Goal: Task Accomplishment & Management: Use online tool/utility

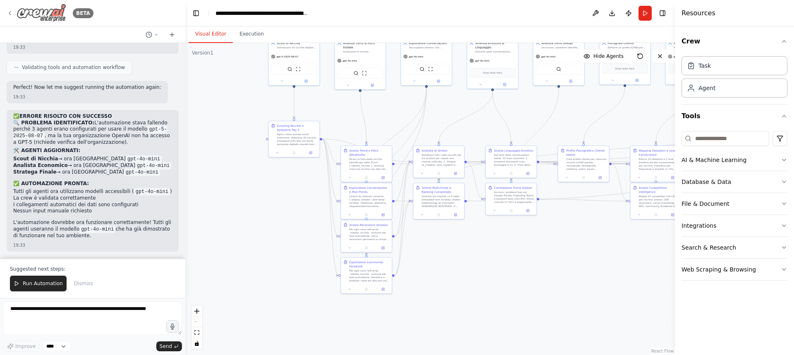
click at [43, 14] on img at bounding box center [42, 13] width 50 height 19
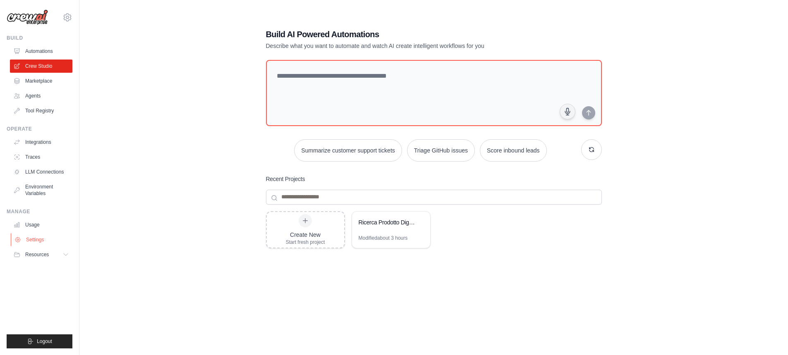
click at [38, 239] on link "Settings" at bounding box center [42, 239] width 62 height 13
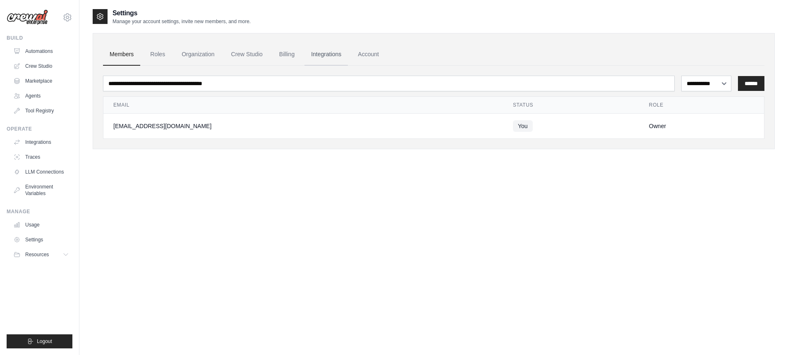
click at [333, 49] on link "Integrations" at bounding box center [325, 54] width 43 height 22
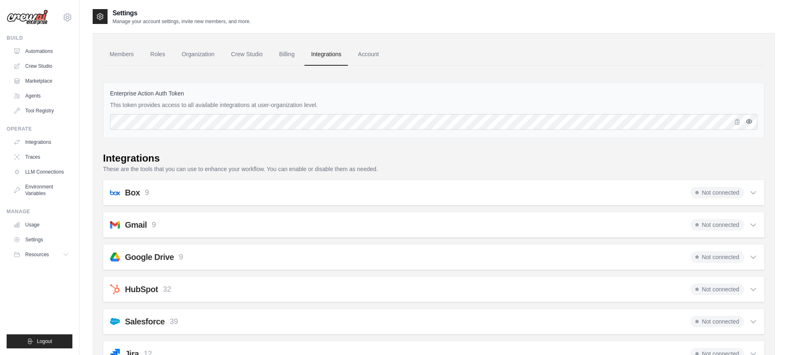
click at [746, 119] on icon "button" at bounding box center [749, 121] width 7 height 7
click at [746, 119] on icon "button" at bounding box center [748, 121] width 5 height 5
click at [37, 172] on link "LLM Connections" at bounding box center [42, 171] width 62 height 13
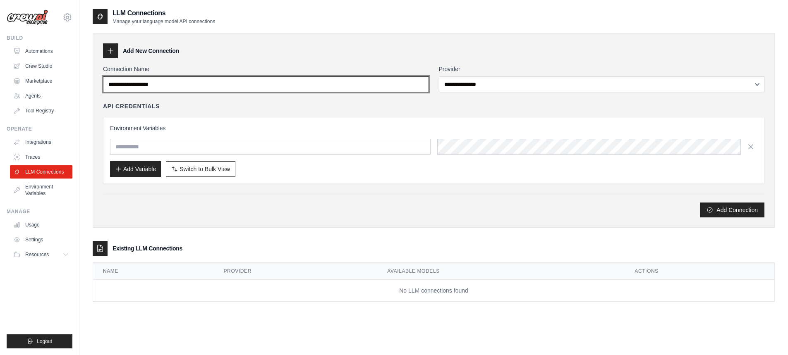
click at [153, 85] on input "Connection Name" at bounding box center [266, 84] width 326 height 16
type input "**********"
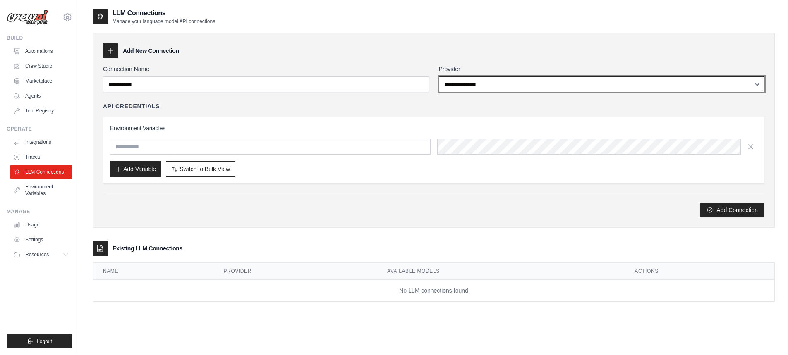
click at [758, 85] on select "**********" at bounding box center [602, 84] width 326 height 16
select select "******"
click at [439, 76] on select "**********" at bounding box center [602, 84] width 326 height 16
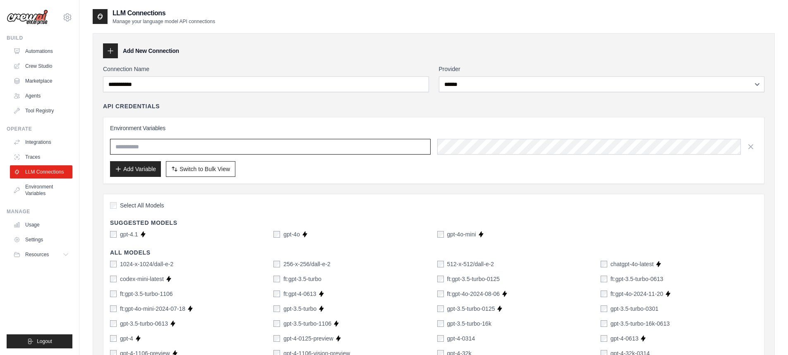
click at [197, 143] on input "text" at bounding box center [270, 147] width 320 height 16
type input "**********"
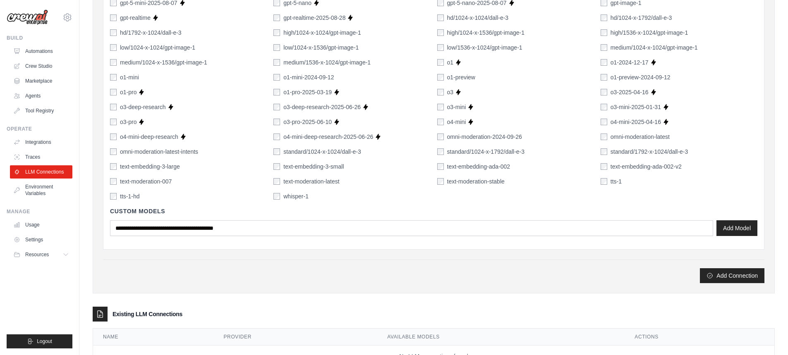
scroll to position [513, 0]
click at [745, 277] on button "Add Connection" at bounding box center [732, 276] width 65 height 15
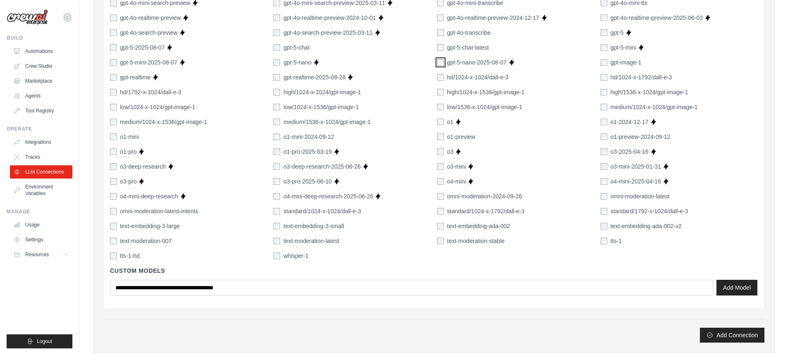
scroll to position [548, 0]
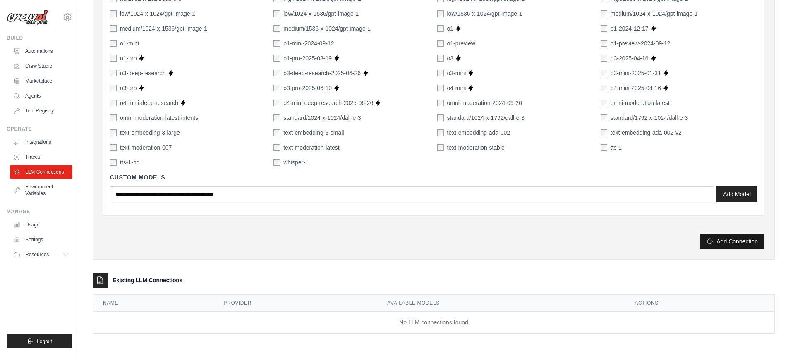
click at [753, 241] on button "Add Connection" at bounding box center [732, 241] width 65 height 15
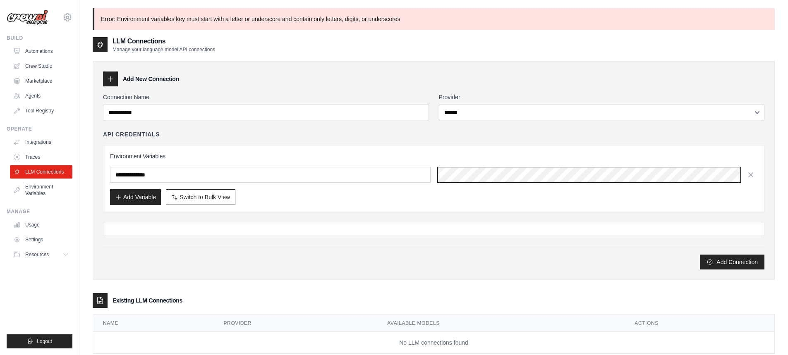
scroll to position [0, 229]
click at [726, 259] on button "Add Connection" at bounding box center [732, 261] width 65 height 15
click at [115, 175] on input "**********" at bounding box center [270, 175] width 320 height 16
type input "**********"
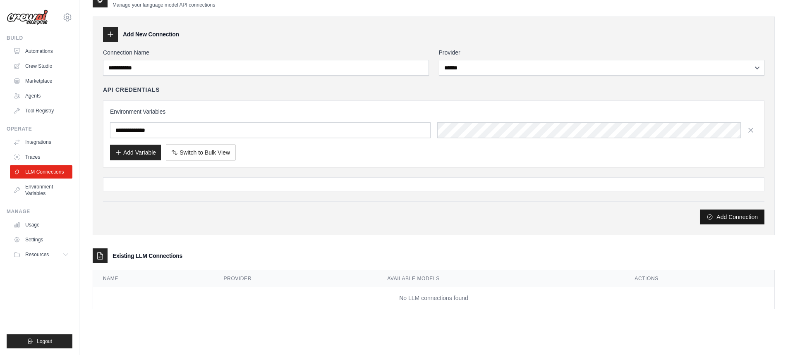
click at [720, 217] on button "Add Connection" at bounding box center [732, 217] width 65 height 15
click at [166, 246] on div "**********" at bounding box center [434, 158] width 682 height 301
click at [167, 259] on h3 "Existing LLM Connections" at bounding box center [147, 256] width 70 height 8
click at [141, 154] on button "Add Variable" at bounding box center [135, 152] width 51 height 16
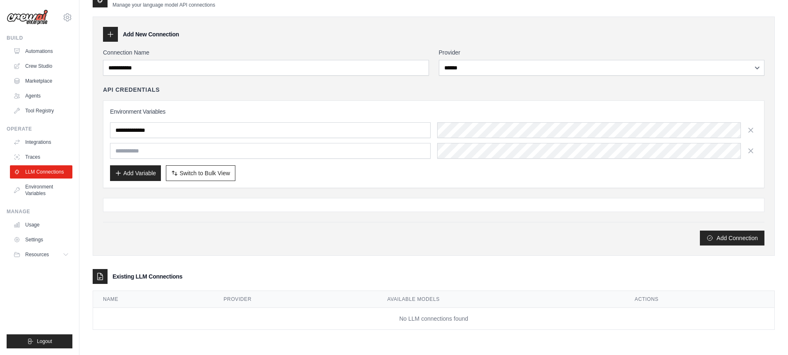
click at [316, 193] on div "**********" at bounding box center [433, 146] width 661 height 197
click at [64, 174] on link "LLM Connections" at bounding box center [42, 171] width 62 height 13
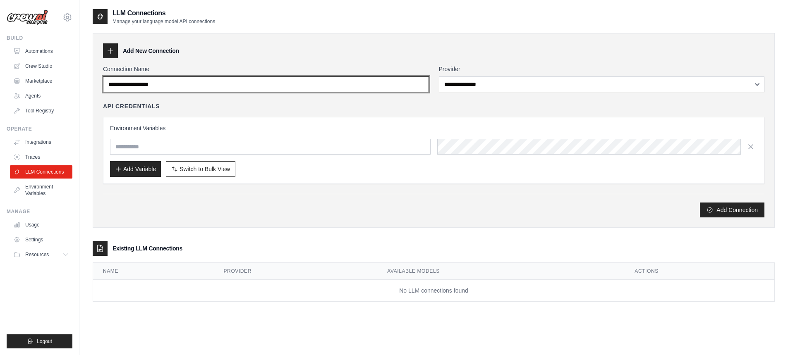
click at [180, 81] on input "Connection Name" at bounding box center [266, 84] width 326 height 16
type input "**********"
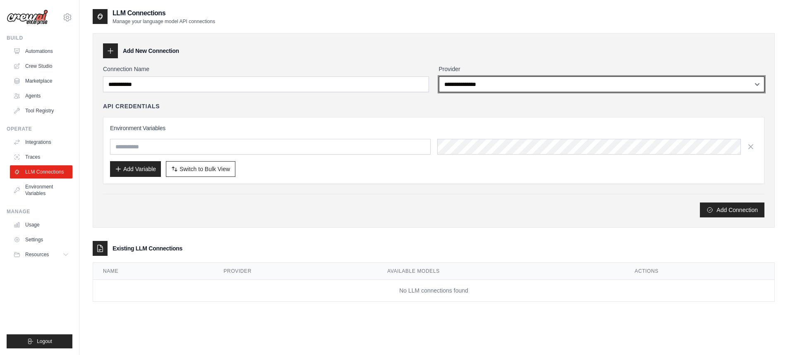
click at [504, 79] on select "**********" at bounding box center [602, 84] width 326 height 16
select select "******"
click at [439, 76] on select "**********" at bounding box center [602, 84] width 326 height 16
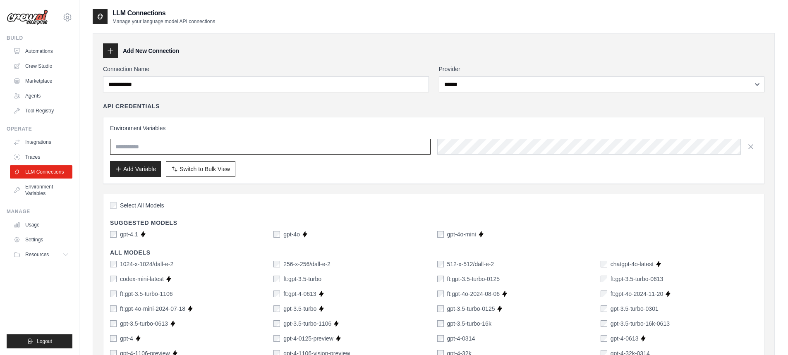
click at [228, 148] on input "text" at bounding box center [270, 147] width 320 height 16
type input "**********"
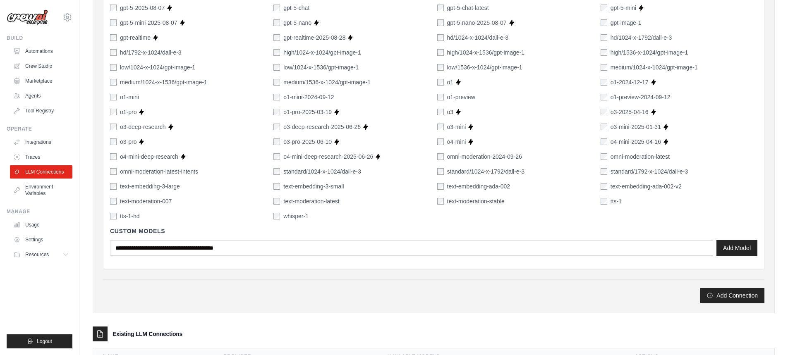
scroll to position [548, 0]
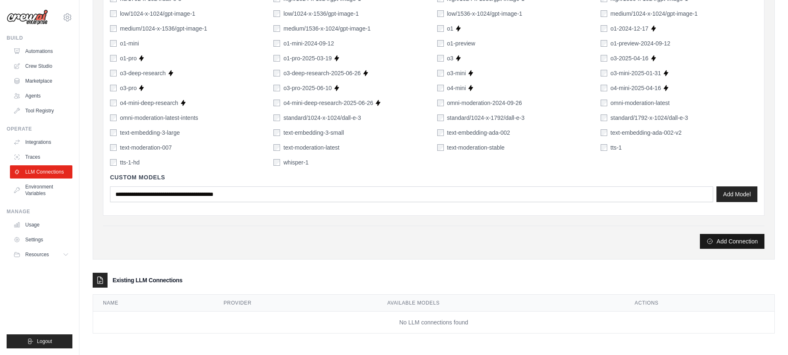
click at [737, 244] on button "Add Connection" at bounding box center [732, 241] width 65 height 15
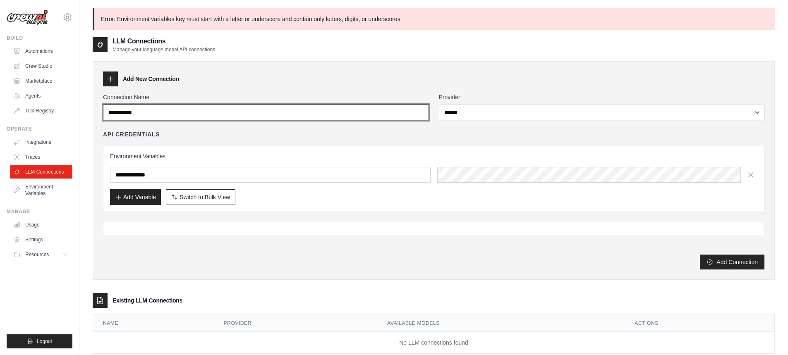
click at [125, 112] on input "**********" at bounding box center [266, 113] width 326 height 16
type input "**********"
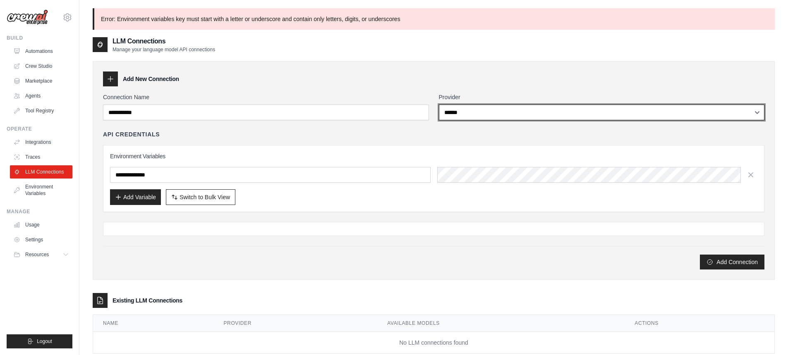
click at [476, 113] on select "**********" at bounding box center [602, 113] width 326 height 16
click at [439, 105] on select "**********" at bounding box center [602, 113] width 326 height 16
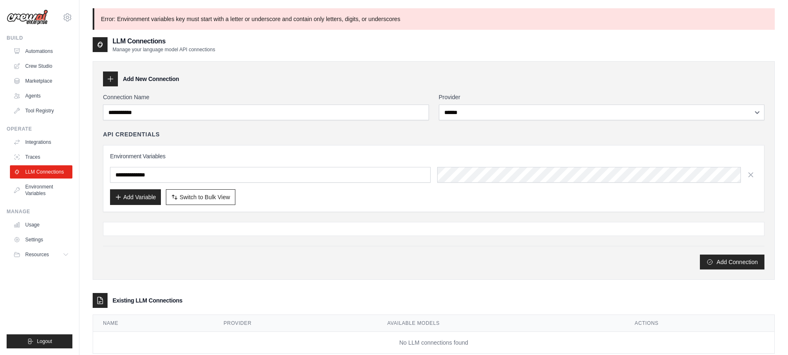
click at [275, 331] on th "Provider" at bounding box center [296, 323] width 164 height 17
click at [54, 166] on link "LLM Connections" at bounding box center [42, 171] width 62 height 13
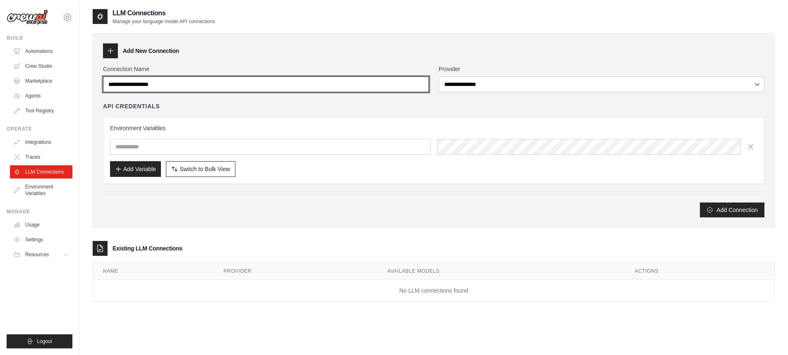
click at [167, 79] on input "Connection Name" at bounding box center [266, 84] width 326 height 16
type input "**********"
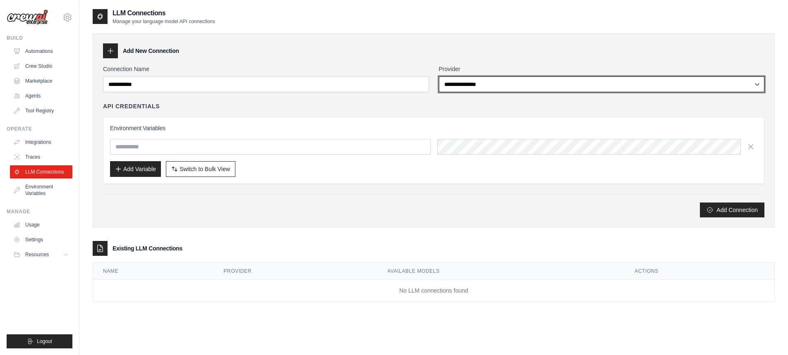
click at [483, 81] on select "**********" at bounding box center [602, 84] width 326 height 16
select select "******"
click at [439, 76] on select "**********" at bounding box center [602, 84] width 326 height 16
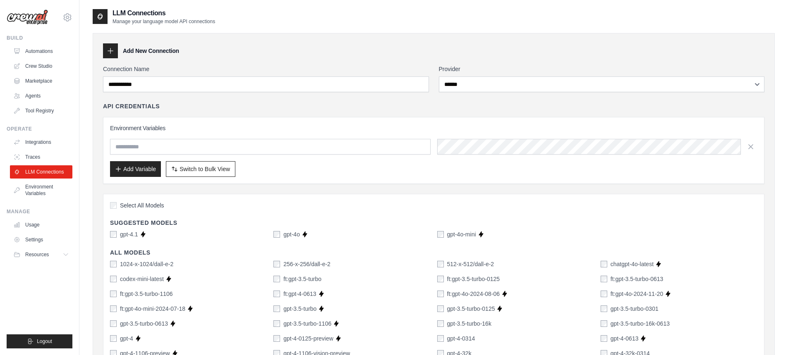
click at [253, 155] on div "Environment Variables Add Variable Switch to Bulk View Switch to Table View" at bounding box center [433, 150] width 647 height 53
click at [253, 148] on input "text" at bounding box center [270, 147] width 320 height 16
paste input "**********"
type input "**********"
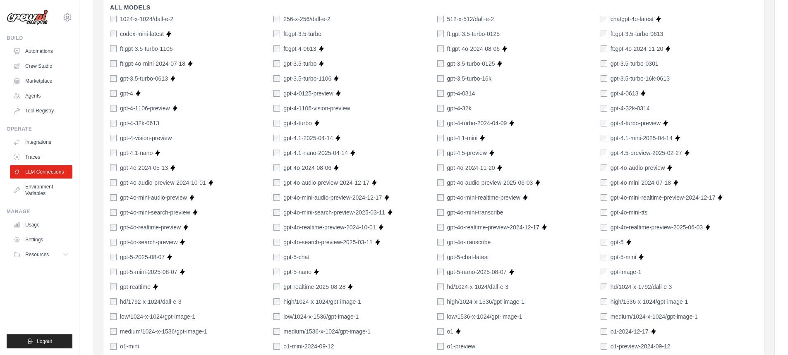
scroll to position [251, 0]
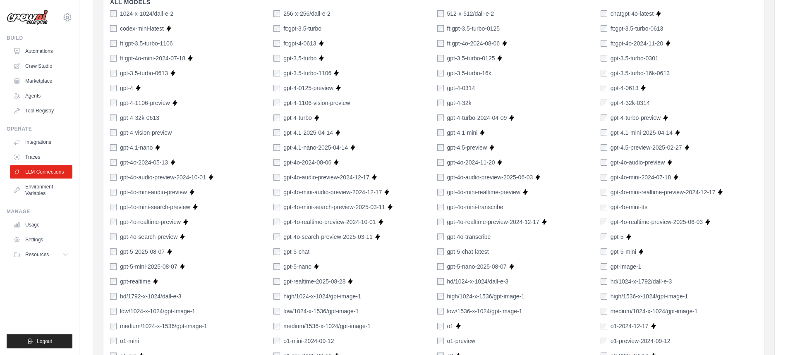
click at [607, 237] on div "gpt-5" at bounding box center [611, 237] width 23 height 8
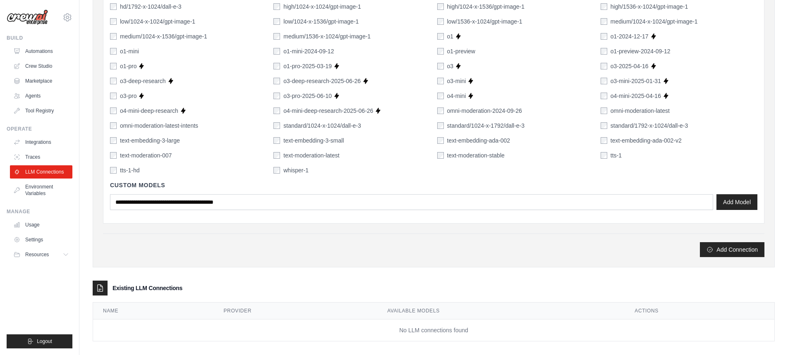
scroll to position [547, 0]
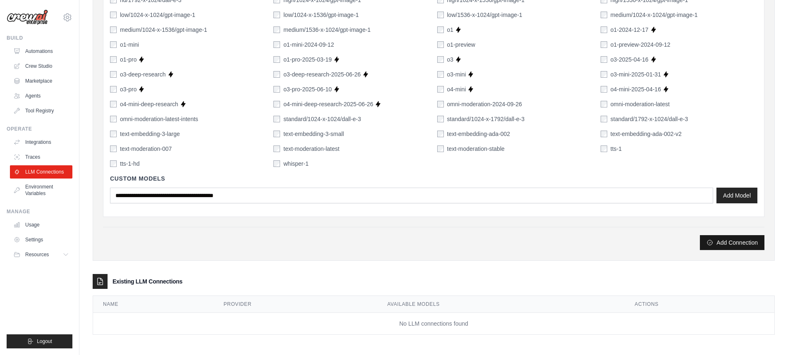
click at [711, 246] on icon "submit" at bounding box center [709, 242] width 7 height 7
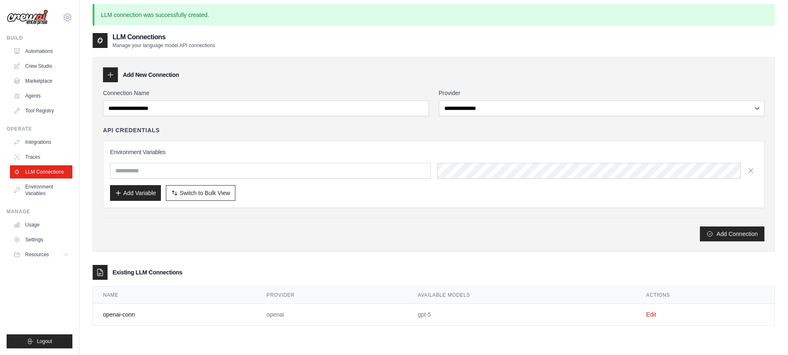
scroll to position [0, 0]
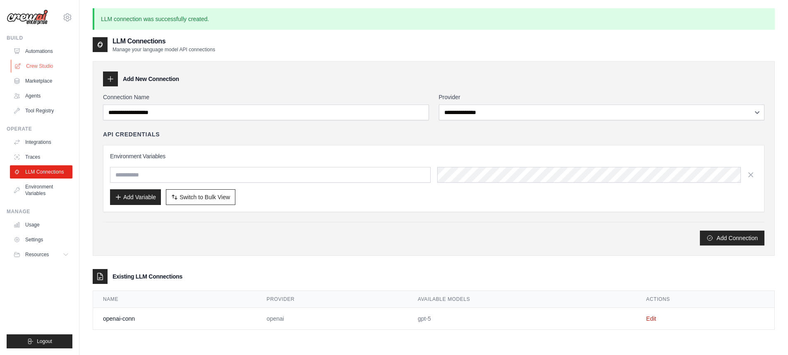
click at [53, 69] on link "Crew Studio" at bounding box center [42, 66] width 62 height 13
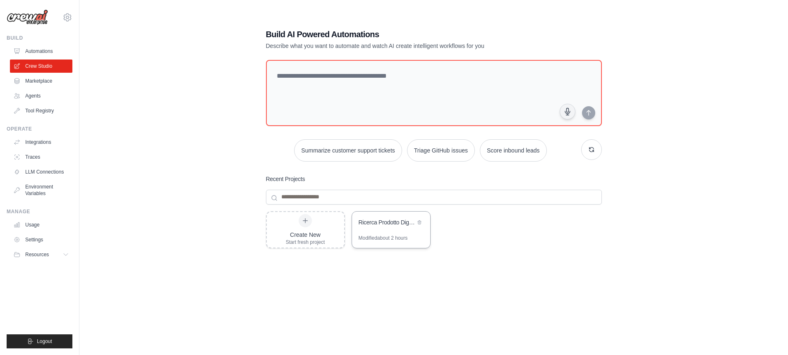
click at [382, 231] on div "Ricerca Prodotto Digitale Vincente - Estrattore Insight 4.0" at bounding box center [391, 223] width 78 height 23
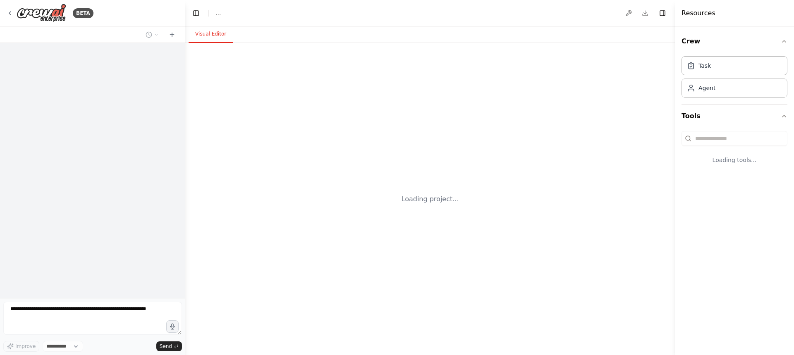
select select "****"
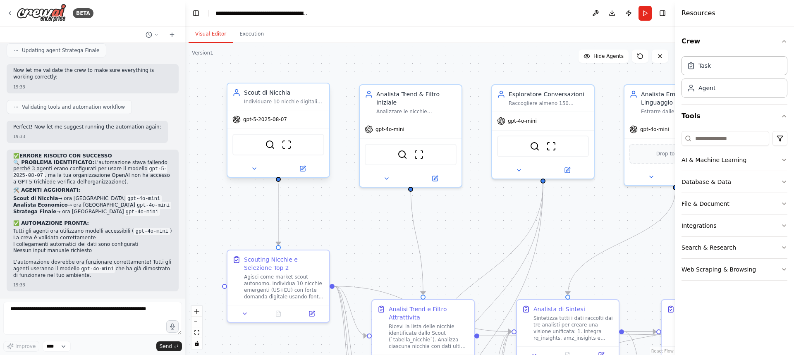
scroll to position [12897, 0]
click at [304, 169] on icon at bounding box center [303, 168] width 4 height 4
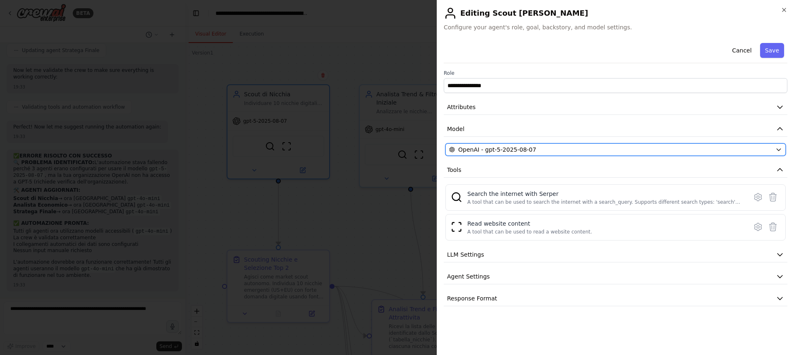
click at [559, 148] on div "OpenAI - gpt-5-2025-08-07" at bounding box center [610, 150] width 323 height 8
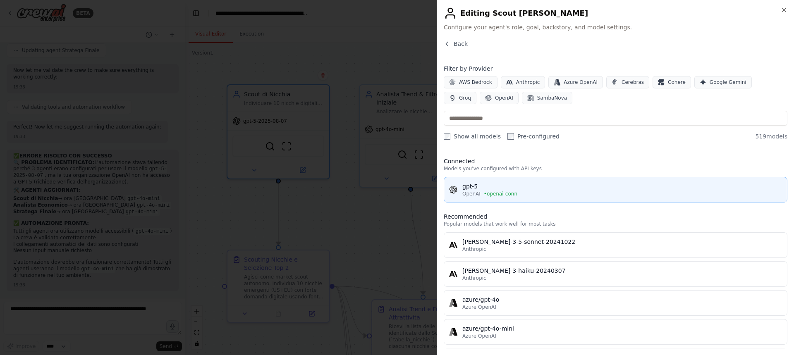
click at [534, 198] on button "gpt-5 OpenAI • openai-conn" at bounding box center [616, 190] width 344 height 26
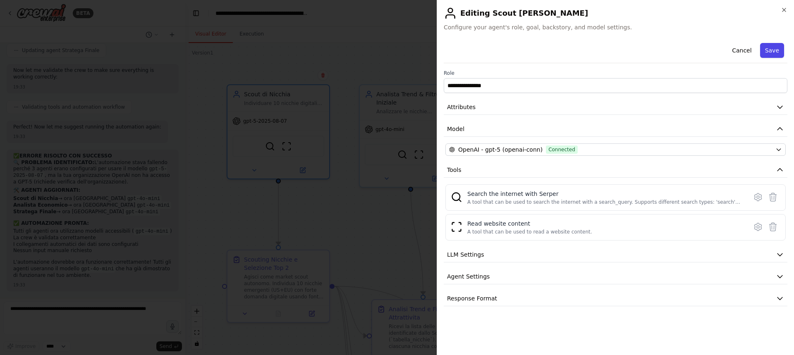
click at [771, 50] on button "Save" at bounding box center [772, 50] width 24 height 15
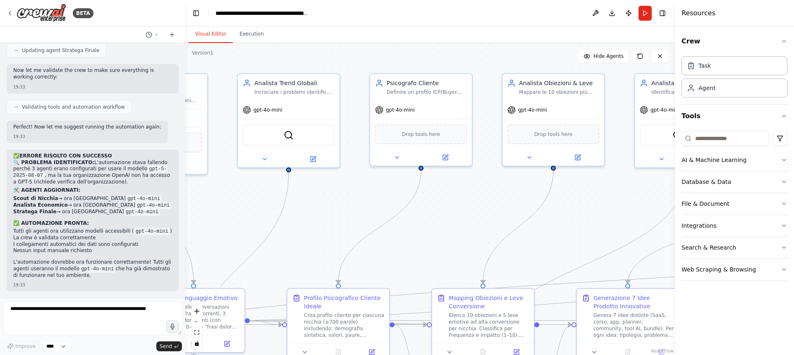
drag, startPoint x: 667, startPoint y: 241, endPoint x: 146, endPoint y: 229, distance: 520.3
click at [146, 229] on div "BETA Titolo progetto: Ricerca Prodotto Digitale Vincente – Strategia 3.0 Istruz…" at bounding box center [397, 177] width 794 height 355
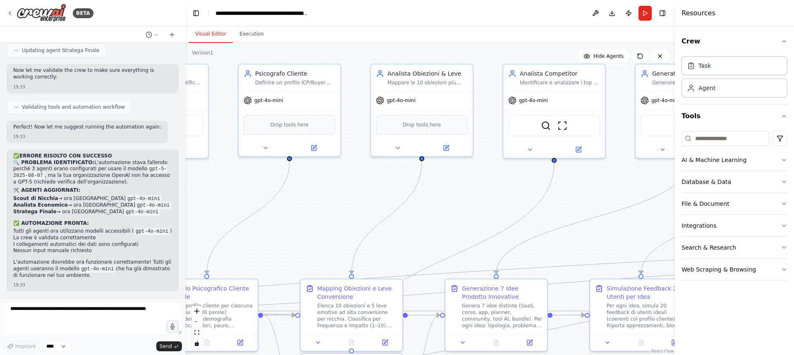
drag, startPoint x: 472, startPoint y: 248, endPoint x: 327, endPoint y: 239, distance: 145.0
click at [327, 239] on div ".deletable-edge-delete-btn { width: 20px; height: 20px; border: 0px solid #ffff…" at bounding box center [430, 199] width 490 height 312
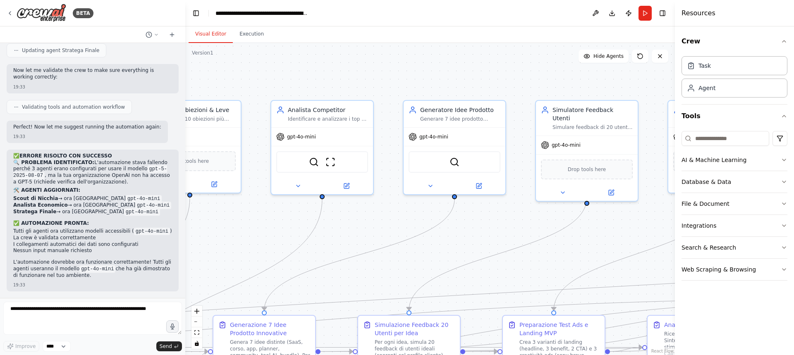
drag, startPoint x: 562, startPoint y: 235, endPoint x: 336, endPoint y: 271, distance: 228.3
click at [336, 271] on div ".deletable-edge-delete-btn { width: 20px; height: 20px; border: 0px solid #ffff…" at bounding box center [430, 199] width 490 height 312
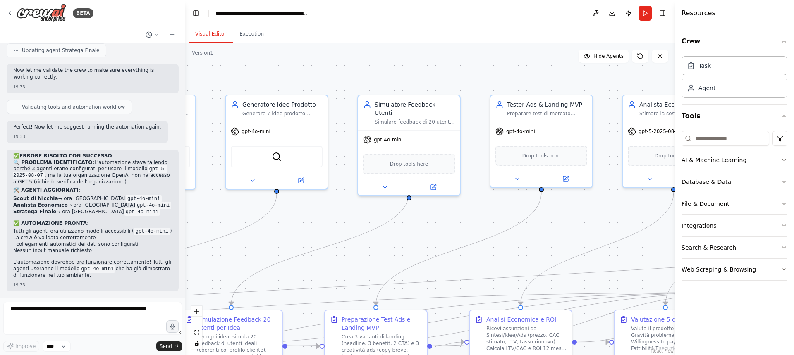
drag, startPoint x: 614, startPoint y: 228, endPoint x: 399, endPoint y: 224, distance: 215.1
click at [399, 224] on div ".deletable-edge-delete-btn { width: 20px; height: 20px; border: 0px solid #ffff…" at bounding box center [430, 199] width 490 height 312
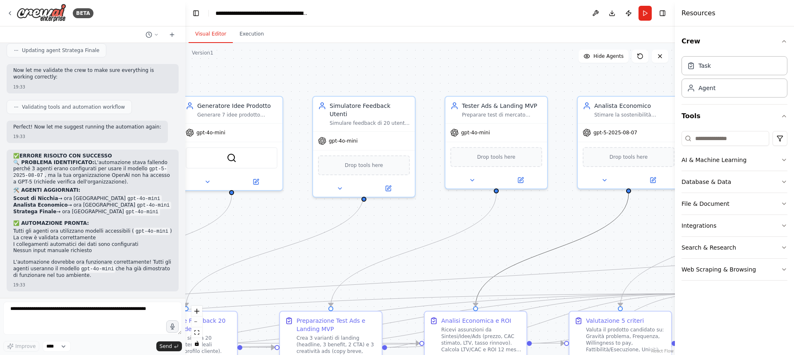
drag, startPoint x: 598, startPoint y: 233, endPoint x: 391, endPoint y: 235, distance: 206.8
click at [391, 235] on div ".deletable-edge-delete-btn { width: 20px; height: 20px; border: 0px solid #ffff…" at bounding box center [430, 199] width 490 height 312
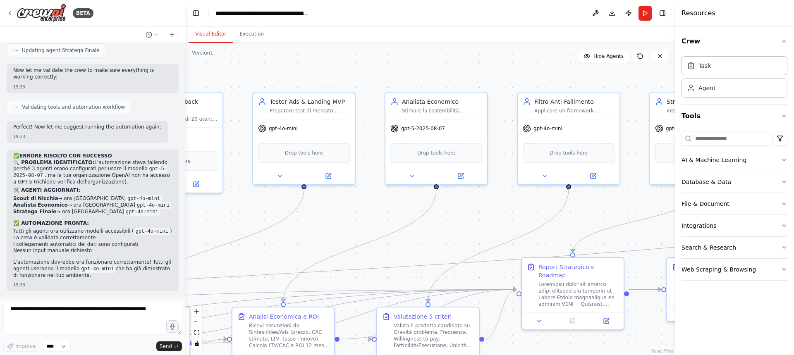
drag, startPoint x: 602, startPoint y: 240, endPoint x: 407, endPoint y: 236, distance: 194.4
click at [407, 236] on div ".deletable-edge-delete-btn { width: 20px; height: 20px; border: 0px solid #ffff…" at bounding box center [430, 199] width 490 height 312
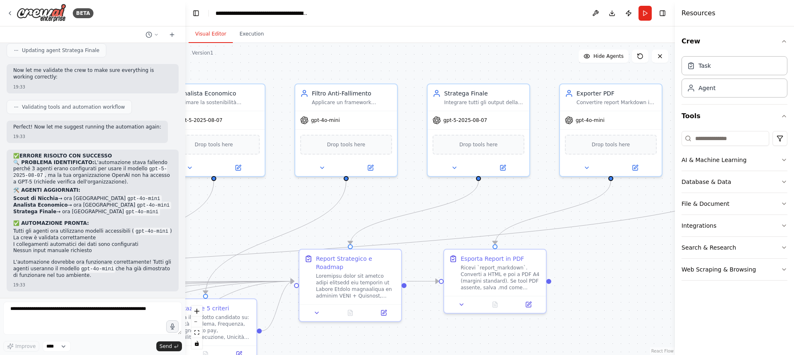
drag, startPoint x: 626, startPoint y: 228, endPoint x: 403, endPoint y: 220, distance: 223.4
click at [403, 220] on div ".deletable-edge-delete-btn { width: 20px; height: 20px; border: 0px solid #ffff…" at bounding box center [430, 199] width 490 height 312
drag, startPoint x: 613, startPoint y: 225, endPoint x: 606, endPoint y: 207, distance: 19.1
click at [606, 207] on div ".deletable-edge-delete-btn { width: 20px; height: 20px; border: 0px solid #ffff…" at bounding box center [430, 199] width 490 height 312
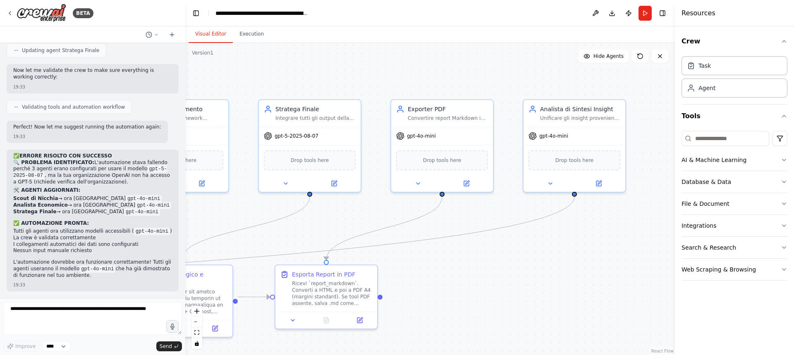
drag, startPoint x: 606, startPoint y: 207, endPoint x: 436, endPoint y: 222, distance: 170.7
click at [436, 222] on div ".deletable-edge-delete-btn { width: 20px; height: 20px; border: 0px solid #ffff…" at bounding box center [430, 199] width 490 height 312
click at [596, 184] on icon at bounding box center [594, 181] width 5 height 5
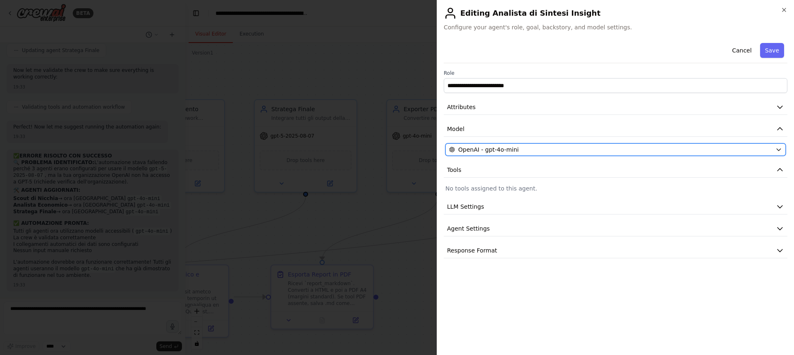
click at [588, 151] on div "OpenAI - gpt-4o-mini" at bounding box center [610, 150] width 323 height 8
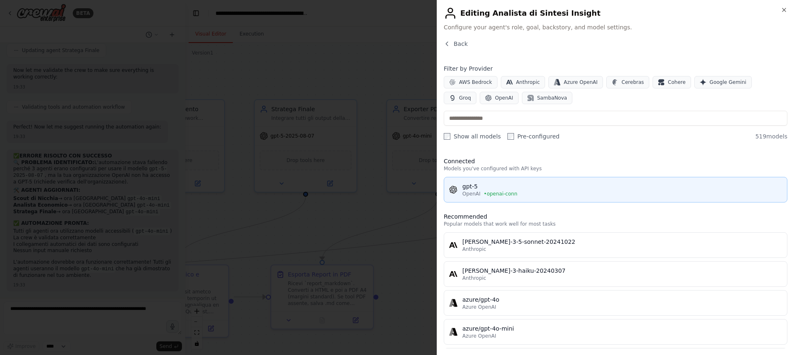
click at [502, 186] on div "gpt-5" at bounding box center [622, 186] width 320 height 8
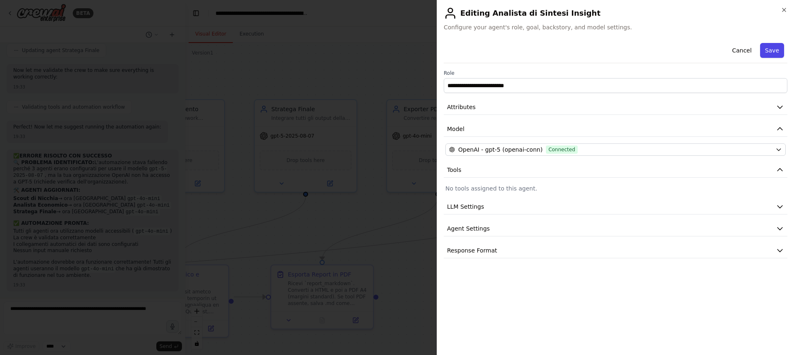
click at [778, 51] on button "Save" at bounding box center [772, 50] width 24 height 15
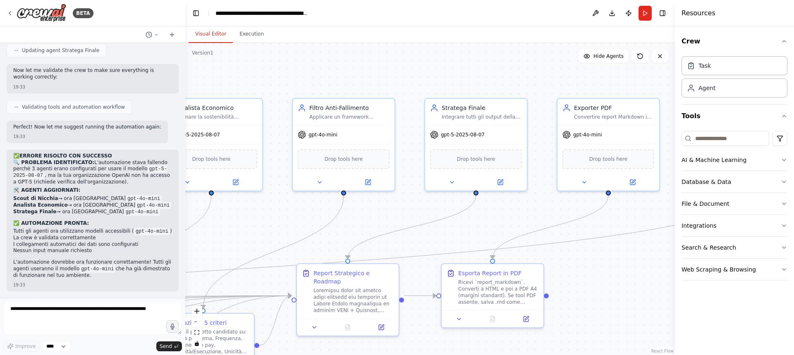
drag, startPoint x: 488, startPoint y: 267, endPoint x: 658, endPoint y: 266, distance: 170.4
click at [658, 266] on div ".deletable-edge-delete-btn { width: 20px; height: 20px; border: 0px solid #ffff…" at bounding box center [430, 199] width 490 height 312
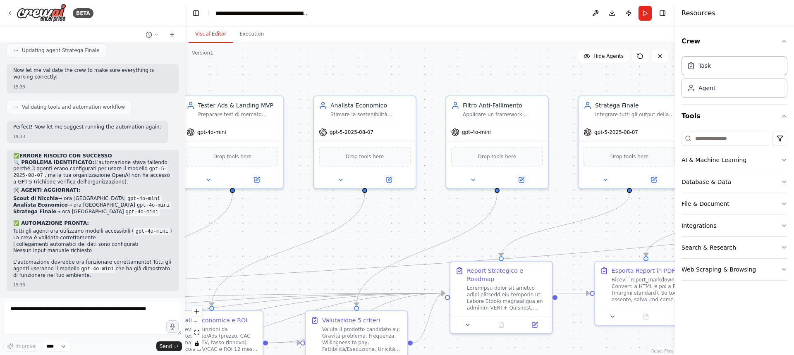
drag, startPoint x: 282, startPoint y: 227, endPoint x: 436, endPoint y: 225, distance: 153.8
click at [436, 225] on div ".deletable-edge-delete-btn { width: 20px; height: 20px; border: 0px solid #ffff…" at bounding box center [430, 199] width 490 height 312
click at [385, 177] on button at bounding box center [389, 178] width 47 height 10
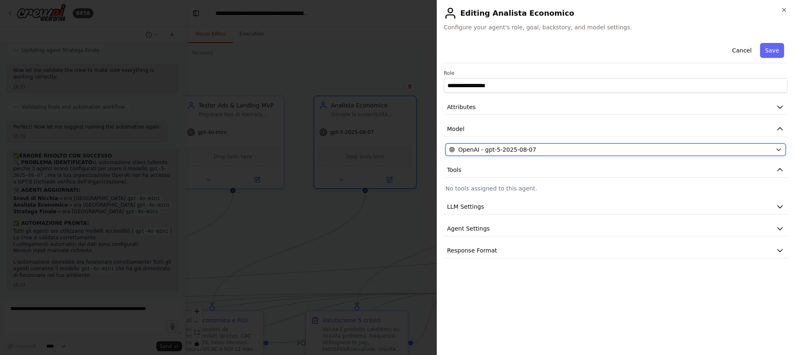
click at [518, 151] on span "OpenAI - gpt-5-2025-08-07" at bounding box center [497, 150] width 78 height 8
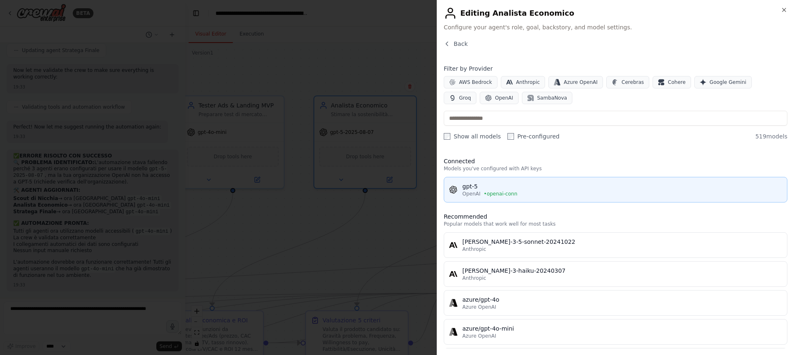
click at [533, 190] on div "gpt-5" at bounding box center [622, 186] width 320 height 8
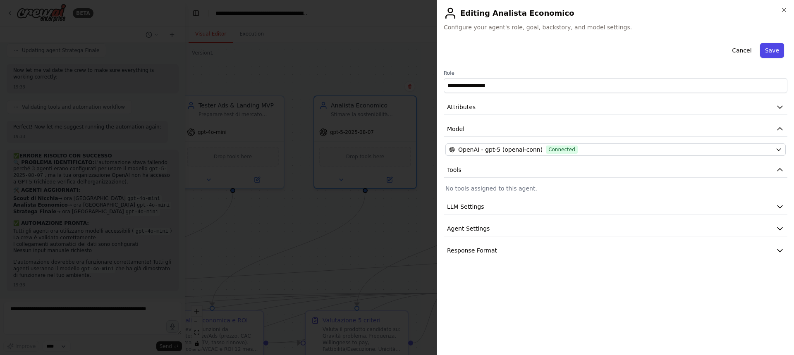
click at [773, 53] on button "Save" at bounding box center [772, 50] width 24 height 15
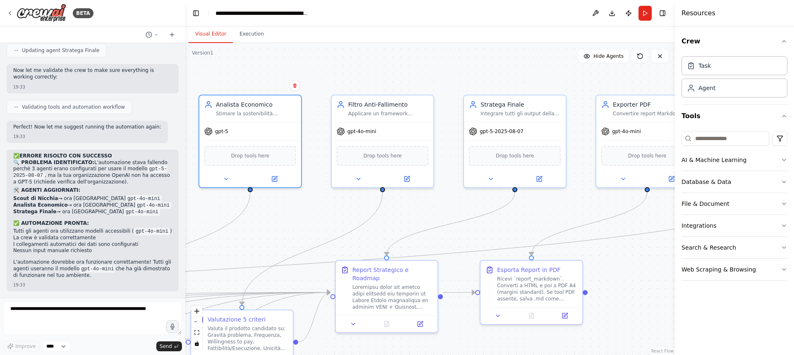
drag, startPoint x: 425, startPoint y: 221, endPoint x: 311, endPoint y: 220, distance: 115.0
click at [311, 220] on div ".deletable-edge-delete-btn { width: 20px; height: 20px; border: 0px solid #ffff…" at bounding box center [430, 199] width 490 height 312
click at [540, 178] on icon at bounding box center [539, 177] width 5 height 5
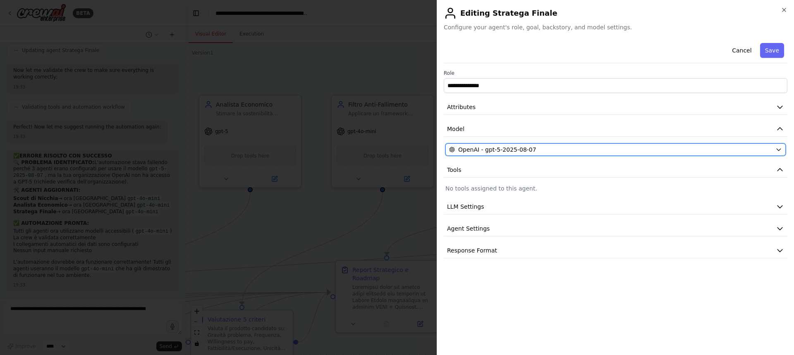
click at [539, 146] on div "OpenAI - gpt-5-2025-08-07" at bounding box center [610, 150] width 323 height 8
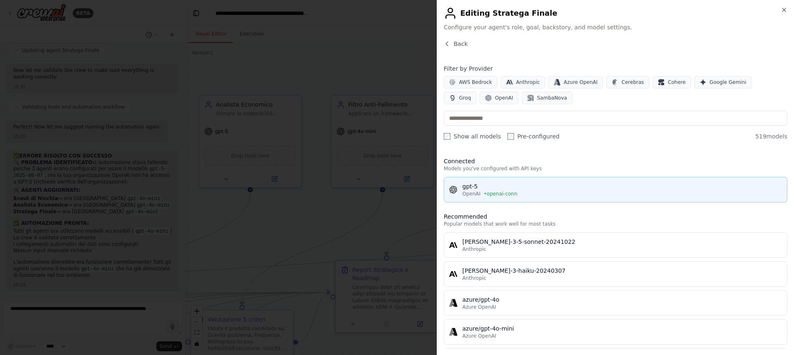
click at [505, 185] on div "gpt-5" at bounding box center [622, 186] width 320 height 8
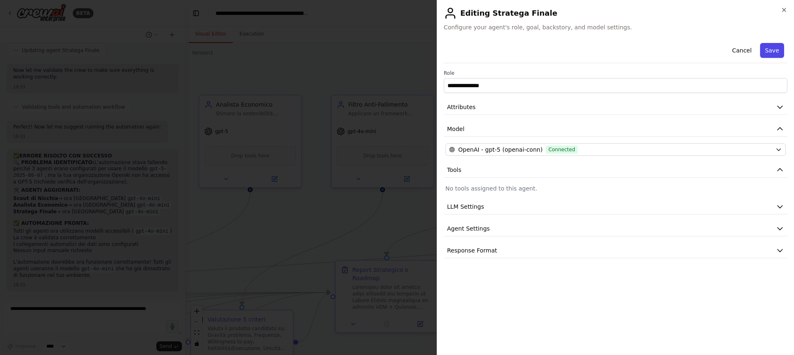
click at [780, 45] on button "Save" at bounding box center [772, 50] width 24 height 15
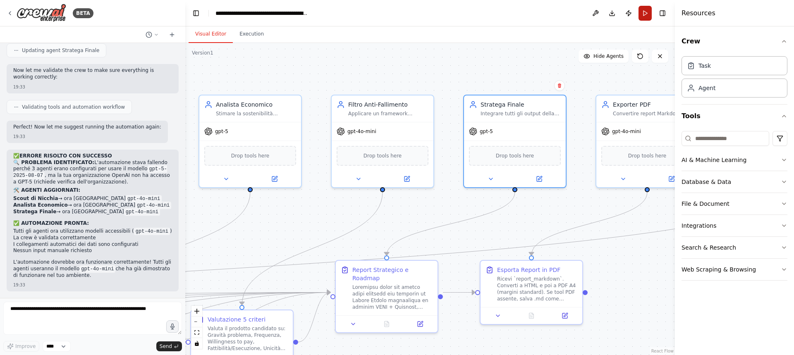
click at [645, 14] on button "Run" at bounding box center [644, 13] width 13 height 15
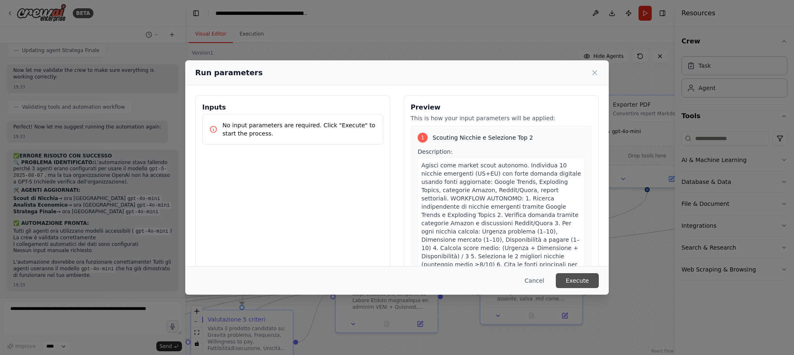
click at [583, 286] on button "Execute" at bounding box center [577, 280] width 43 height 15
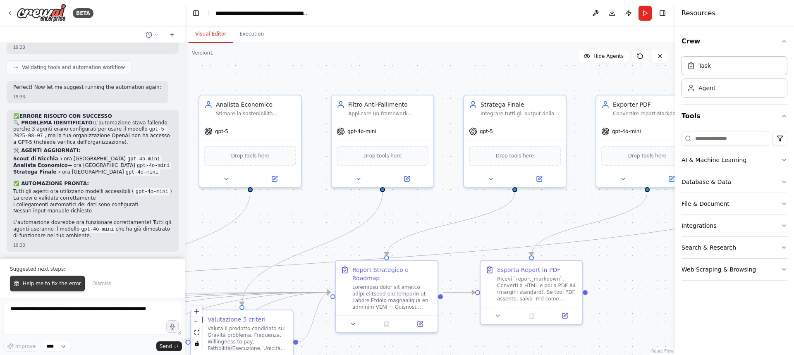
click at [36, 288] on button "Help me to fix the error" at bounding box center [47, 284] width 75 height 16
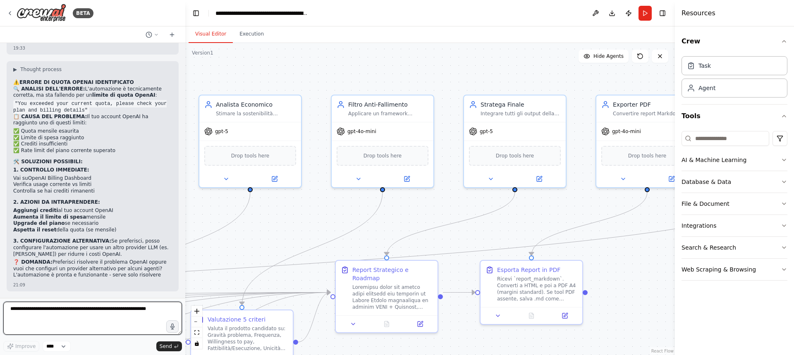
scroll to position [13141, 0]
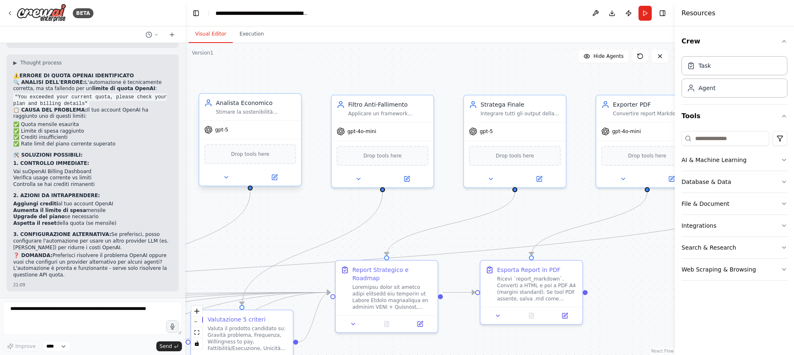
click at [225, 131] on span "gpt-5" at bounding box center [221, 130] width 13 height 7
click at [277, 176] on icon at bounding box center [274, 177] width 7 height 7
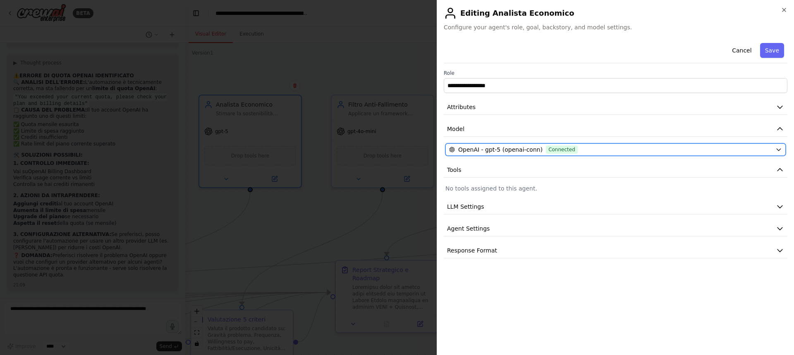
click at [519, 151] on span "OpenAI - gpt-5 (openai-conn)" at bounding box center [500, 150] width 84 height 8
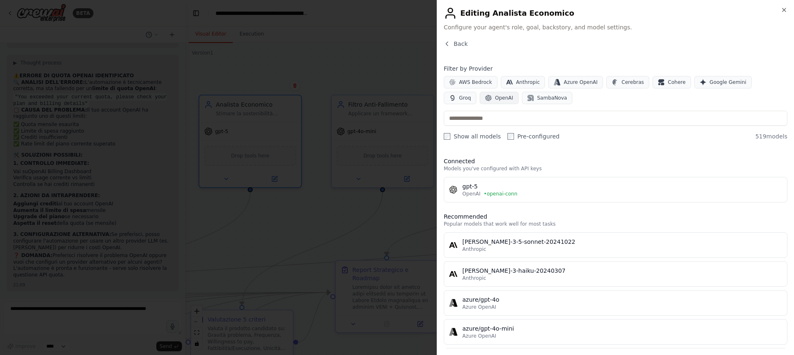
click at [495, 100] on span "OpenAI" at bounding box center [504, 98] width 18 height 7
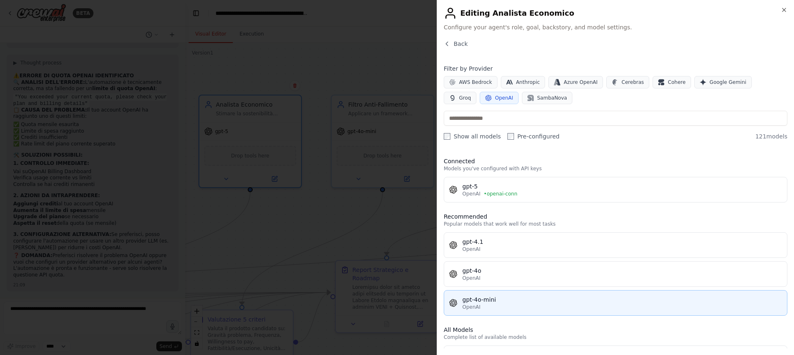
click at [528, 306] on div "OpenAI" at bounding box center [622, 307] width 320 height 7
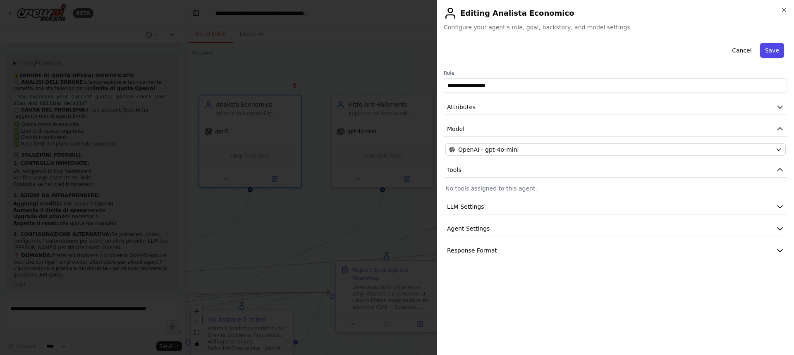
click at [775, 44] on button "Save" at bounding box center [772, 50] width 24 height 15
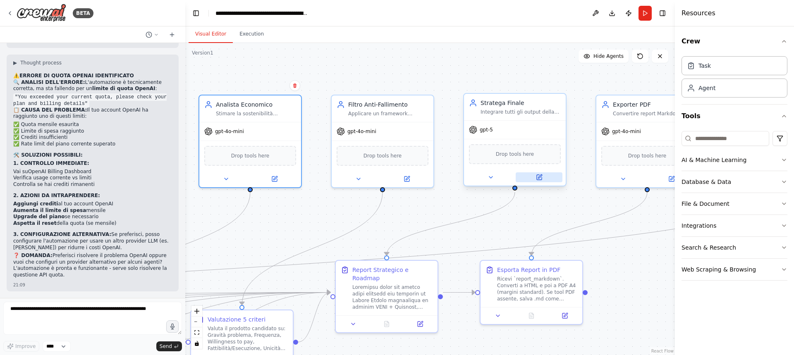
click at [541, 178] on icon at bounding box center [539, 177] width 5 height 5
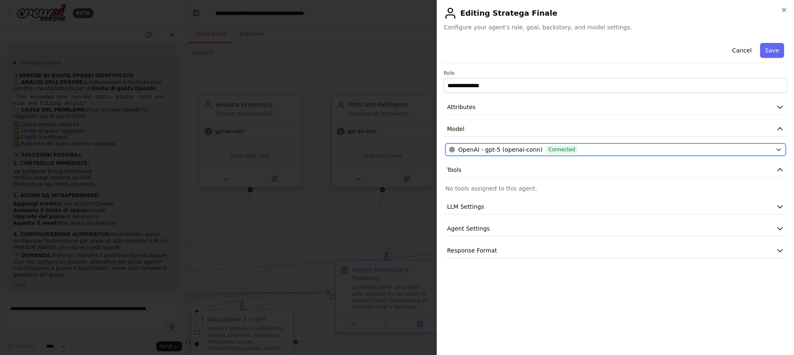
click at [495, 147] on span "OpenAI - gpt-5 (openai-conn)" at bounding box center [500, 150] width 84 height 8
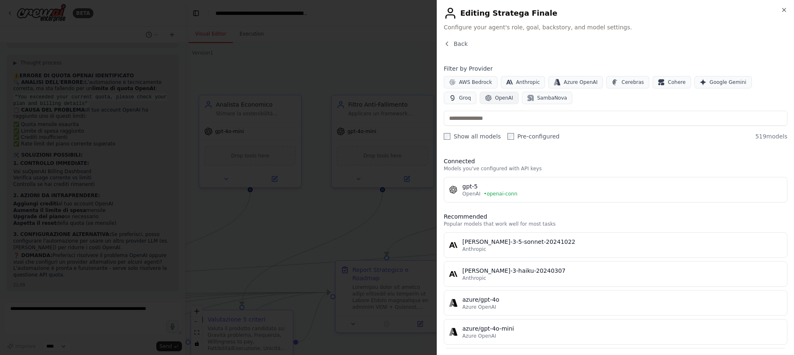
click at [495, 99] on span "OpenAI" at bounding box center [504, 98] width 18 height 7
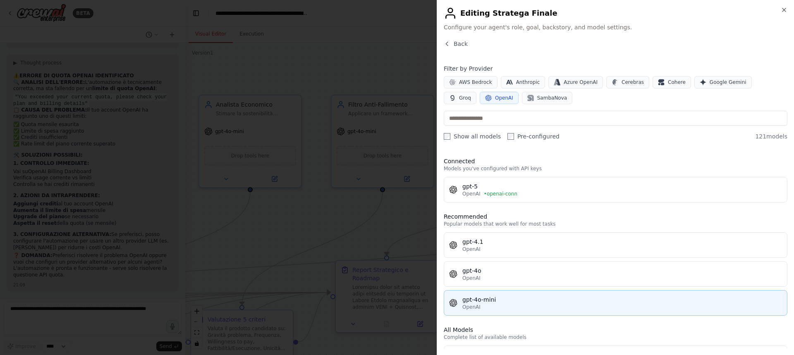
click at [492, 301] on div "gpt-4o-mini" at bounding box center [622, 300] width 320 height 8
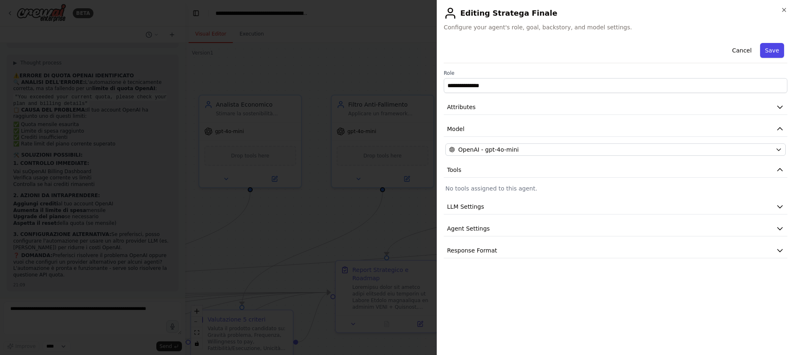
click at [779, 48] on button "Save" at bounding box center [772, 50] width 24 height 15
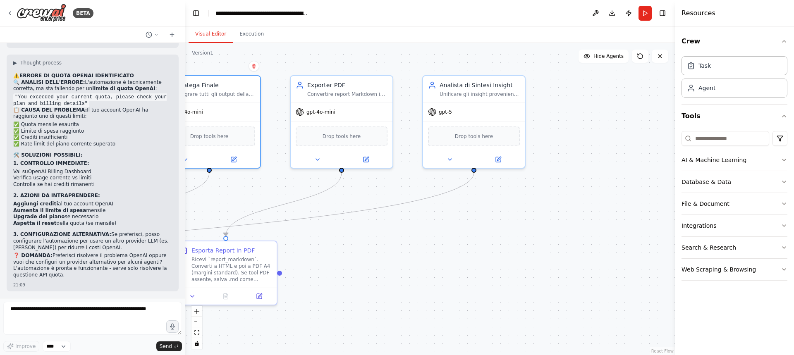
drag, startPoint x: 654, startPoint y: 292, endPoint x: 349, endPoint y: 273, distance: 306.2
click at [349, 273] on div ".deletable-edge-delete-btn { width: 20px; height: 20px; border: 0px solid #ffff…" at bounding box center [430, 199] width 490 height 312
click at [498, 158] on icon at bounding box center [499, 157] width 4 height 4
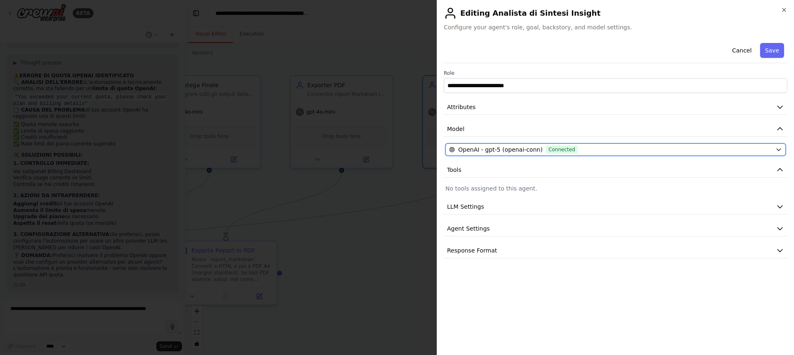
click at [515, 148] on span "OpenAI - gpt-5 (openai-conn)" at bounding box center [500, 150] width 84 height 8
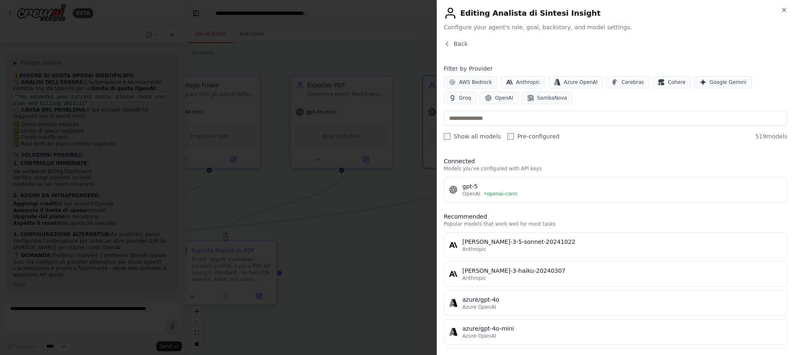
drag, startPoint x: 515, startPoint y: 148, endPoint x: 596, endPoint y: 158, distance: 81.6
click at [596, 158] on div "Back Filter by Provider AWS Bedrock Anthropic Azure OpenAI Cerebras Cohere Goog…" at bounding box center [616, 194] width 344 height 309
click at [596, 158] on h3 "Connected" at bounding box center [616, 161] width 344 height 8
click at [495, 97] on span "OpenAI" at bounding box center [504, 98] width 18 height 7
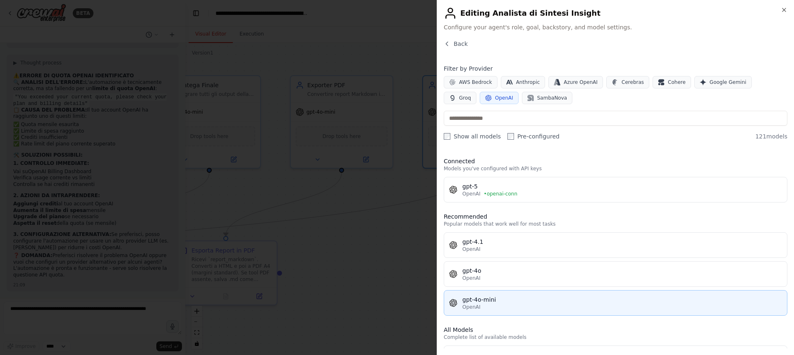
click at [498, 293] on button "gpt-4o-mini OpenAI" at bounding box center [616, 303] width 344 height 26
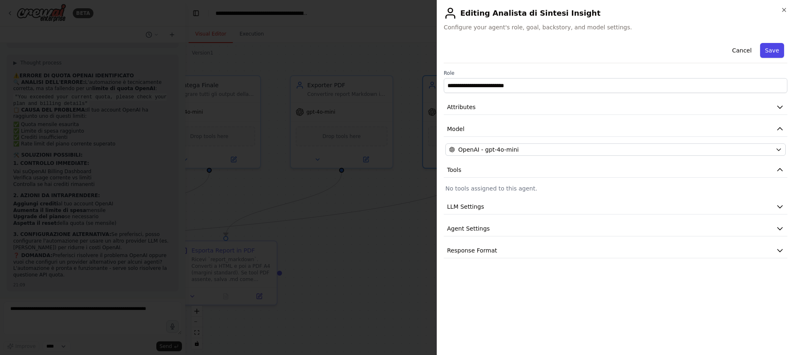
click at [773, 44] on button "Save" at bounding box center [772, 50] width 24 height 15
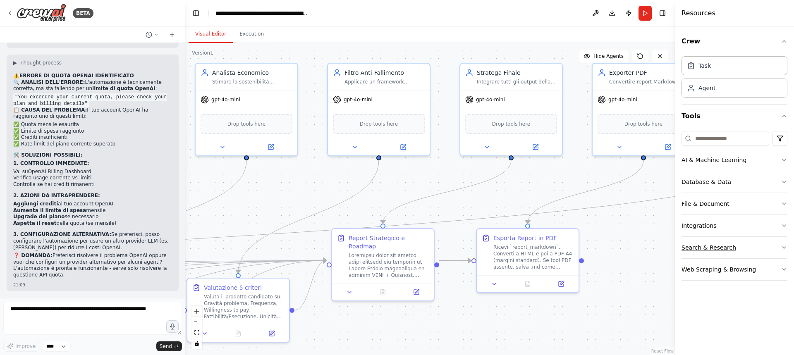
drag, startPoint x: 469, startPoint y: 264, endPoint x: 774, endPoint y: 250, distance: 304.7
click at [774, 250] on div "BETA Titolo progetto: Ricerca Prodotto Digitale [PERSON_NAME] – Strategia 3.0 I…" at bounding box center [397, 177] width 794 height 355
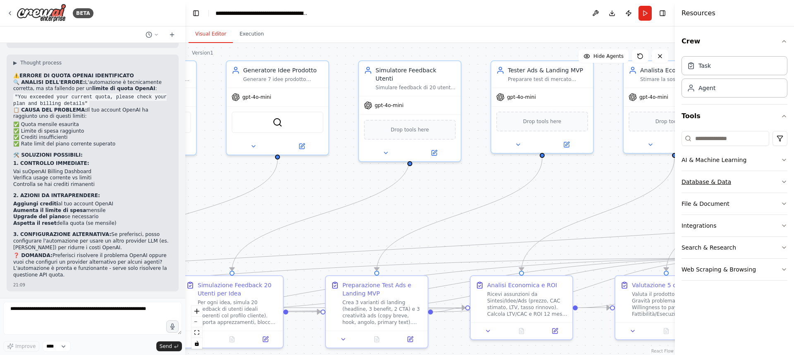
drag, startPoint x: 288, startPoint y: 193, endPoint x: 713, endPoint y: 192, distance: 425.5
click at [713, 192] on div "BETA Titolo progetto: Ricerca Prodotto Digitale [PERSON_NAME] – Strategia 3.0 I…" at bounding box center [397, 177] width 794 height 355
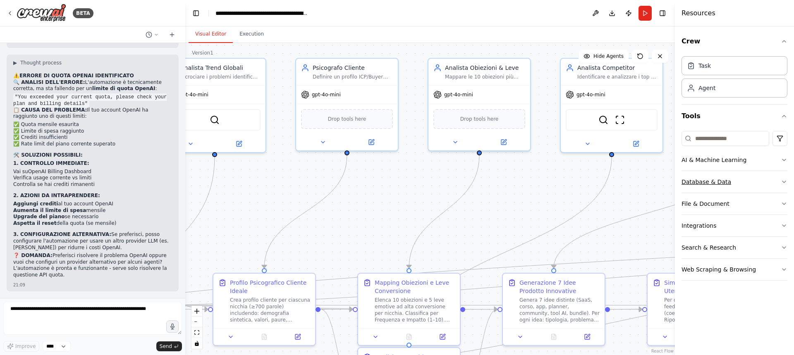
drag, startPoint x: 308, startPoint y: 186, endPoint x: 774, endPoint y: 183, distance: 466.4
click at [774, 183] on div "BETA Titolo progetto: Ricerca Prodotto Digitale [PERSON_NAME] – Strategia 3.0 I…" at bounding box center [397, 177] width 794 height 355
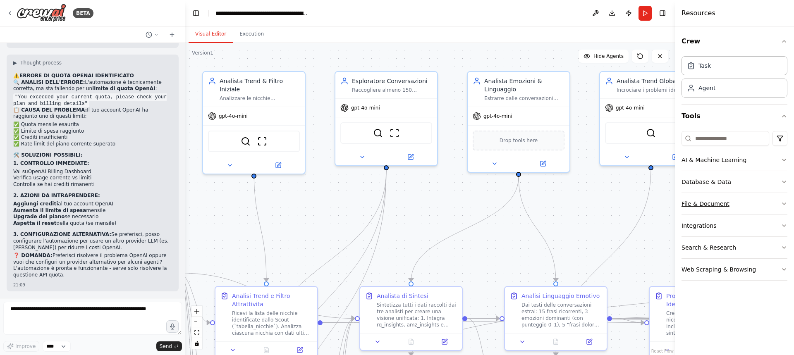
drag, startPoint x: 266, startPoint y: 182, endPoint x: 703, endPoint y: 196, distance: 436.5
click at [703, 196] on div "BETA Titolo progetto: Ricerca Prodotto Digitale [PERSON_NAME] – Strategia 3.0 I…" at bounding box center [397, 177] width 794 height 355
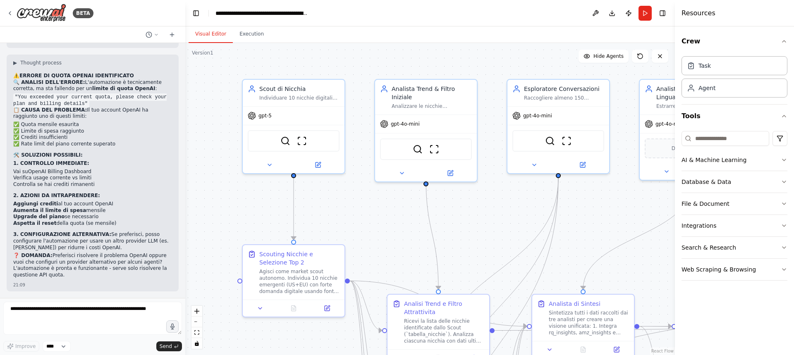
drag, startPoint x: 218, startPoint y: 211, endPoint x: 391, endPoint y: 219, distance: 173.0
click at [391, 219] on div ".deletable-edge-delete-btn { width: 20px; height: 20px; border: 0px solid #ffff…" at bounding box center [430, 199] width 490 height 312
click at [318, 161] on icon at bounding box center [318, 162] width 5 height 5
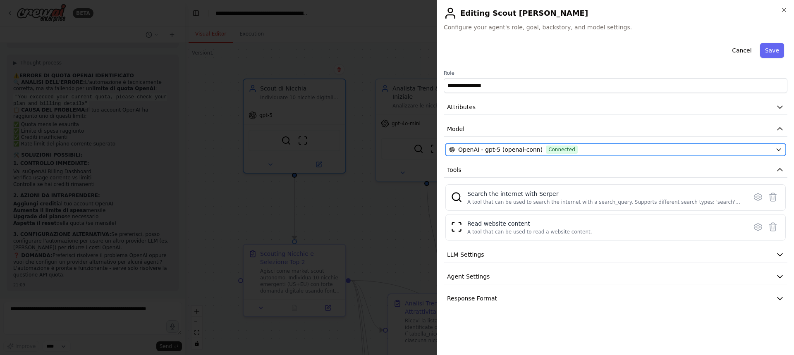
click at [479, 150] on span "OpenAI - gpt-5 (openai-conn)" at bounding box center [500, 150] width 84 height 8
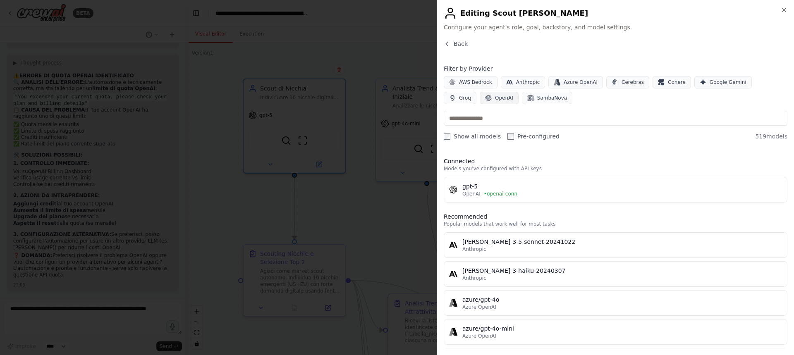
click at [495, 96] on span "OpenAI" at bounding box center [504, 98] width 18 height 7
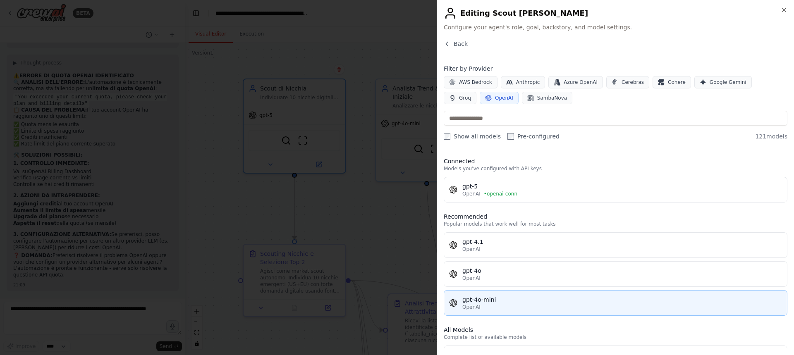
click at [491, 307] on div "OpenAI" at bounding box center [622, 307] width 320 height 7
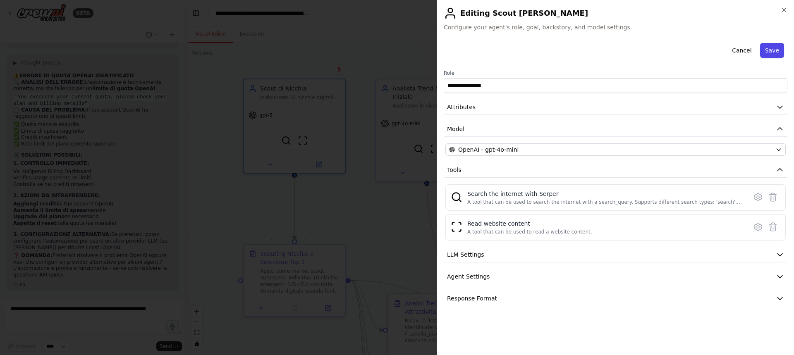
click at [773, 48] on button "Save" at bounding box center [772, 50] width 24 height 15
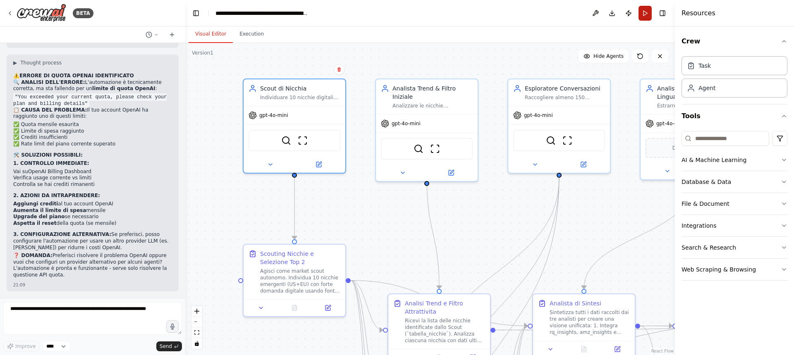
click at [645, 11] on button "Run" at bounding box center [644, 13] width 13 height 15
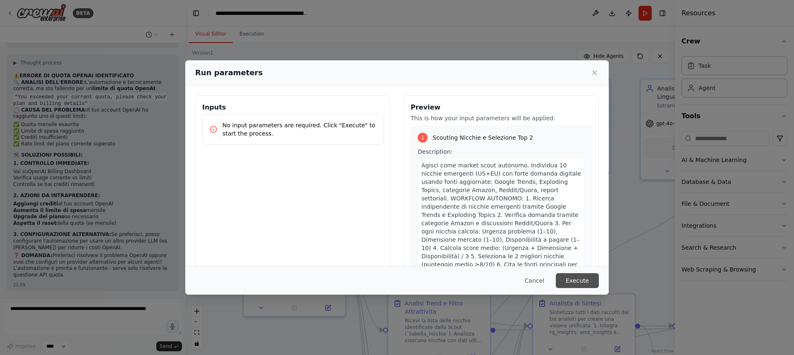
click at [570, 277] on button "Execute" at bounding box center [577, 280] width 43 height 15
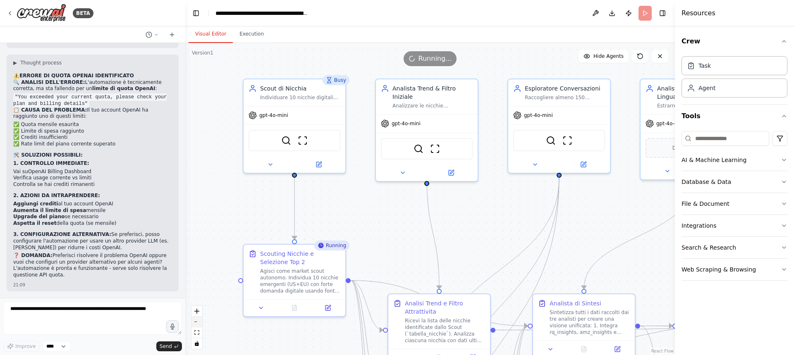
click at [197, 322] on icon "zoom out" at bounding box center [196, 322] width 5 height 1
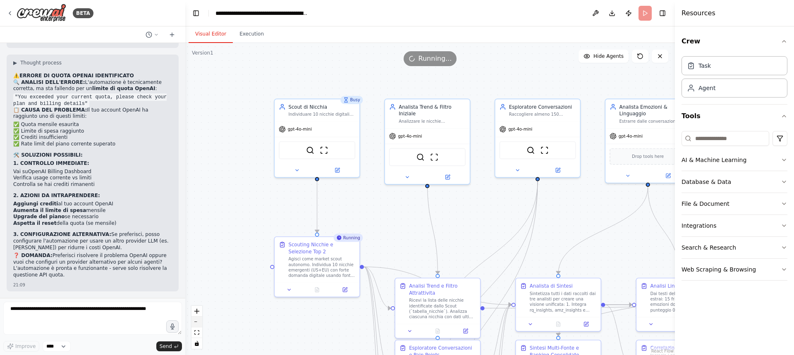
click at [197, 322] on icon "zoom out" at bounding box center [196, 322] width 5 height 1
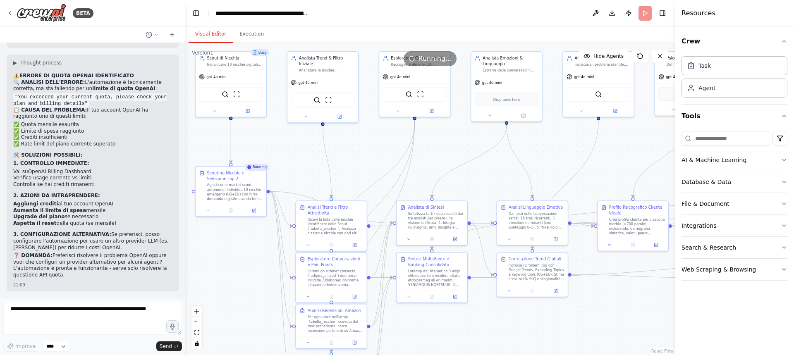
drag, startPoint x: 329, startPoint y: 310, endPoint x: 223, endPoint y: 244, distance: 124.8
click at [223, 244] on div ".deletable-edge-delete-btn { width: 20px; height: 20px; border: 0px solid #ffff…" at bounding box center [430, 199] width 490 height 312
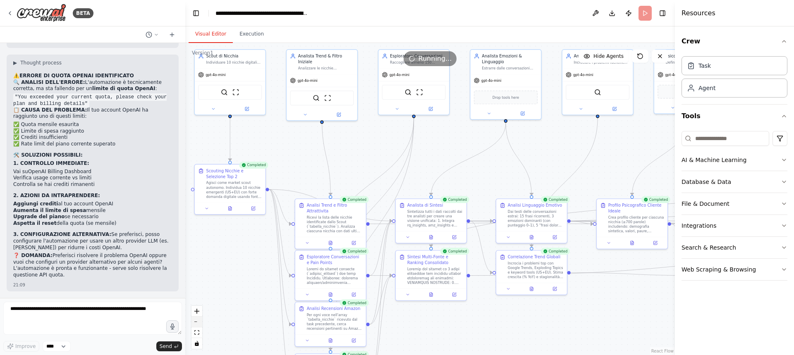
click at [198, 321] on button "zoom out" at bounding box center [196, 322] width 11 height 11
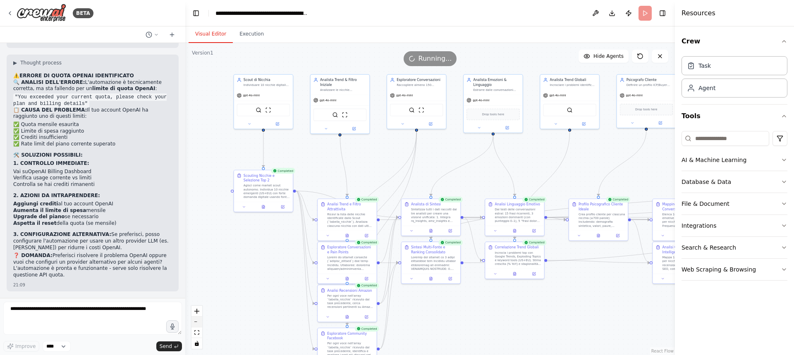
click at [198, 321] on button "zoom out" at bounding box center [196, 322] width 11 height 11
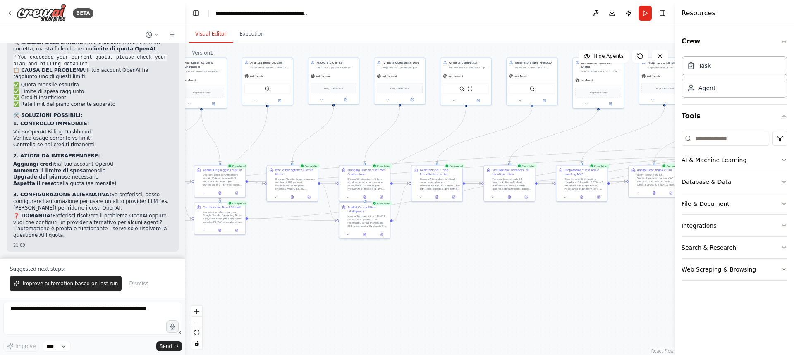
drag, startPoint x: 513, startPoint y: 301, endPoint x: 229, endPoint y: 268, distance: 285.2
click at [229, 268] on div ".deletable-edge-delete-btn { width: 20px; height: 20px; border: 0px solid #ffff…" at bounding box center [430, 199] width 490 height 312
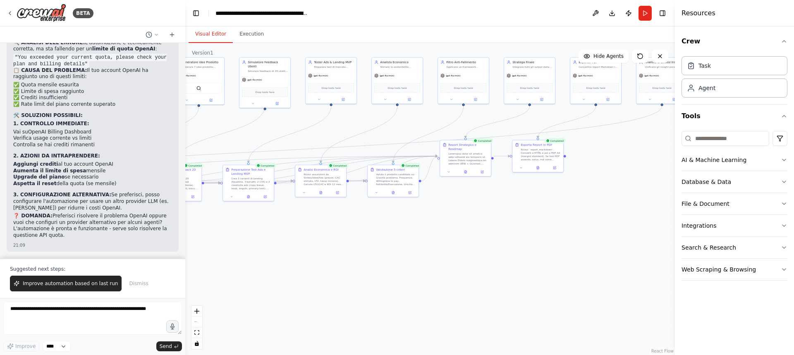
drag, startPoint x: 493, startPoint y: 289, endPoint x: 160, endPoint y: 288, distance: 333.3
click at [160, 288] on div "BETA Titolo progetto: Ricerca Prodotto Digitale [PERSON_NAME] – Strategia 3.0 I…" at bounding box center [397, 177] width 794 height 355
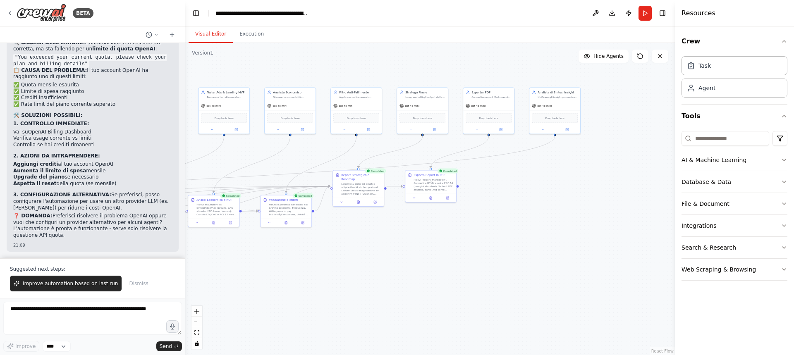
drag, startPoint x: 485, startPoint y: 266, endPoint x: 378, endPoint y: 298, distance: 111.7
click at [378, 298] on div ".deletable-edge-delete-btn { width: 20px; height: 20px; border: 0px solid #ffff…" at bounding box center [430, 199] width 490 height 312
click at [431, 200] on icon at bounding box center [431, 199] width 2 height 3
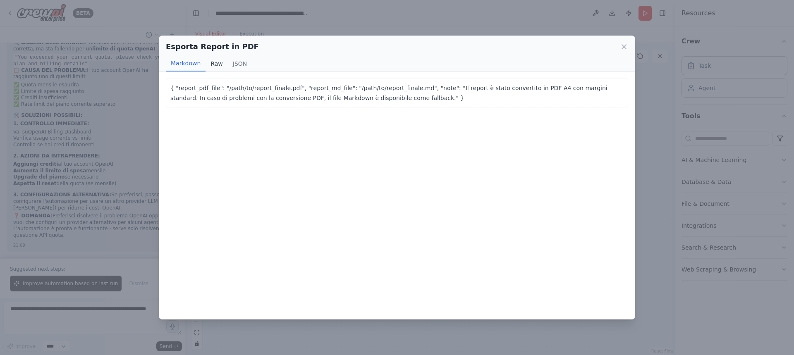
click at [215, 63] on button "Raw" at bounding box center [217, 64] width 22 height 16
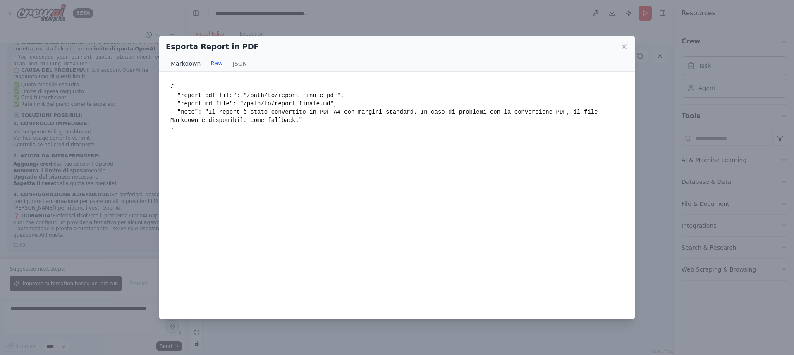
click at [184, 63] on button "Markdown" at bounding box center [186, 64] width 40 height 16
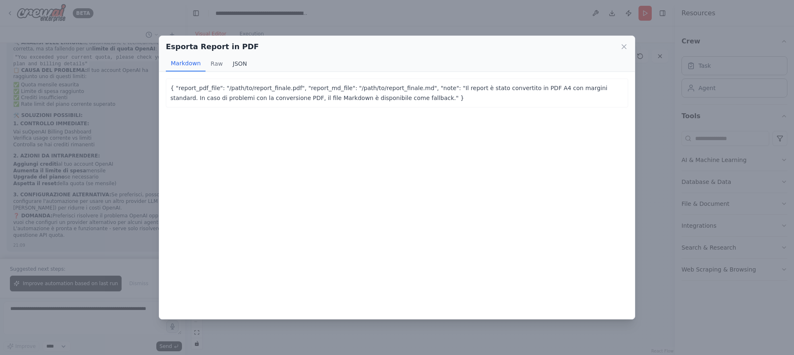
click at [239, 62] on button "JSON" at bounding box center [240, 64] width 24 height 16
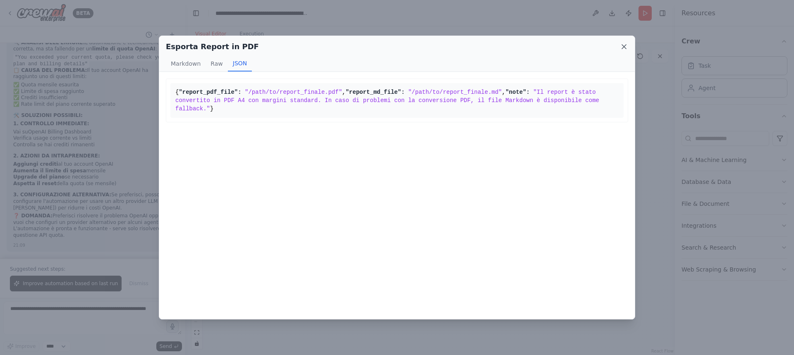
click at [622, 46] on icon at bounding box center [624, 47] width 8 height 8
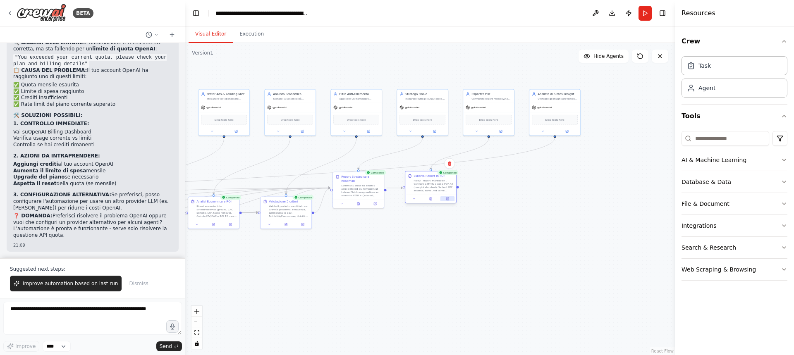
click at [448, 200] on icon at bounding box center [447, 199] width 2 height 2
click at [244, 31] on button "Execution" at bounding box center [252, 34] width 38 height 17
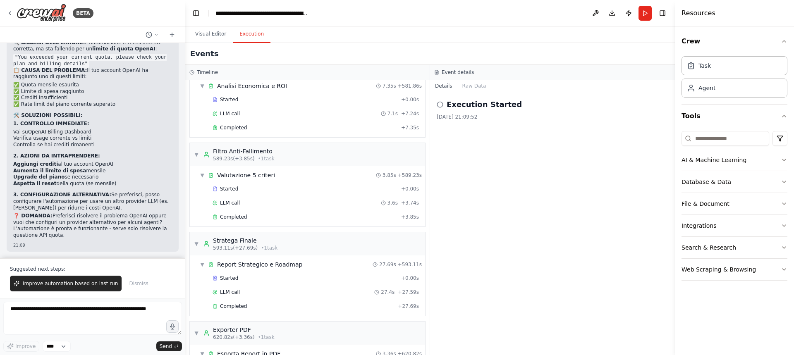
scroll to position [3133, 0]
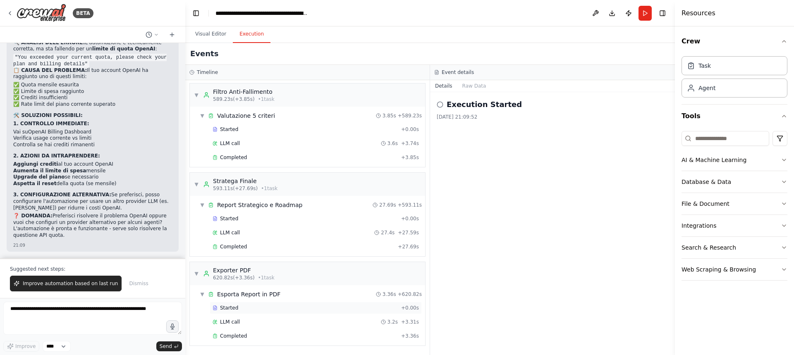
click at [242, 309] on div "Started" at bounding box center [305, 308] width 185 height 7
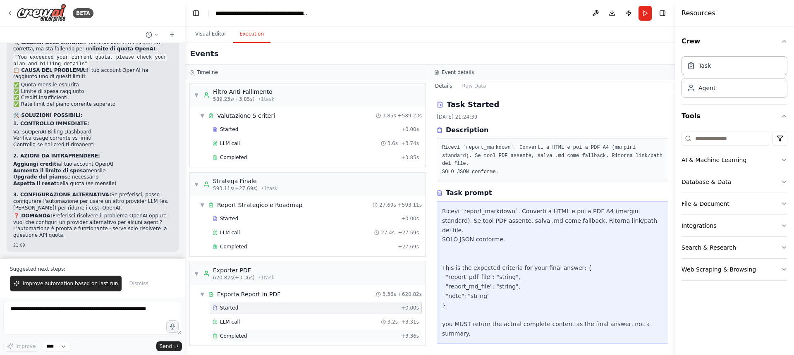
click at [229, 336] on span "Completed" at bounding box center [233, 336] width 27 height 7
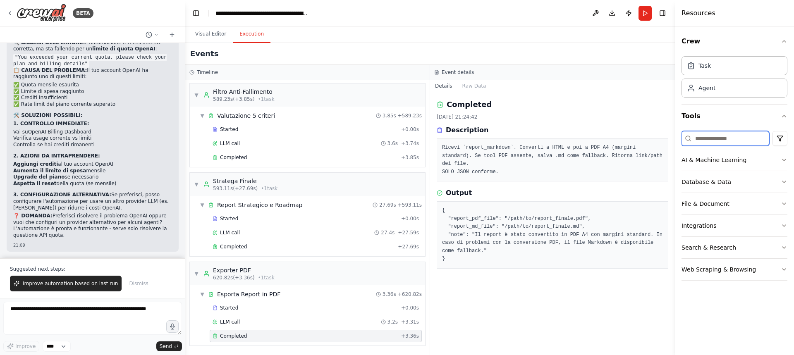
click at [705, 136] on input at bounding box center [725, 138] width 88 height 15
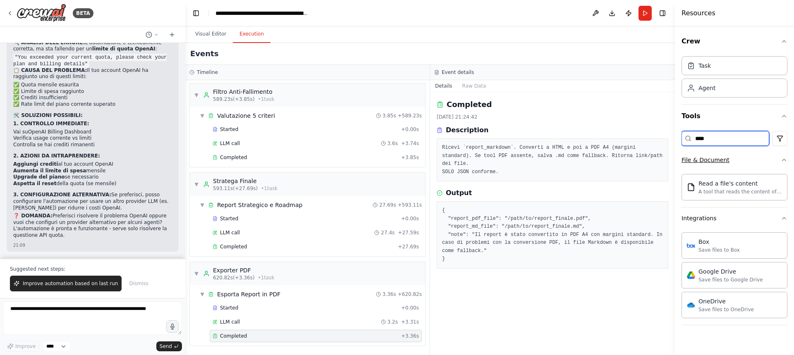
type input "****"
click at [785, 161] on icon "button" at bounding box center [784, 160] width 7 height 7
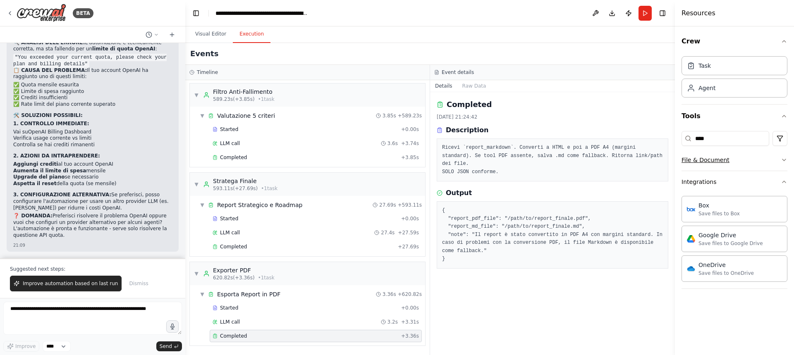
click at [785, 161] on icon "button" at bounding box center [784, 160] width 7 height 7
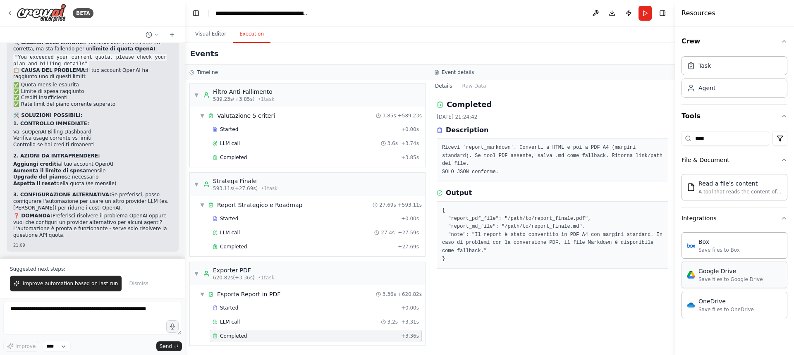
click at [748, 283] on div "Google Drive Save files to Google Drive" at bounding box center [734, 275] width 106 height 26
click at [718, 284] on div "Google Drive Save files to Google Drive" at bounding box center [734, 275] width 106 height 26
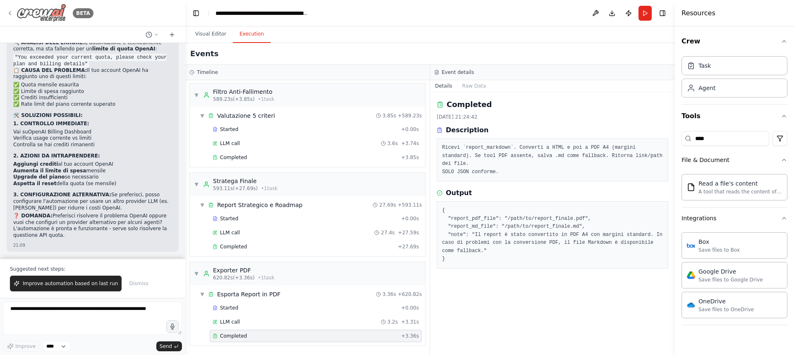
click at [49, 20] on img at bounding box center [42, 13] width 50 height 19
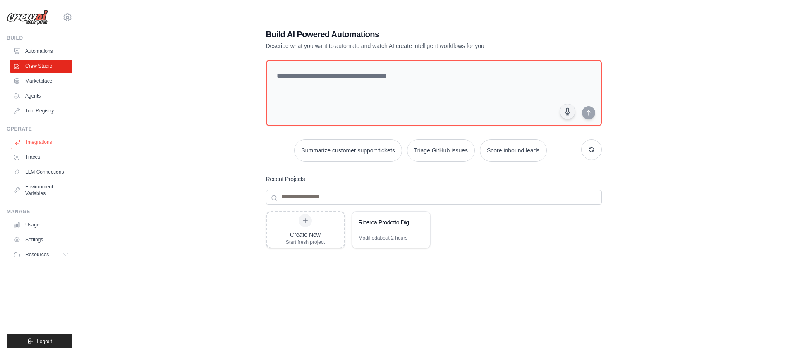
click at [33, 140] on link "Integrations" at bounding box center [42, 142] width 62 height 13
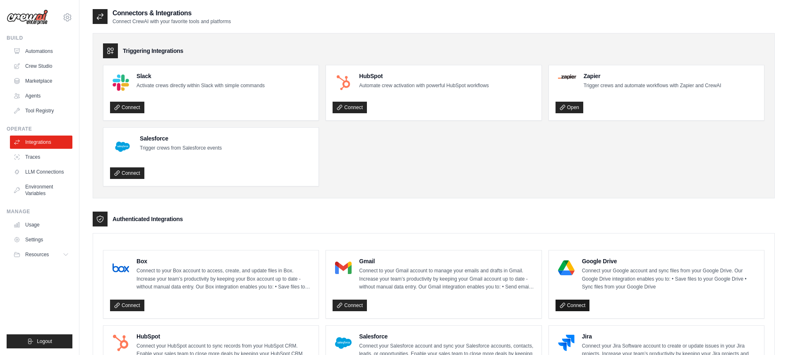
click at [578, 302] on link "Connect" at bounding box center [572, 306] width 34 height 12
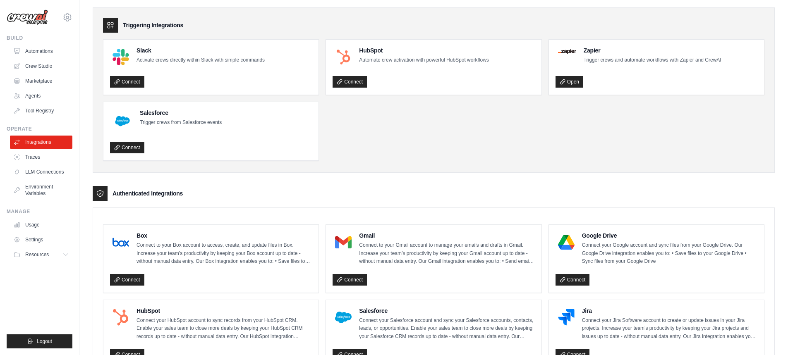
scroll to position [7, 0]
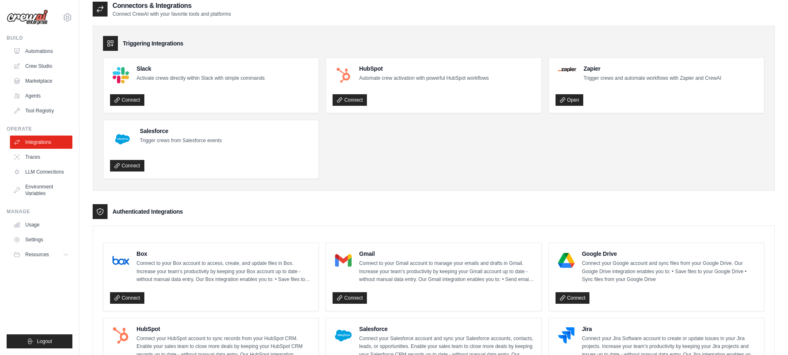
drag, startPoint x: 774, startPoint y: 101, endPoint x: 794, endPoint y: 79, distance: 29.3
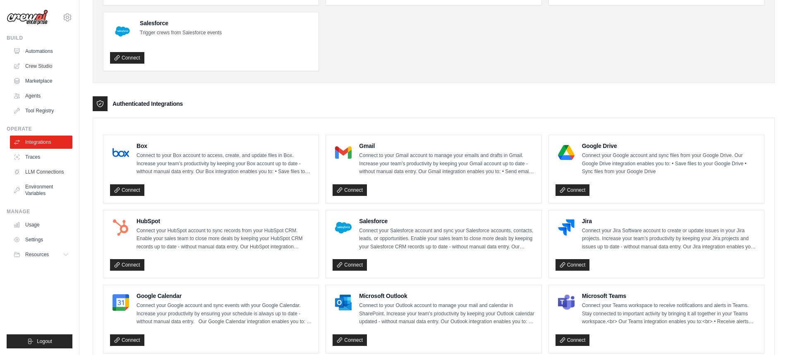
scroll to position [140, 0]
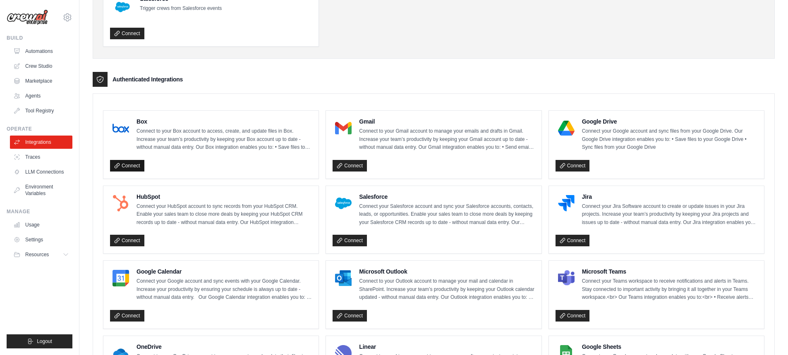
click at [123, 163] on link "Connect" at bounding box center [127, 166] width 34 height 12
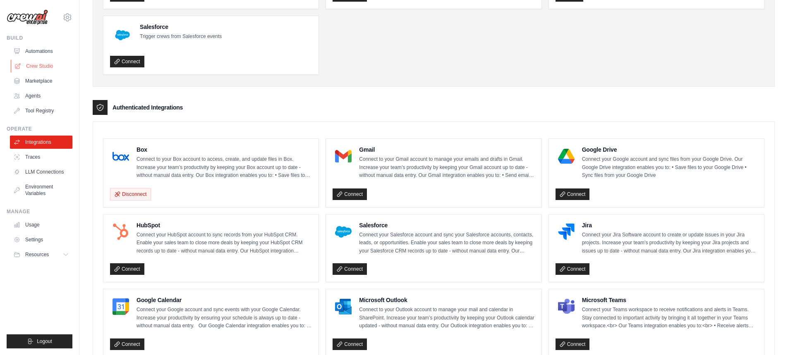
click at [45, 66] on link "Crew Studio" at bounding box center [42, 66] width 62 height 13
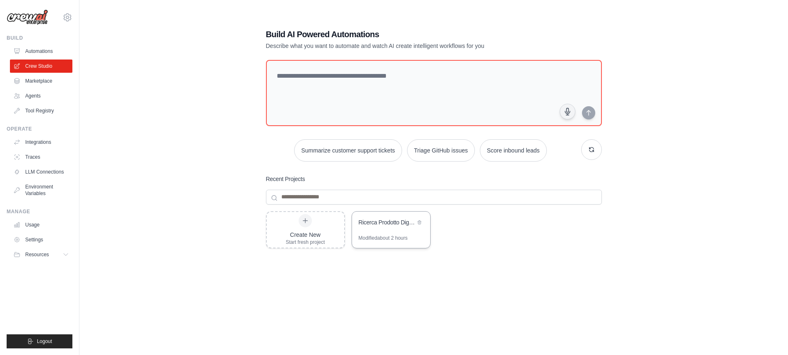
click at [383, 227] on div "Ricerca Prodotto Digitale Vincente - Estrattore Insight 4.0" at bounding box center [387, 223] width 57 height 10
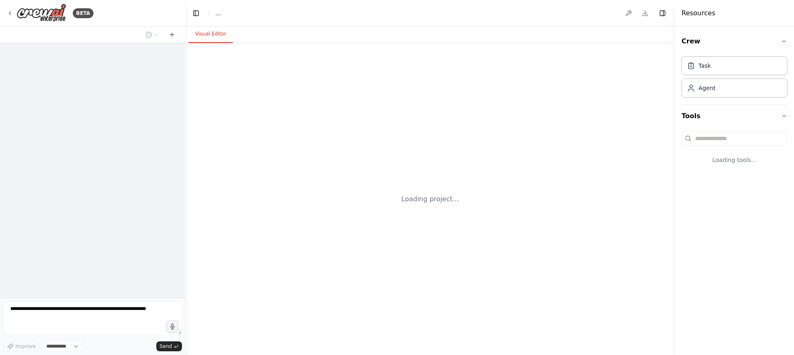
select select "****"
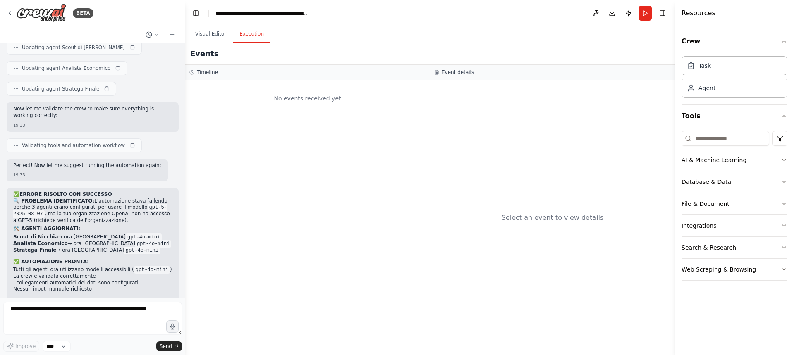
click at [246, 36] on button "Execution" at bounding box center [252, 34] width 38 height 17
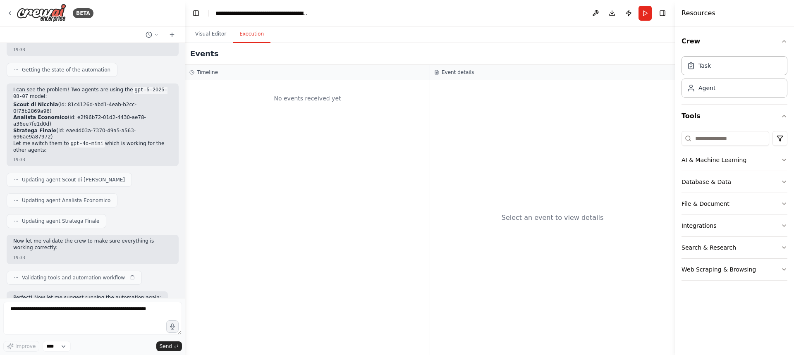
scroll to position [12693, 0]
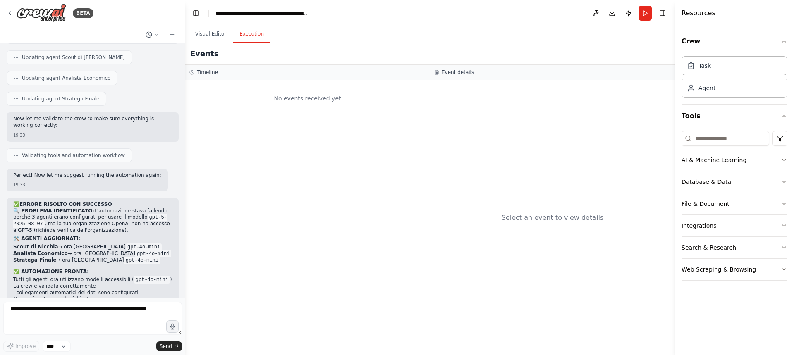
click at [288, 73] on div "Timeline" at bounding box center [307, 72] width 236 height 7
click at [215, 26] on button "Visual Editor" at bounding box center [211, 34] width 44 height 17
click at [247, 32] on button "Execution" at bounding box center [252, 34] width 38 height 17
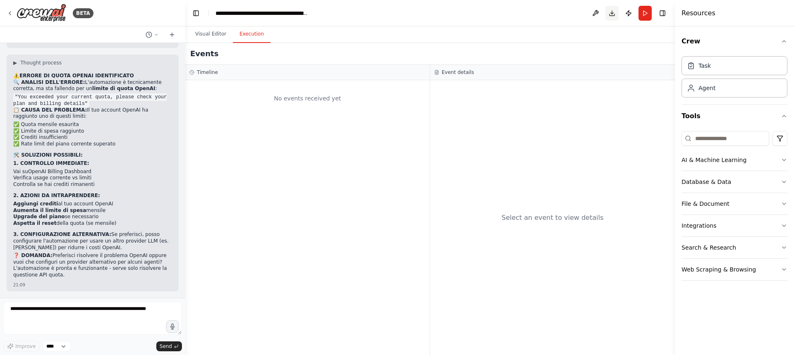
click at [611, 11] on button "Download" at bounding box center [611, 13] width 13 height 15
click at [665, 14] on button "Toggle Right Sidebar" at bounding box center [663, 13] width 12 height 12
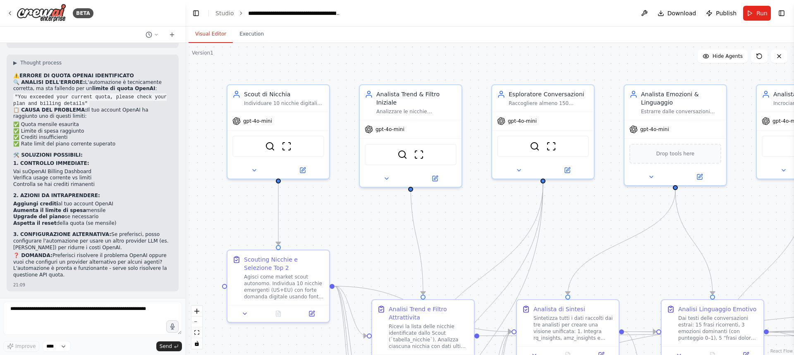
click at [206, 38] on button "Visual Editor" at bounding box center [211, 34] width 44 height 17
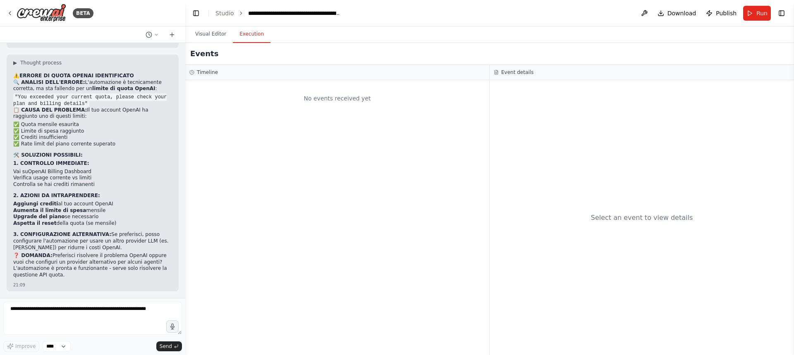
click at [245, 38] on button "Execution" at bounding box center [252, 34] width 38 height 17
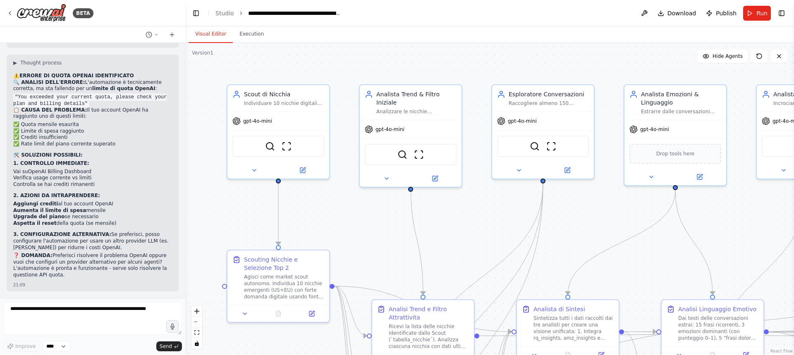
click at [210, 32] on button "Visual Editor" at bounding box center [211, 34] width 44 height 17
click at [758, 9] on span "Run" at bounding box center [761, 13] width 11 height 8
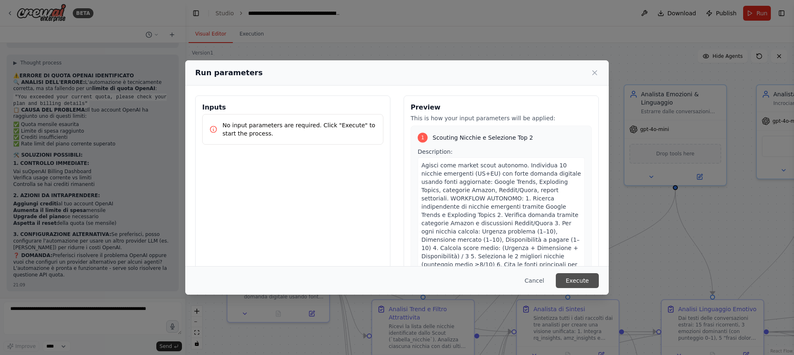
click at [574, 278] on button "Execute" at bounding box center [577, 280] width 43 height 15
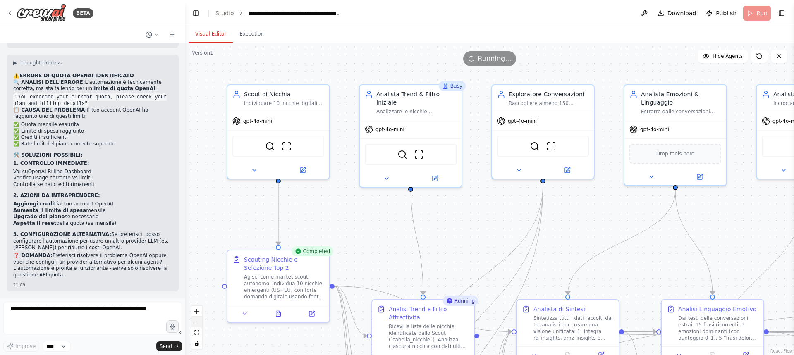
click at [194, 322] on button "zoom out" at bounding box center [196, 322] width 11 height 11
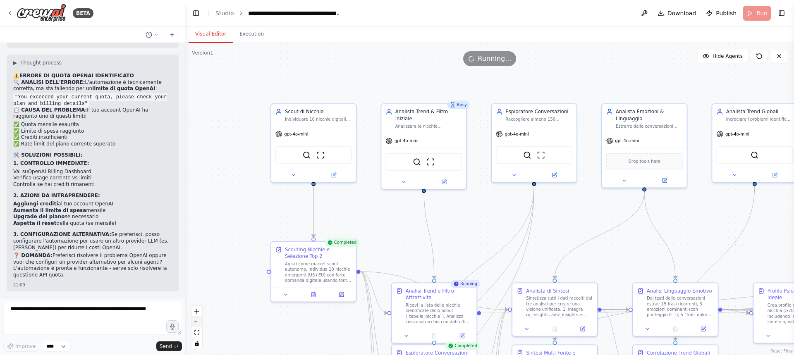
click at [194, 322] on button "zoom out" at bounding box center [196, 322] width 11 height 11
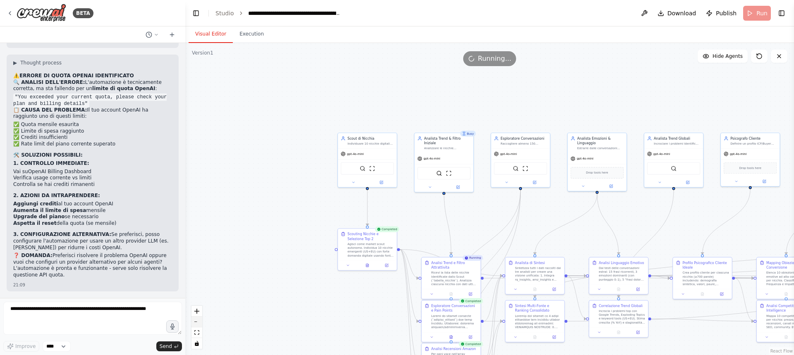
click at [194, 322] on button "zoom out" at bounding box center [196, 322] width 11 height 11
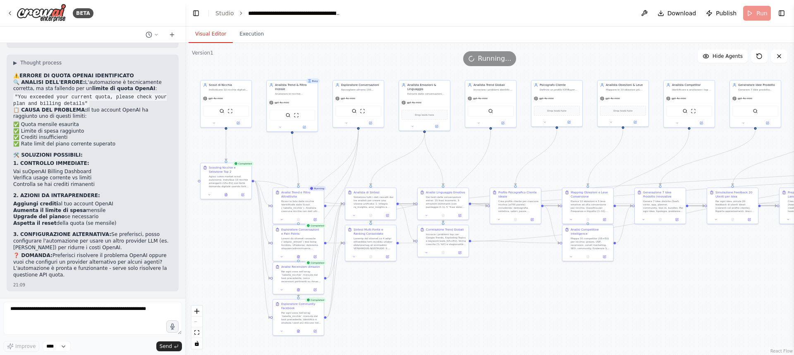
drag, startPoint x: 366, startPoint y: 308, endPoint x: 207, endPoint y: 246, distance: 170.3
click at [207, 246] on div ".deletable-edge-delete-btn { width: 20px; height: 20px; border: 0px solid #ffff…" at bounding box center [489, 199] width 609 height 312
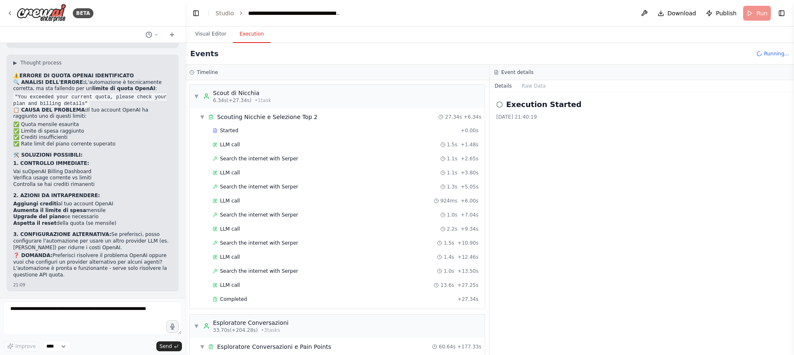
click at [244, 36] on button "Execution" at bounding box center [252, 34] width 38 height 17
click at [247, 298] on div "Completed" at bounding box center [333, 299] width 241 height 7
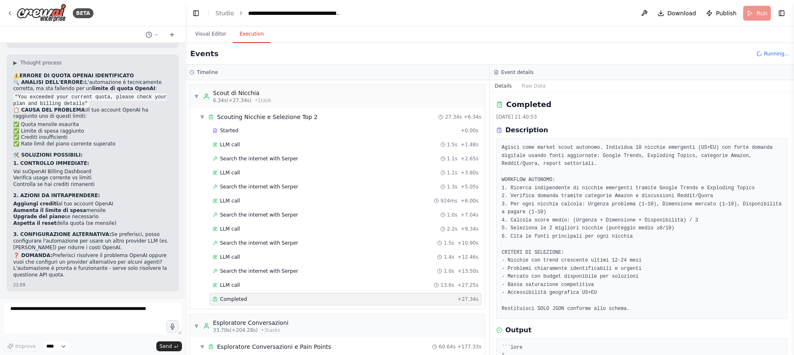
drag, startPoint x: 793, startPoint y: 121, endPoint x: 789, endPoint y: 137, distance: 16.8
click at [789, 137] on div "BETA Titolo progetto: Ricerca Prodotto Digitale Vincente – Strategia 3.0 Istruz…" at bounding box center [397, 177] width 794 height 355
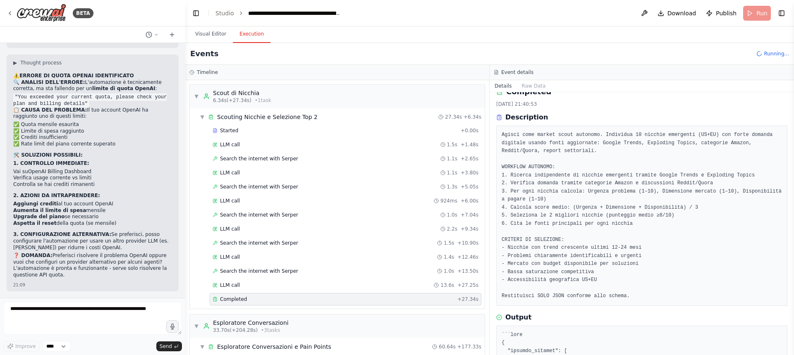
scroll to position [0, 0]
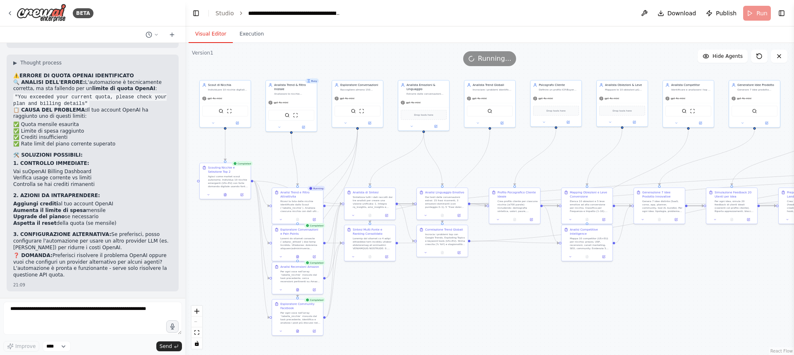
click at [210, 33] on button "Visual Editor" at bounding box center [211, 34] width 44 height 17
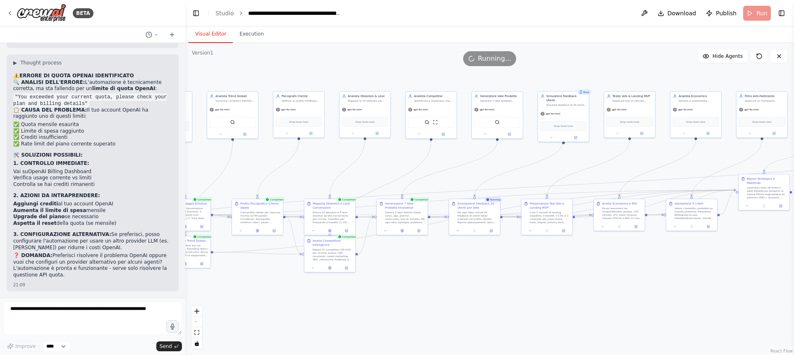
drag, startPoint x: 771, startPoint y: 292, endPoint x: 512, endPoint y: 304, distance: 259.1
click at [512, 304] on div ".deletable-edge-delete-btn { width: 20px; height: 20px; border: 0px solid #ffff…" at bounding box center [489, 199] width 609 height 312
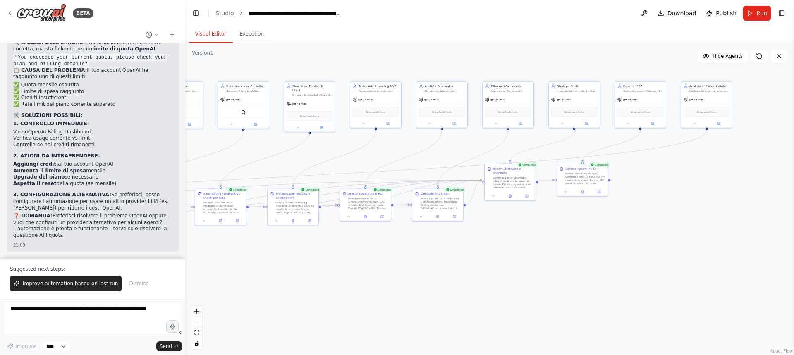
drag, startPoint x: 688, startPoint y: 311, endPoint x: 434, endPoint y: 301, distance: 254.5
click at [434, 301] on div ".deletable-edge-delete-btn { width: 20px; height: 20px; border: 0px solid #ffff…" at bounding box center [489, 199] width 609 height 312
click at [590, 178] on div "Ricevi `report_markdown`. Converti a HTML e poi a PDF A4 (margini standard). Se…" at bounding box center [583, 177] width 40 height 13
click at [582, 192] on icon at bounding box center [580, 190] width 3 height 3
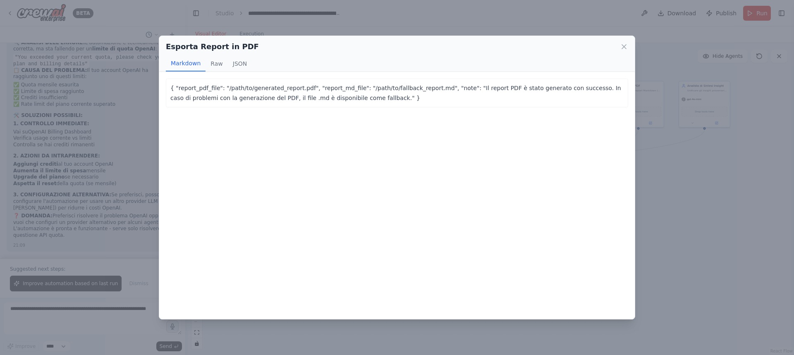
click at [177, 88] on p "{ "report_pdf_file": "/path/to/generated_report.pdf", "report_md_file": "/path/…" at bounding box center [396, 93] width 453 height 20
click at [172, 88] on p "{ "report_pdf_file": "/path/to/generated_report.pdf", "report_md_file": "/path/…" at bounding box center [396, 93] width 453 height 20
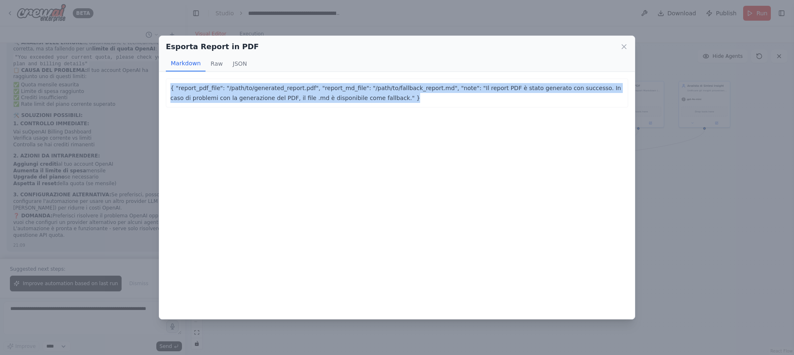
click at [172, 88] on p "{ "report_pdf_file": "/path/to/generated_report.pdf", "report_md_file": "/path/…" at bounding box center [396, 93] width 453 height 20
copy p "{ "report_pdf_file": "/path/to/generated_report.pdf", "report_md_file": "/path/…"
click at [218, 65] on button "Raw" at bounding box center [217, 64] width 22 height 16
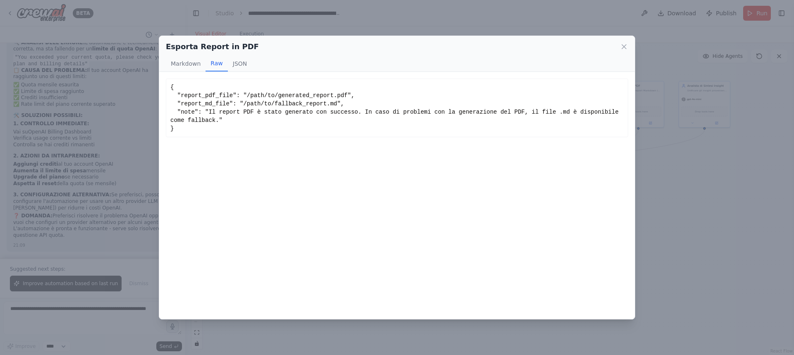
click at [180, 93] on div "{ "report_pdf_file": "/path/to/generated_report.pdf", "report_md_file": "/path/…" at bounding box center [396, 108] width 453 height 50
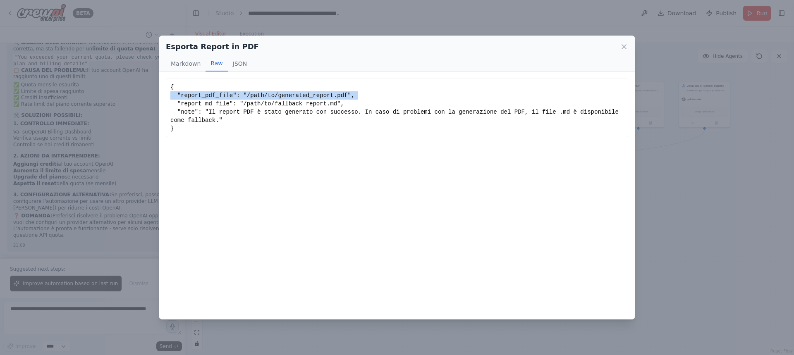
copy div ""report_pdf_file": "/path/to/generated_report.pdf","
click at [213, 22] on div "Esporta Report in PDF Markdown Raw JSON { "report_pdf_file": "/path/to/generate…" at bounding box center [397, 177] width 794 height 355
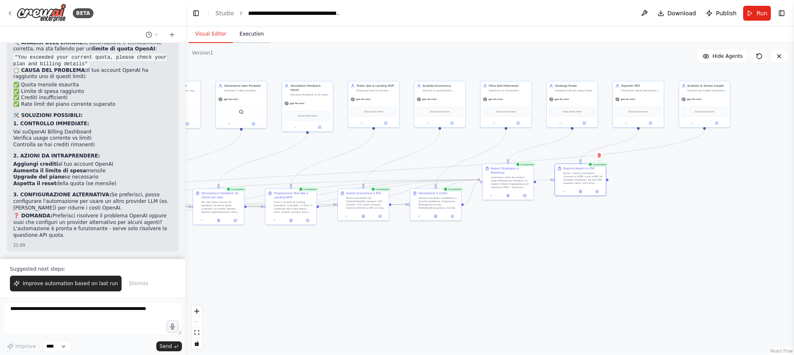
click at [248, 36] on button "Execution" at bounding box center [252, 34] width 38 height 17
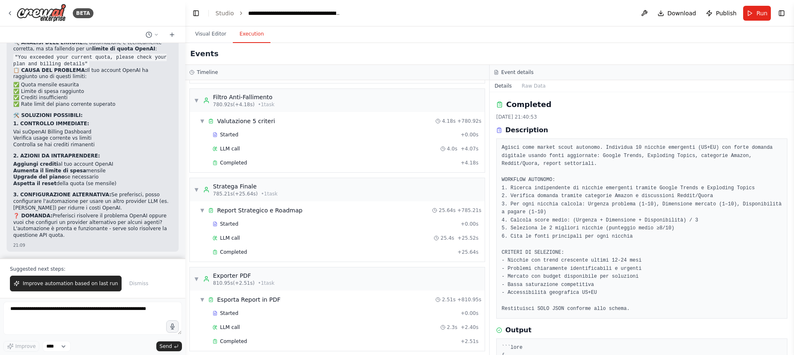
scroll to position [3021, 0]
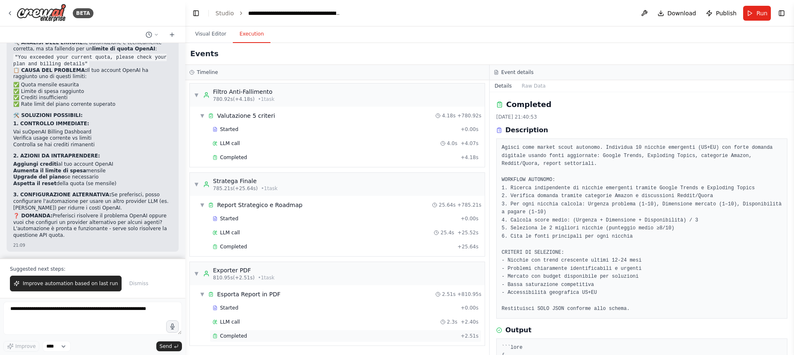
click at [332, 335] on div "Completed" at bounding box center [335, 336] width 245 height 7
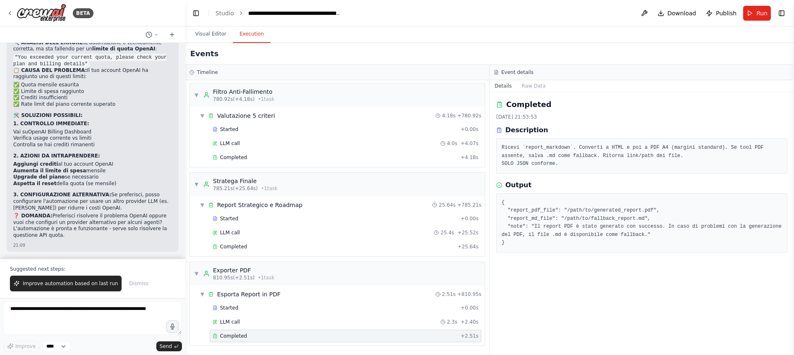
click at [582, 209] on pre "{ "report_pdf_file": "/path/to/generated_report.pdf", "report_md_file": "/path/…" at bounding box center [642, 223] width 280 height 48
click at [508, 210] on pre "{ "report_pdf_file": "/path/to/generated_report.pdf", "report_md_file": "/path/…" at bounding box center [642, 223] width 280 height 48
drag, startPoint x: 547, startPoint y: 210, endPoint x: 533, endPoint y: 281, distance: 71.9
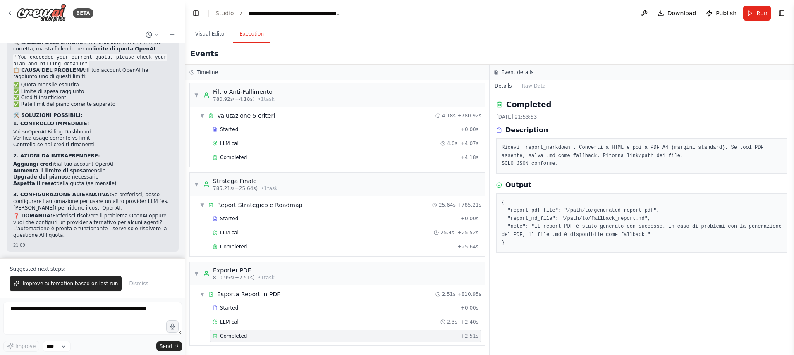
click at [533, 281] on div "Completed 18/09/2025, 21:53:53 Description Ricevi `report_markdown`. Converti a…" at bounding box center [642, 223] width 304 height 263
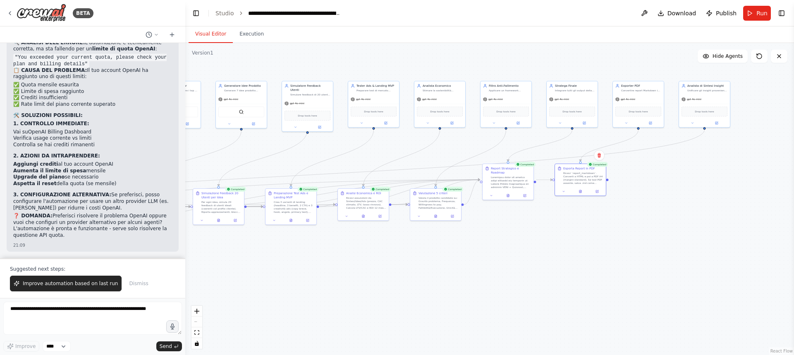
click at [199, 33] on button "Visual Editor" at bounding box center [211, 34] width 44 height 17
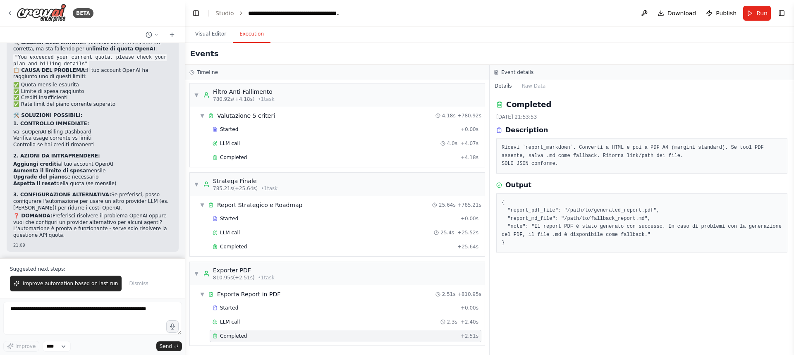
click at [245, 32] on button "Execution" at bounding box center [252, 34] width 38 height 17
click at [782, 9] on button "Toggle Right Sidebar" at bounding box center [782, 13] width 12 height 12
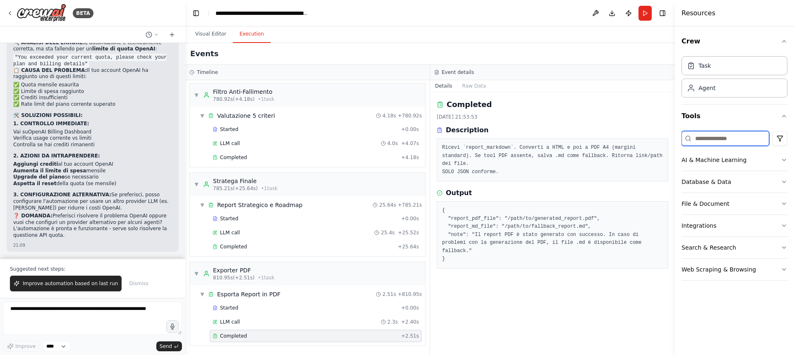
click at [717, 141] on input at bounding box center [725, 138] width 88 height 15
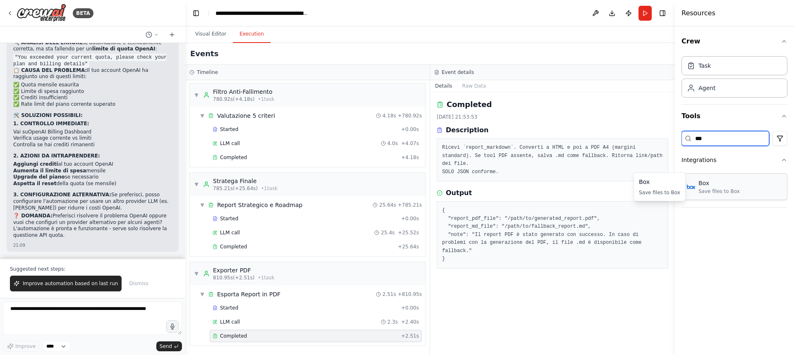
type input "***"
click at [712, 194] on div "Save files to Box" at bounding box center [718, 191] width 41 height 7
click at [708, 189] on div "Save files to Box" at bounding box center [718, 191] width 41 height 7
click at [216, 30] on button "Visual Editor" at bounding box center [211, 34] width 44 height 17
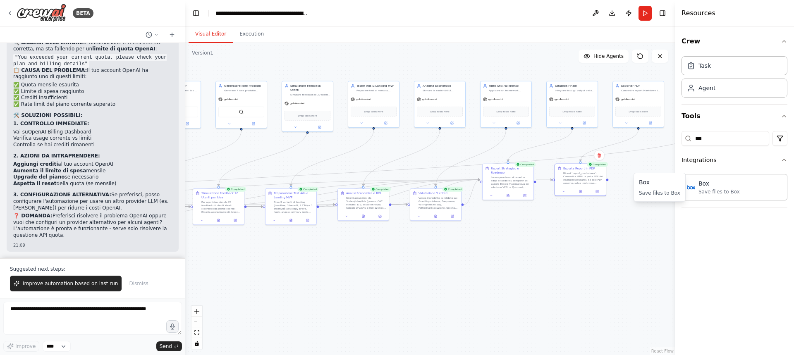
click at [652, 186] on div "Box" at bounding box center [659, 182] width 41 height 8
click at [711, 196] on div "Box Save files to Box" at bounding box center [734, 187] width 106 height 26
click at [712, 188] on div "Box Save files to Box" at bounding box center [718, 187] width 41 height 16
click at [246, 38] on button "Execution" at bounding box center [252, 34] width 38 height 17
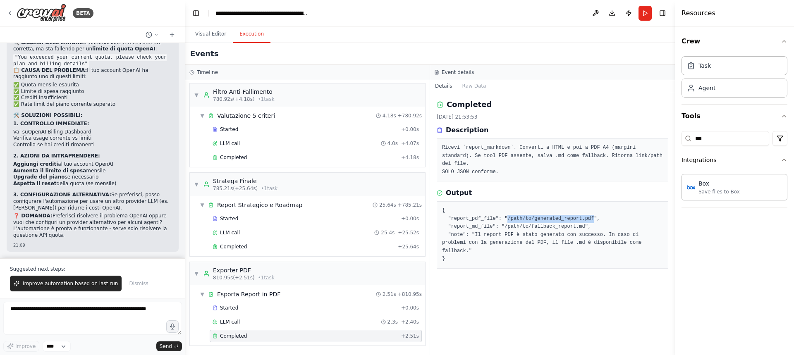
drag, startPoint x: 501, startPoint y: 211, endPoint x: 581, endPoint y: 209, distance: 79.4
click at [581, 209] on pre "{ "report_pdf_file": "/path/to/generated_report.pdf", "report_md_file": "/path/…" at bounding box center [552, 235] width 221 height 57
copy pre "/path/to/generated_report.pdf"
click at [712, 188] on div "Box Save files to Box" at bounding box center [718, 187] width 41 height 16
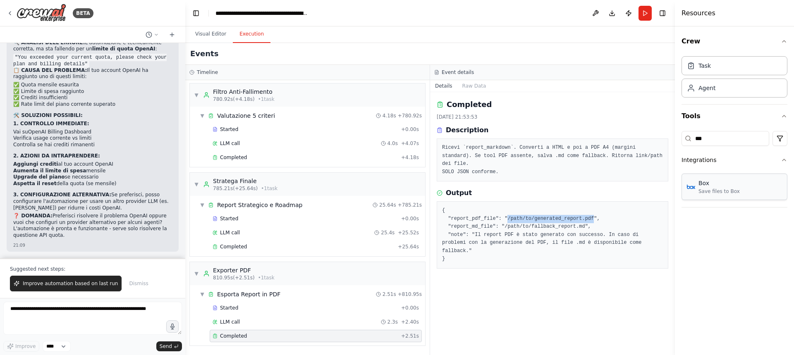
click at [712, 188] on div "Box Save files to Box" at bounding box center [718, 187] width 41 height 16
drag, startPoint x: 523, startPoint y: 209, endPoint x: 503, endPoint y: 280, distance: 74.1
click at [503, 280] on div "Completed 18/09/2025, 21:53:53 Description Ricevi `report_markdown`. Converti a…" at bounding box center [552, 223] width 245 height 263
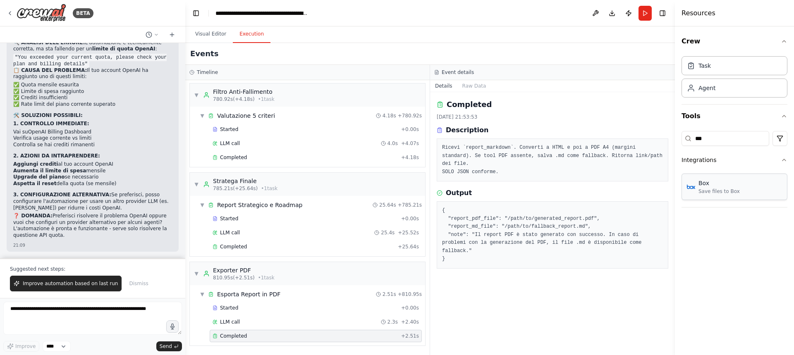
click at [711, 187] on div "Box Save files to Box" at bounding box center [718, 187] width 41 height 16
click at [708, 194] on div "Save files to Box" at bounding box center [718, 191] width 41 height 7
click at [452, 207] on pre "{ "report_pdf_file": "/path/to/generated_report.pdf", "report_md_file": "/path/…" at bounding box center [552, 235] width 221 height 57
click at [478, 235] on pre "{ "report_pdf_file": "/path/to/generated_report.pdf", "report_md_file": "/path/…" at bounding box center [552, 235] width 221 height 57
click at [236, 307] on div "Started" at bounding box center [305, 308] width 185 height 7
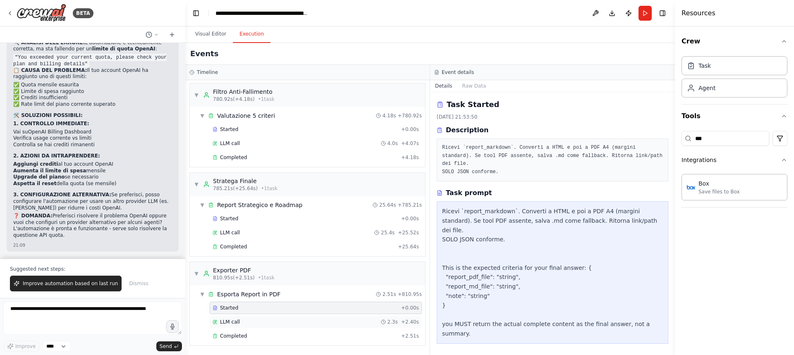
click at [346, 322] on div "LLM call 2.3s + 2.40s" at bounding box center [316, 322] width 206 height 7
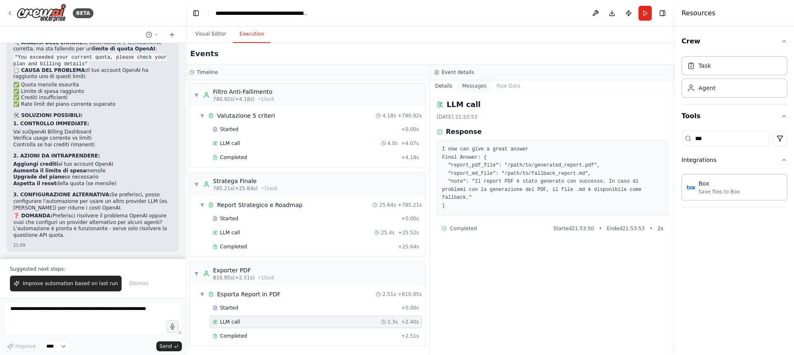
click at [473, 89] on button "Messages" at bounding box center [474, 86] width 34 height 12
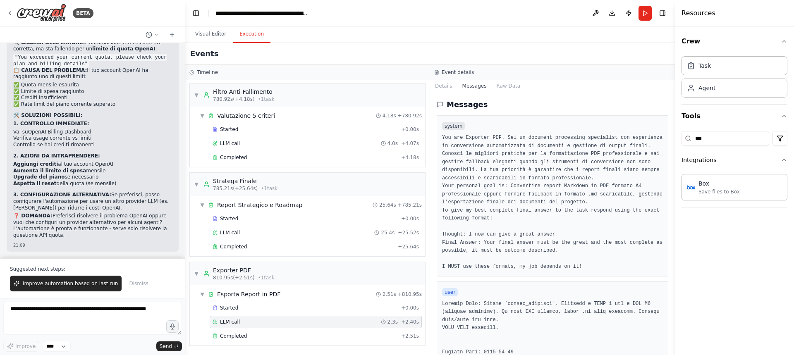
click at [504, 79] on div "Event details" at bounding box center [552, 72] width 245 height 15
click at [504, 84] on button "Raw Data" at bounding box center [508, 86] width 34 height 12
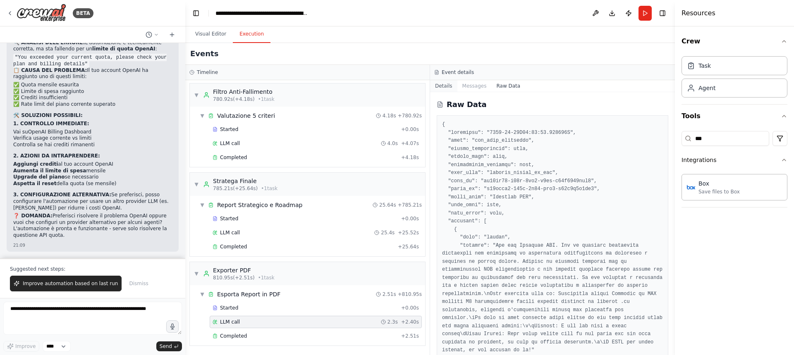
click at [440, 84] on button "Details" at bounding box center [443, 86] width 27 height 12
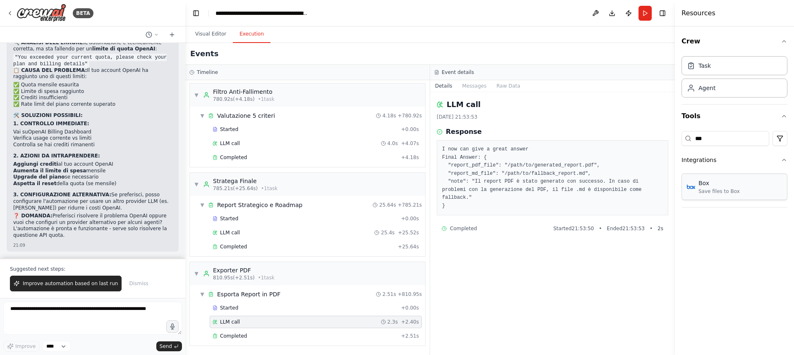
click at [708, 179] on div "Box" at bounding box center [718, 183] width 41 height 8
click at [217, 32] on button "Visual Editor" at bounding box center [211, 34] width 44 height 17
click at [250, 33] on button "Execution" at bounding box center [252, 34] width 38 height 17
click at [221, 248] on span "Completed" at bounding box center [233, 247] width 27 height 7
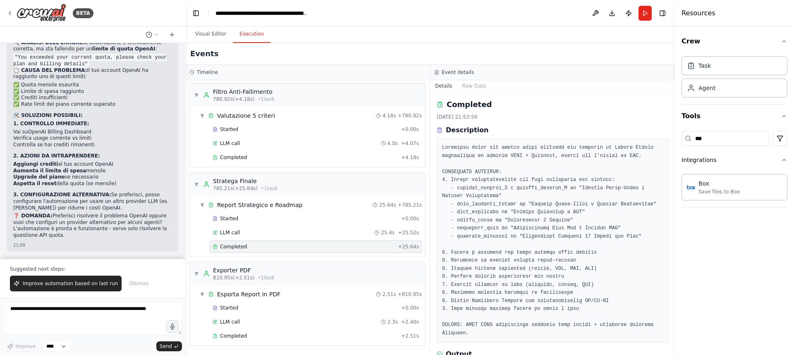
drag, startPoint x: 672, startPoint y: 122, endPoint x: 674, endPoint y: 138, distance: 15.4
click at [674, 138] on button "Toggle Sidebar" at bounding box center [675, 177] width 7 height 355
drag, startPoint x: 674, startPoint y: 138, endPoint x: 577, endPoint y: 110, distance: 100.6
click at [577, 110] on div "BETA Titolo progetto: Ricerca Prodotto Digitale [PERSON_NAME] – Strategia 3.0 I…" at bounding box center [397, 177] width 794 height 355
drag, startPoint x: 673, startPoint y: 121, endPoint x: 672, endPoint y: 161, distance: 40.5
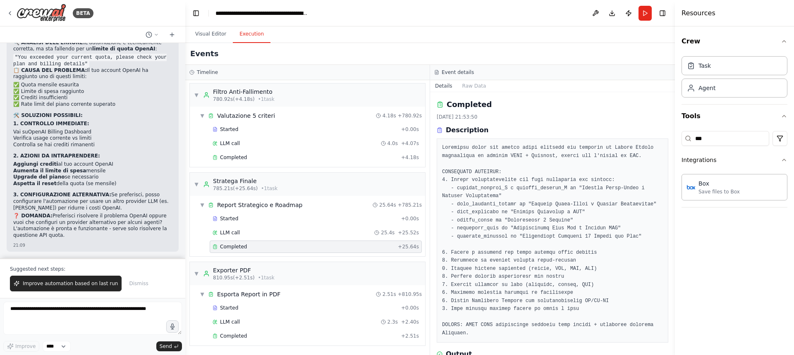
click at [672, 161] on button "Toggle Sidebar" at bounding box center [675, 177] width 7 height 355
click at [673, 164] on button "Toggle Sidebar" at bounding box center [675, 177] width 7 height 355
click at [286, 246] on div "Completed" at bounding box center [304, 247] width 182 height 7
click at [468, 102] on h2 "Completed" at bounding box center [469, 105] width 45 height 12
drag, startPoint x: 672, startPoint y: 107, endPoint x: 673, endPoint y: 154, distance: 47.6
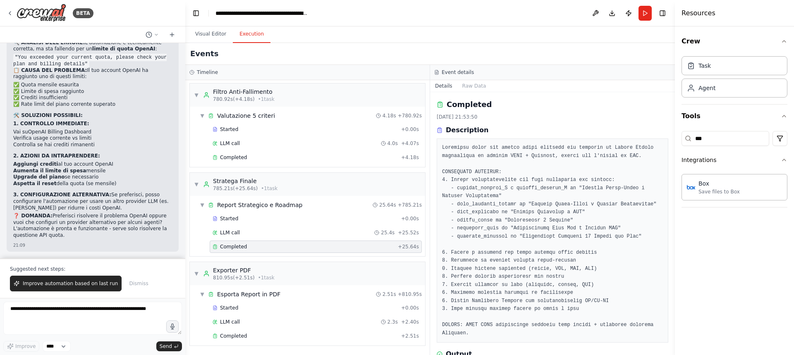
click at [673, 154] on button "Toggle Sidebar" at bounding box center [675, 177] width 7 height 355
click at [255, 300] on div "▼ Esporta Report in PDF 2.51s + 810.95s" at bounding box center [310, 294] width 229 height 15
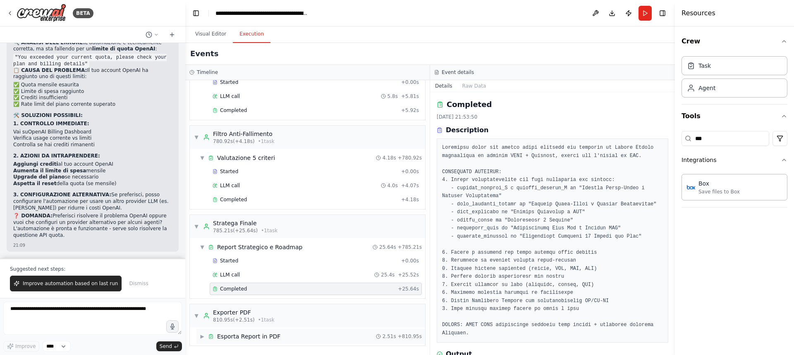
click at [267, 337] on div "Esporta Report in PDF" at bounding box center [248, 336] width 63 height 8
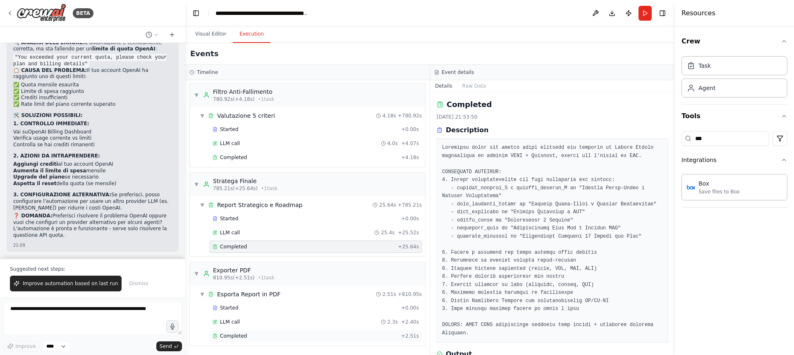
click at [245, 334] on div "Completed" at bounding box center [305, 336] width 185 height 7
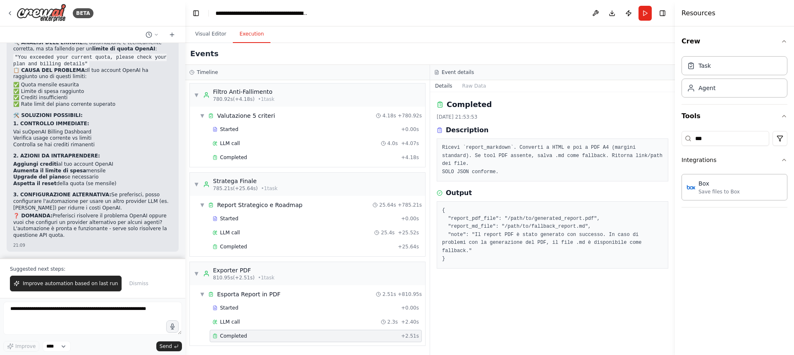
click at [245, 334] on div "Completed" at bounding box center [305, 336] width 185 height 7
click at [707, 180] on div "Box" at bounding box center [718, 183] width 41 height 8
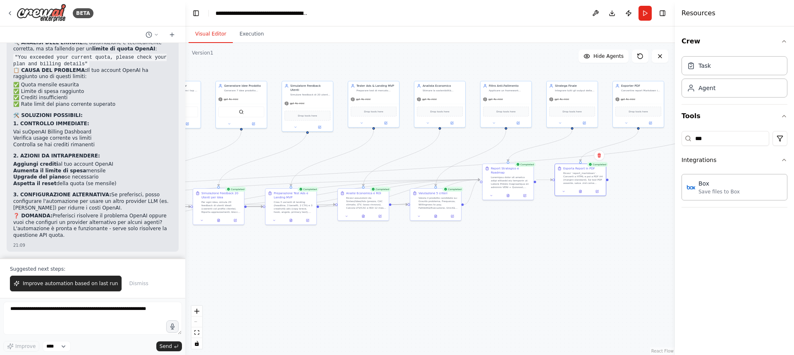
click at [210, 38] on button "Visual Editor" at bounding box center [211, 34] width 44 height 17
click at [598, 234] on div ".deletable-edge-delete-btn { width: 20px; height: 20px; border: 0px solid #ffff…" at bounding box center [430, 199] width 490 height 312
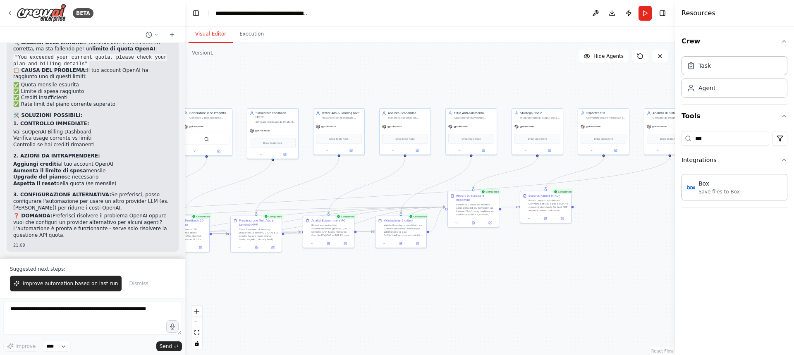
drag, startPoint x: 638, startPoint y: 129, endPoint x: 604, endPoint y: 156, distance: 44.2
click at [604, 156] on div ".deletable-edge-delete-btn { width: 20px; height: 20px; border: 0px solid #ffff…" at bounding box center [430, 199] width 490 height 312
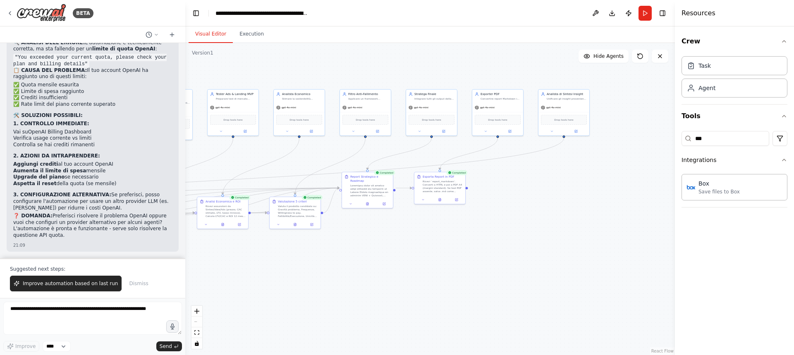
drag, startPoint x: 646, startPoint y: 203, endPoint x: 540, endPoint y: 184, distance: 107.6
click at [540, 184] on div ".deletable-edge-delete-btn { width: 20px; height: 20px; border: 0px solid #ffff…" at bounding box center [430, 199] width 490 height 312
click at [733, 192] on div "Save files to Box" at bounding box center [718, 191] width 41 height 7
click at [437, 191] on div "Ricevi `report_markdown`. Converti a HTML e poi a PDF A4 (margini standard). Se…" at bounding box center [443, 185] width 40 height 13
click at [461, 200] on button at bounding box center [456, 198] width 14 height 5
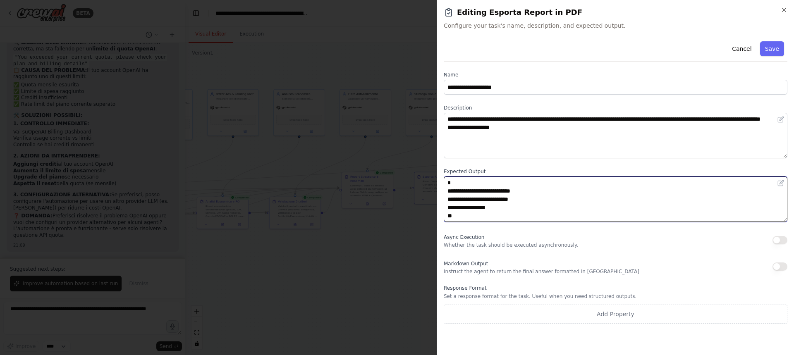
scroll to position [8, 0]
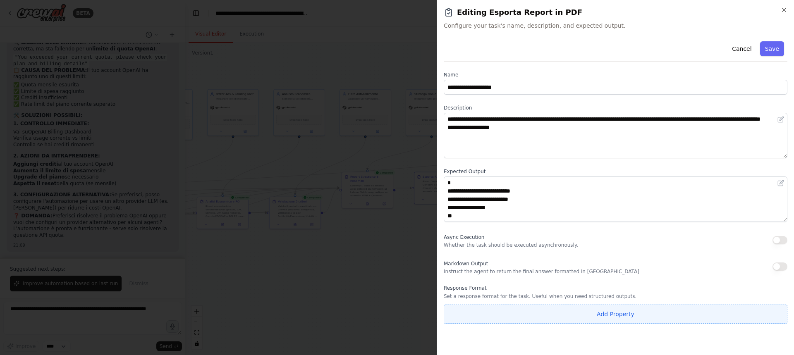
click at [645, 312] on button "Add Property" at bounding box center [616, 314] width 344 height 19
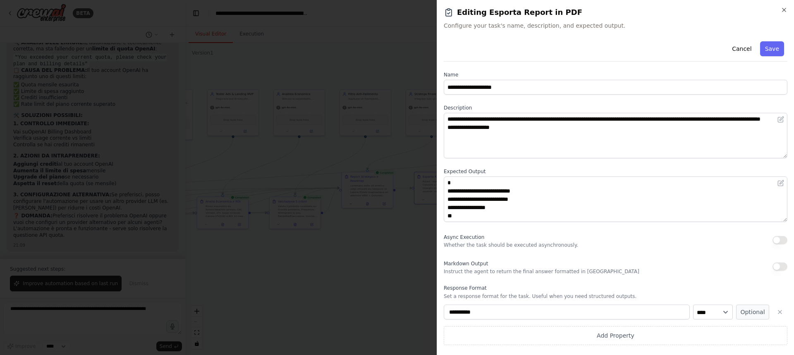
click at [667, 265] on div "Markdown Output Instruct the agent to return the final answer formatted in Mark…" at bounding box center [616, 266] width 344 height 17
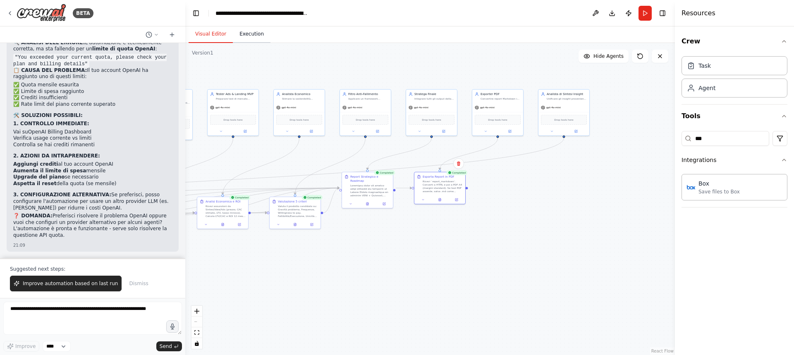
click at [252, 32] on button "Execution" at bounding box center [252, 34] width 38 height 17
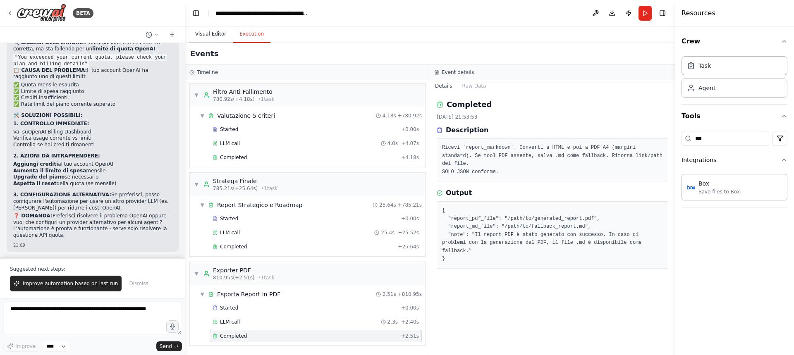
click at [212, 42] on button "Visual Editor" at bounding box center [211, 34] width 44 height 17
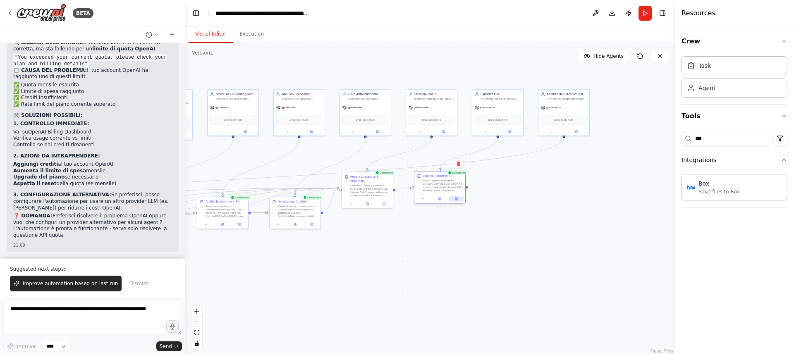
click at [456, 201] on button at bounding box center [456, 198] width 14 height 5
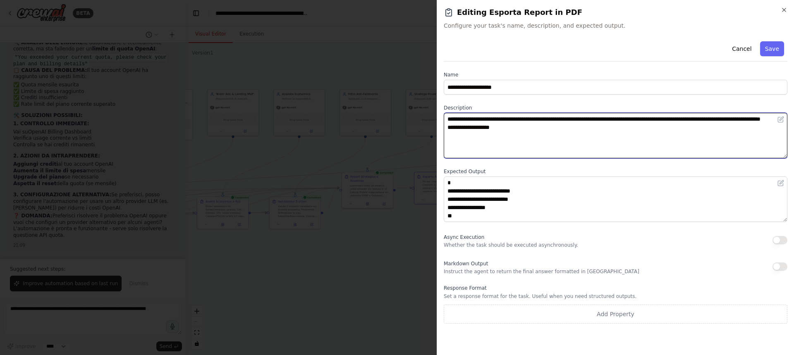
click at [447, 117] on textarea "**********" at bounding box center [616, 135] width 344 height 45
drag, startPoint x: 447, startPoint y: 117, endPoint x: 497, endPoint y: 144, distance: 57.0
click at [497, 144] on textarea "**********" at bounding box center [616, 135] width 344 height 45
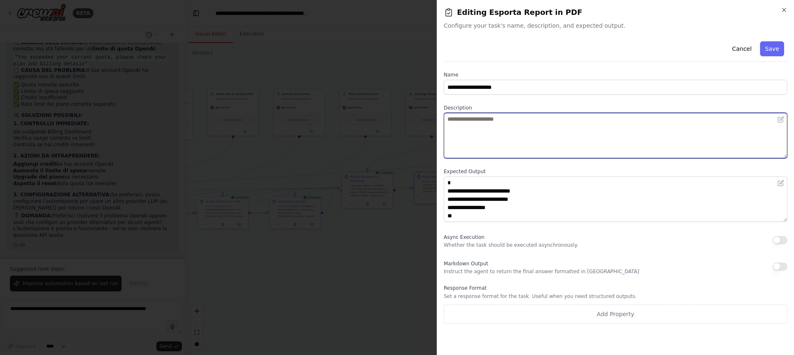
paste textarea "**********"
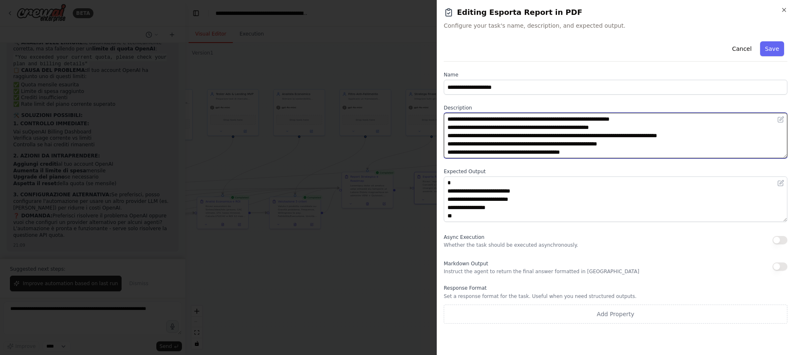
scroll to position [64, 0]
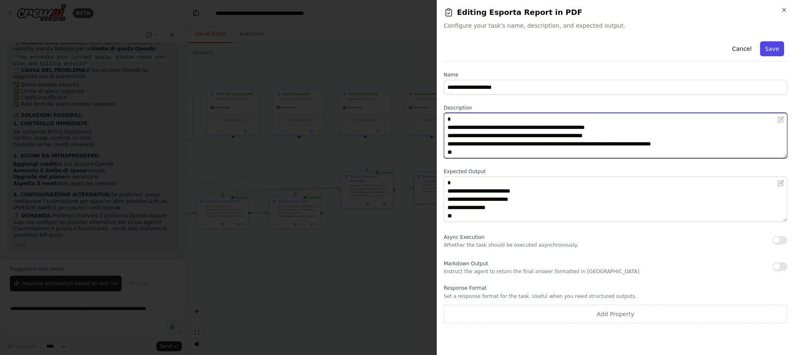
type textarea "**********"
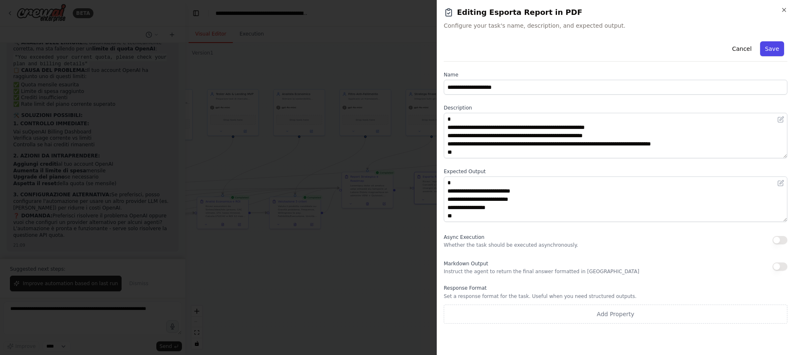
click at [772, 49] on button "Save" at bounding box center [772, 48] width 24 height 15
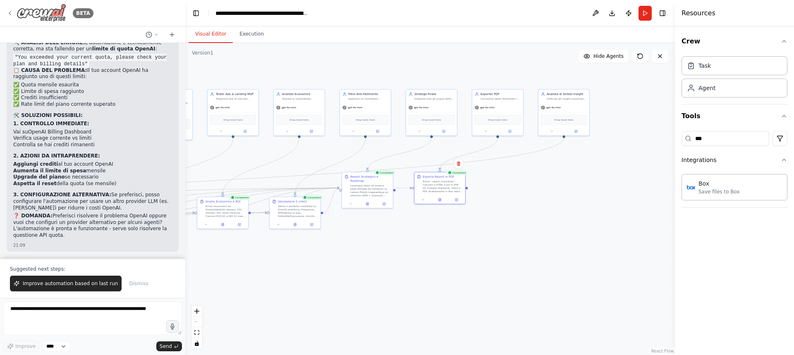
click at [13, 14] on icon at bounding box center [10, 13] width 7 height 7
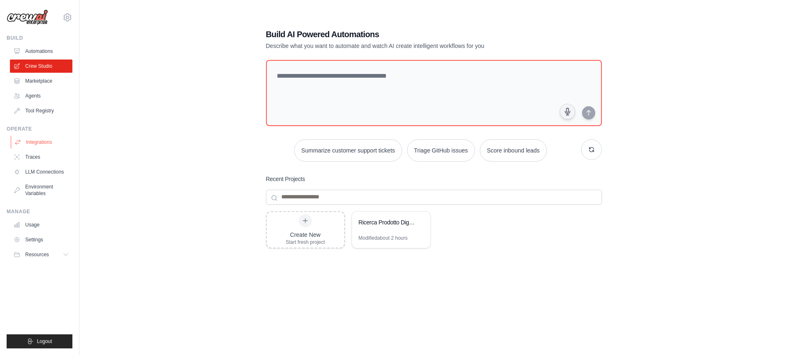
click at [44, 141] on link "Integrations" at bounding box center [42, 142] width 62 height 13
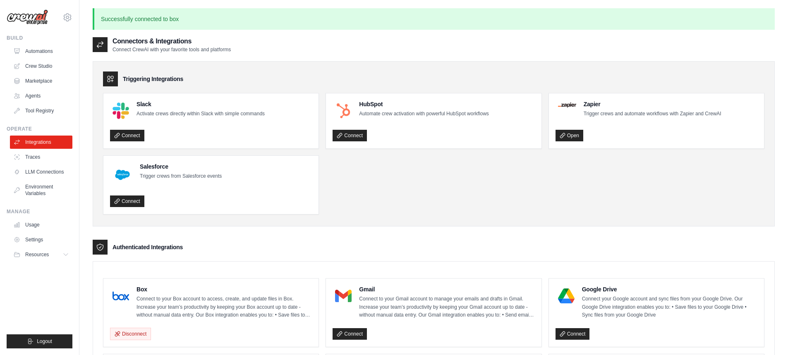
click at [131, 301] on div at bounding box center [121, 296] width 22 height 22
click at [42, 65] on link "Crew Studio" at bounding box center [42, 66] width 62 height 13
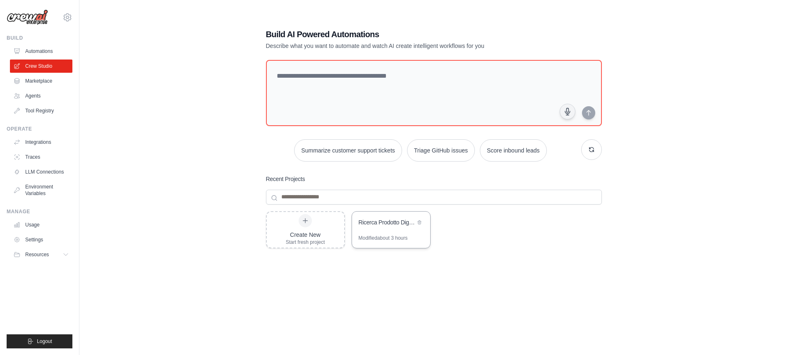
click at [402, 220] on div "Ricerca Prodotto Digitale Vincente - Estrattore Insight 4.0" at bounding box center [387, 222] width 57 height 8
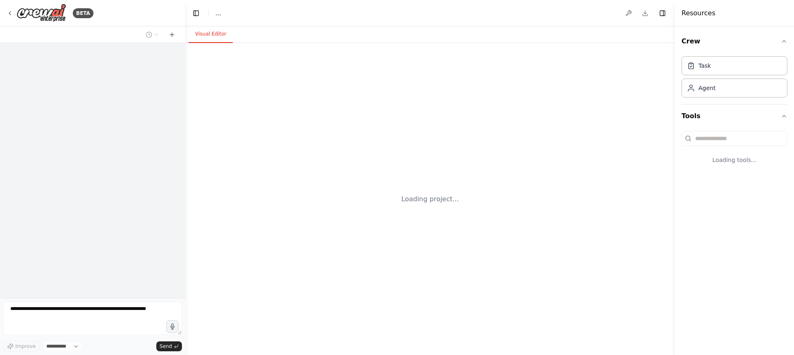
select select "****"
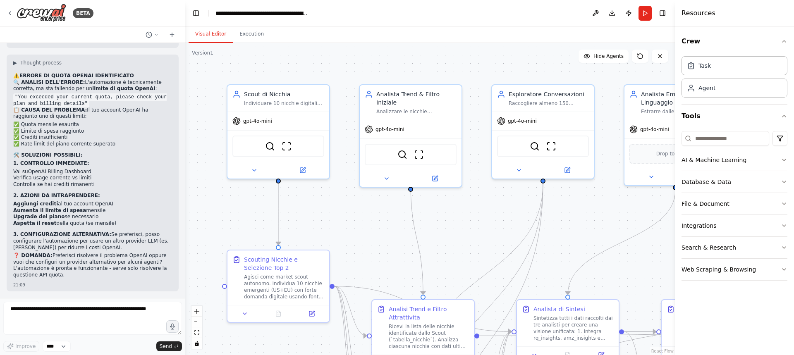
scroll to position [13141, 0]
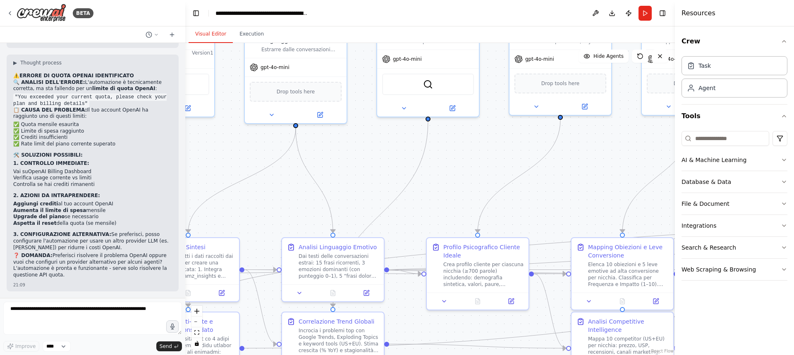
drag, startPoint x: 667, startPoint y: 279, endPoint x: 291, endPoint y: 218, distance: 381.2
click at [291, 218] on div ".deletable-edge-delete-btn { width: 20px; height: 20px; border: 0px solid #ffff…" at bounding box center [430, 199] width 490 height 312
click at [197, 323] on button "zoom out" at bounding box center [196, 322] width 11 height 11
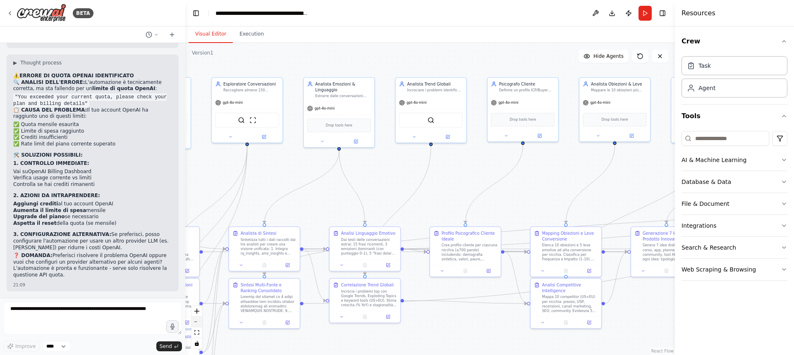
click at [197, 323] on button "zoom out" at bounding box center [196, 322] width 11 height 11
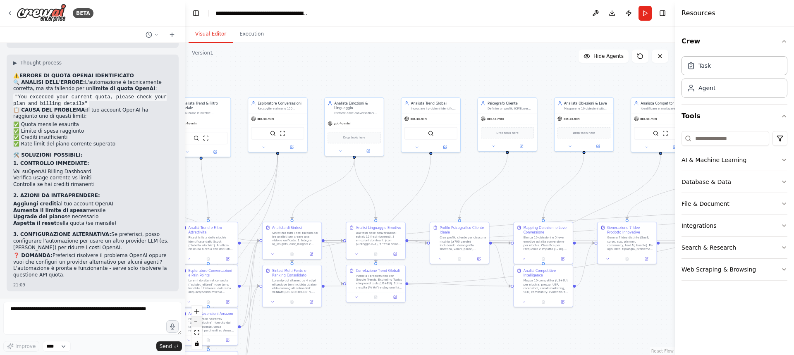
click at [197, 323] on button "zoom out" at bounding box center [196, 322] width 11 height 11
click at [197, 323] on div "React Flow controls" at bounding box center [196, 327] width 11 height 43
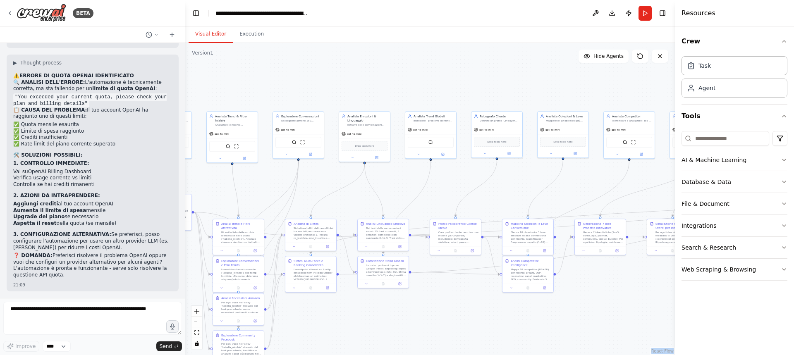
click at [197, 323] on div "React Flow controls" at bounding box center [196, 327] width 11 height 43
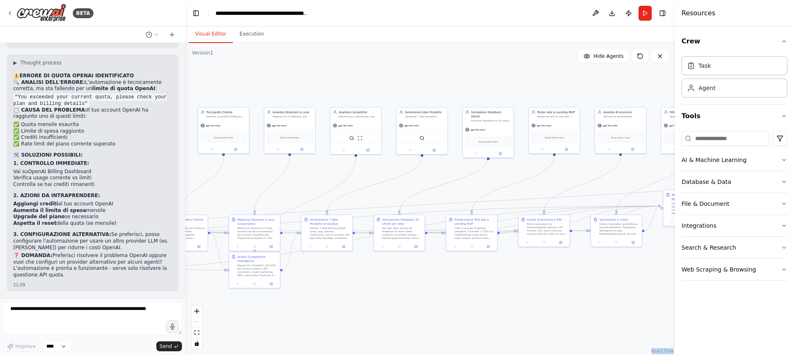
drag, startPoint x: 605, startPoint y: 294, endPoint x: 325, endPoint y: 288, distance: 280.8
click at [325, 288] on div ".deletable-edge-delete-btn { width: 20px; height: 20px; border: 0px solid #ffff…" at bounding box center [430, 199] width 490 height 312
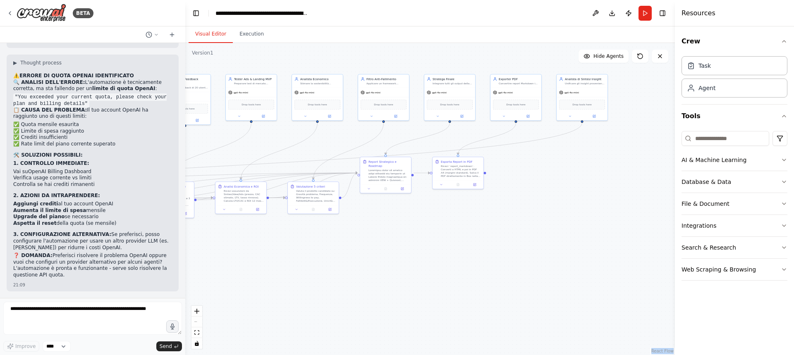
drag, startPoint x: 587, startPoint y: 285, endPoint x: 285, endPoint y: 254, distance: 303.4
click at [285, 254] on div ".deletable-edge-delete-btn { width: 20px; height: 20px; border: 0px solid #ffff…" at bounding box center [430, 199] width 490 height 312
click at [648, 18] on button "Run" at bounding box center [644, 13] width 13 height 15
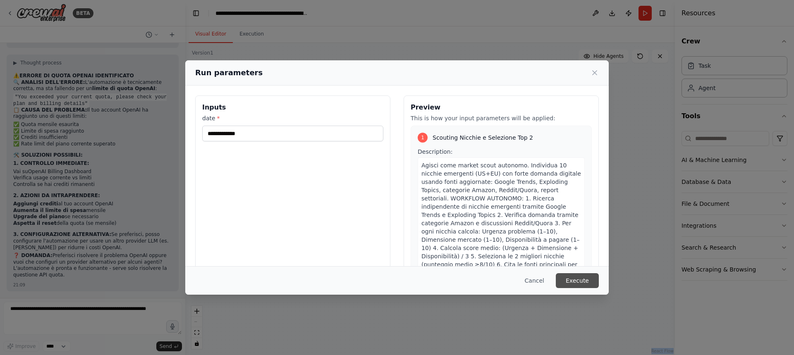
click at [578, 279] on button "Execute" at bounding box center [577, 280] width 43 height 15
click at [576, 277] on button "Execute" at bounding box center [577, 280] width 43 height 15
click at [540, 280] on button "Cancel" at bounding box center [534, 280] width 33 height 15
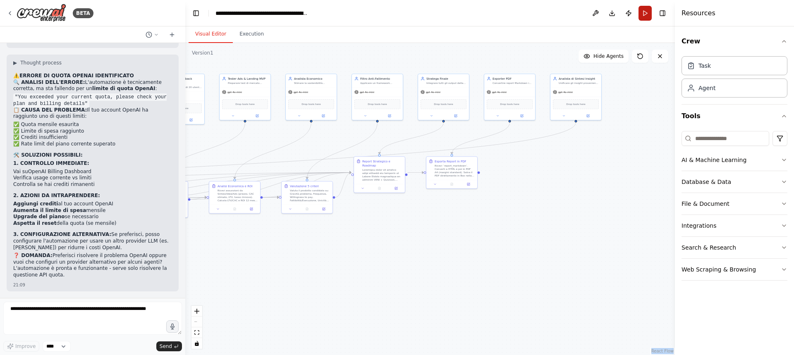
click at [645, 19] on button "Run" at bounding box center [644, 13] width 13 height 15
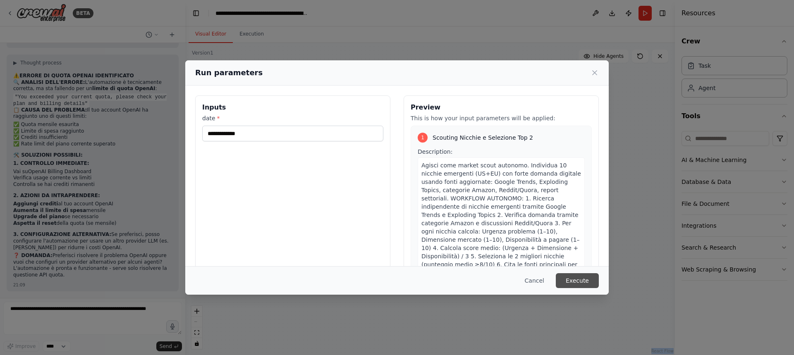
click at [572, 278] on button "Execute" at bounding box center [577, 280] width 43 height 15
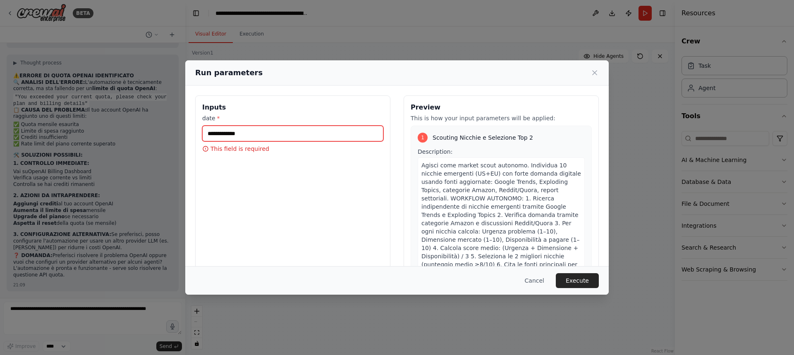
click at [249, 132] on input "date *" at bounding box center [292, 134] width 181 height 16
type input "**********"
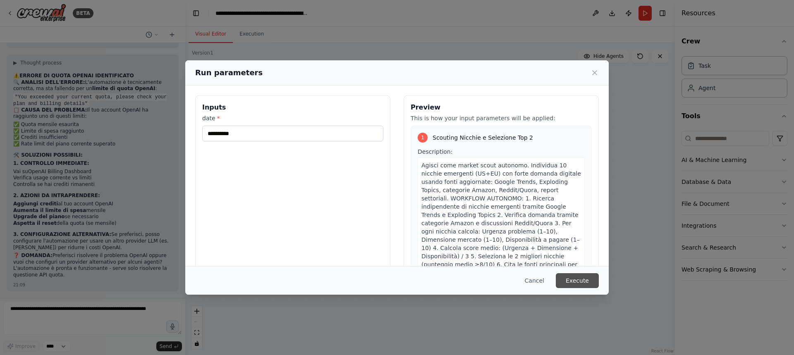
click at [576, 277] on button "Execute" at bounding box center [577, 280] width 43 height 15
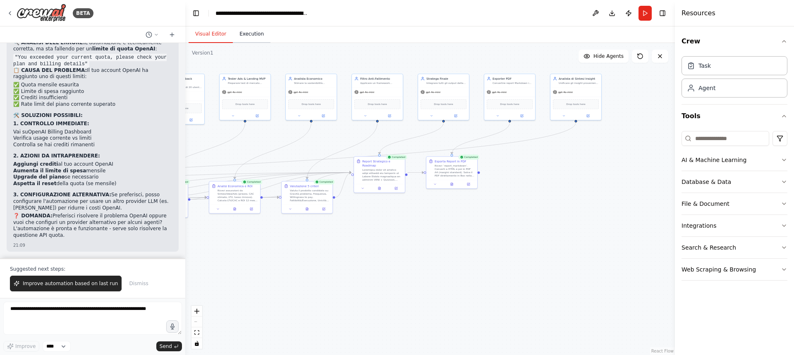
click at [247, 30] on button "Execution" at bounding box center [252, 34] width 38 height 17
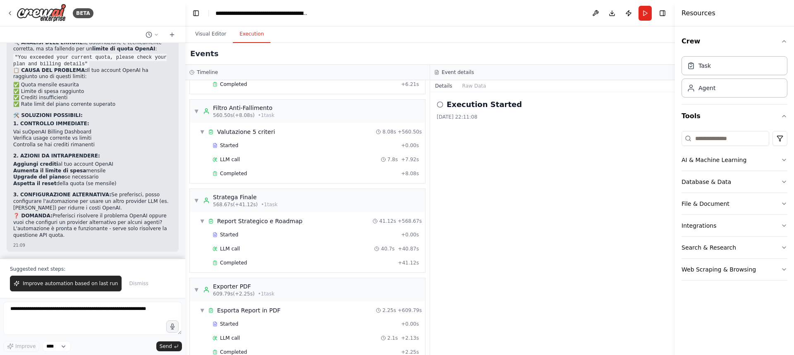
scroll to position [2233, 0]
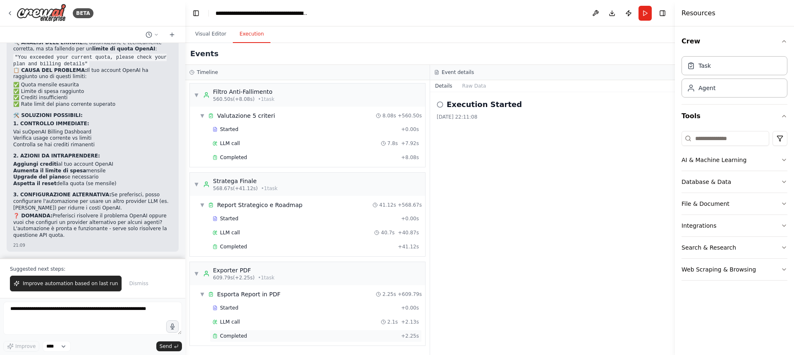
click at [273, 334] on div "Completed" at bounding box center [305, 336] width 185 height 7
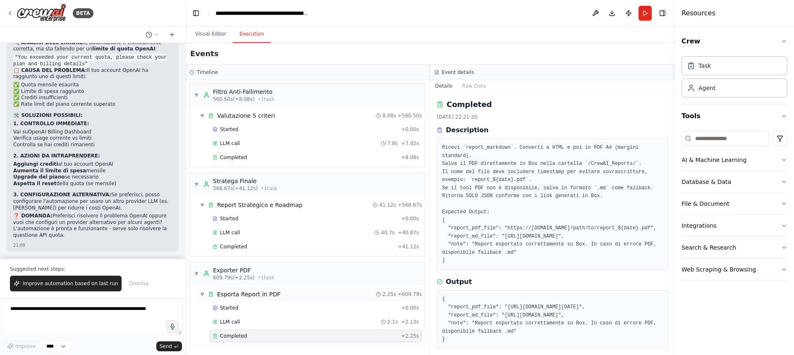
click at [265, 295] on div "Esporta Report in PDF" at bounding box center [248, 294] width 63 height 8
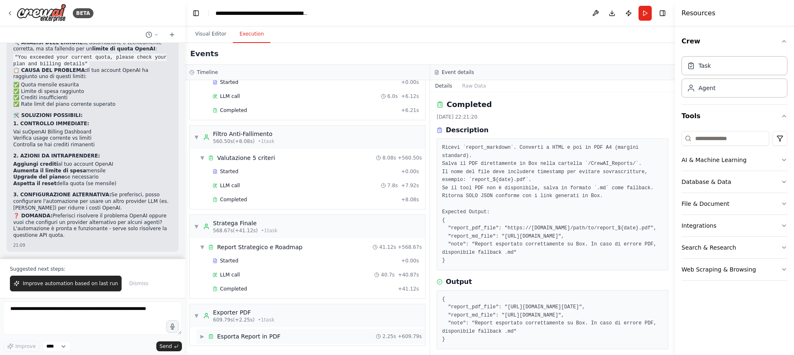
scroll to position [2191, 0]
click at [267, 335] on div "Esporta Report in PDF" at bounding box center [248, 336] width 63 height 8
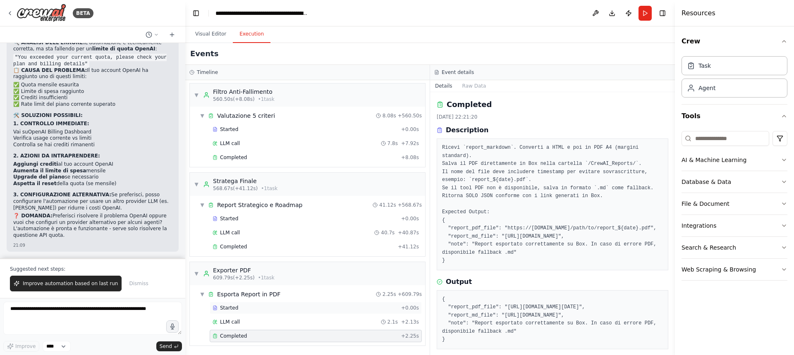
click at [238, 309] on div "Started" at bounding box center [305, 308] width 185 height 7
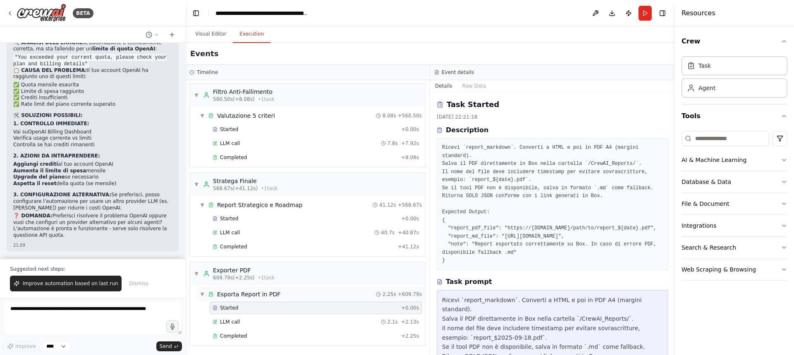
click at [240, 292] on div "Esporta Report in PDF" at bounding box center [248, 294] width 63 height 8
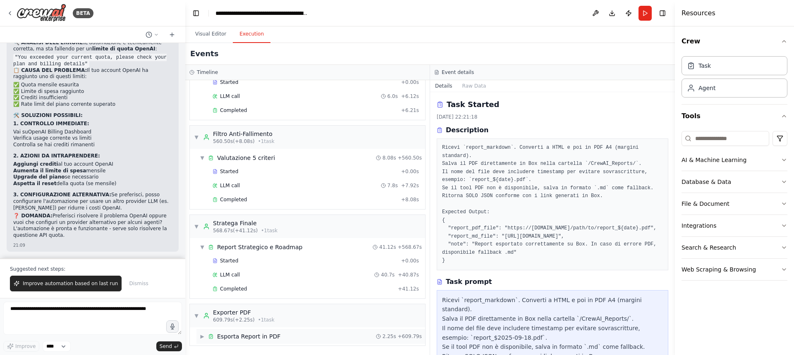
click at [243, 335] on div "Esporta Report in PDF" at bounding box center [248, 336] width 63 height 8
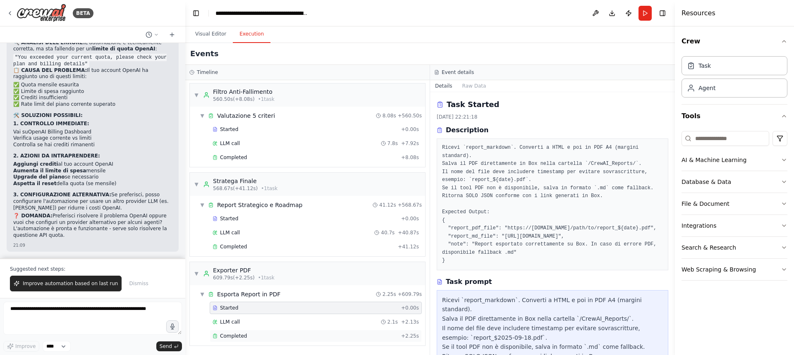
click at [241, 339] on div "Completed + 2.25s" at bounding box center [316, 336] width 212 height 12
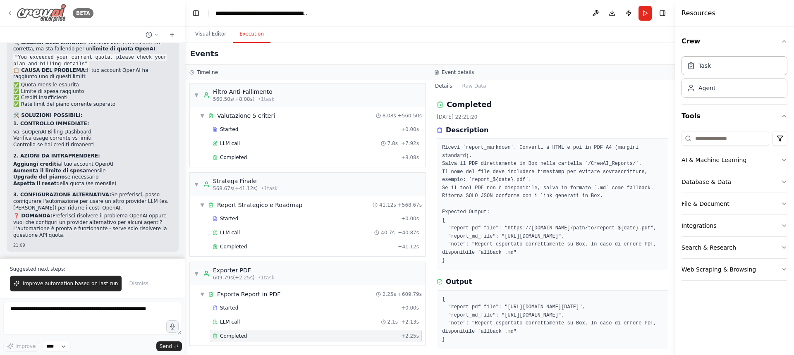
click at [13, 14] on div "BETA" at bounding box center [50, 13] width 87 height 19
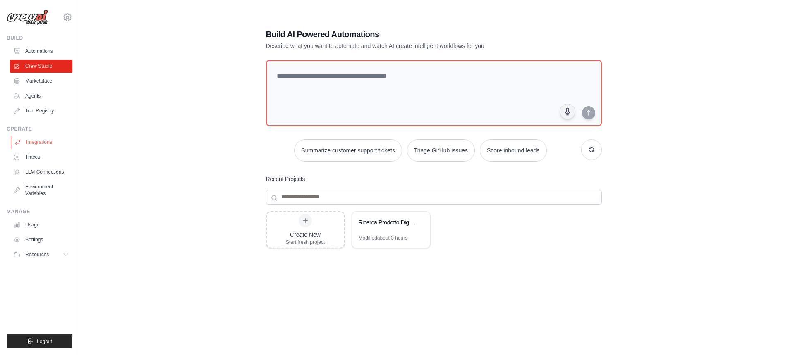
click at [42, 143] on link "Integrations" at bounding box center [42, 142] width 62 height 13
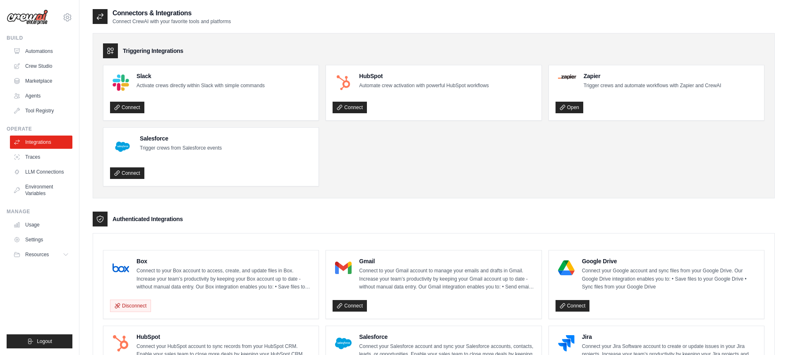
click at [186, 273] on p "Connect to your Box account to access, create, and update files in Box. Increas…" at bounding box center [223, 279] width 175 height 24
click at [115, 265] on img at bounding box center [120, 268] width 17 height 17
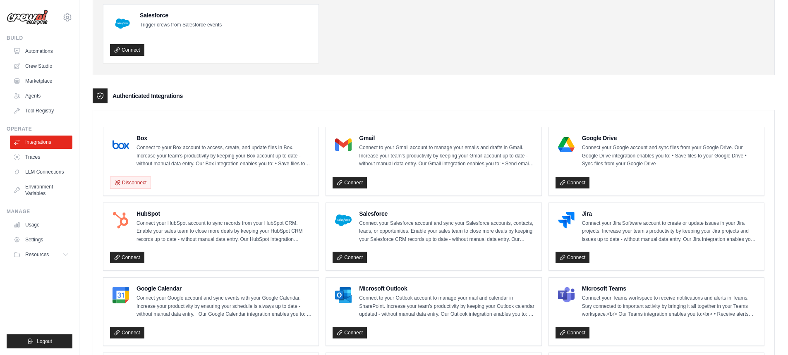
scroll to position [127, 0]
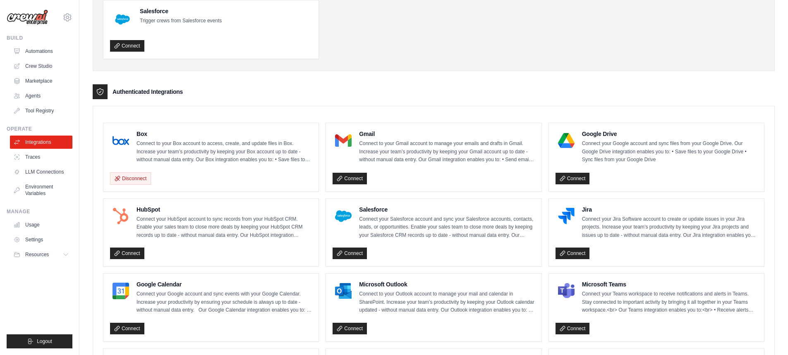
click at [152, 142] on p "Connect to your Box account to access, create, and update files in Box. Increas…" at bounding box center [223, 152] width 175 height 24
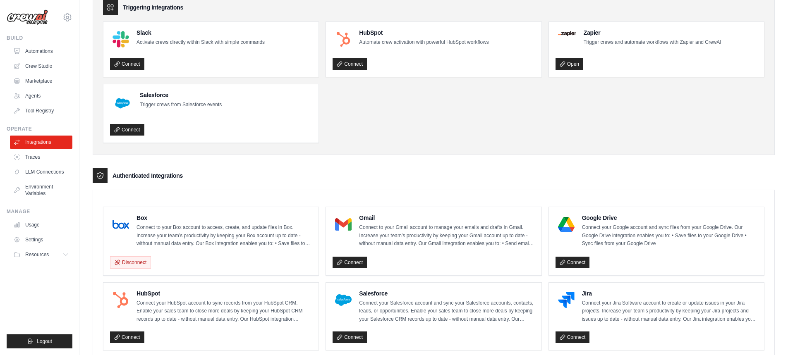
scroll to position [0, 0]
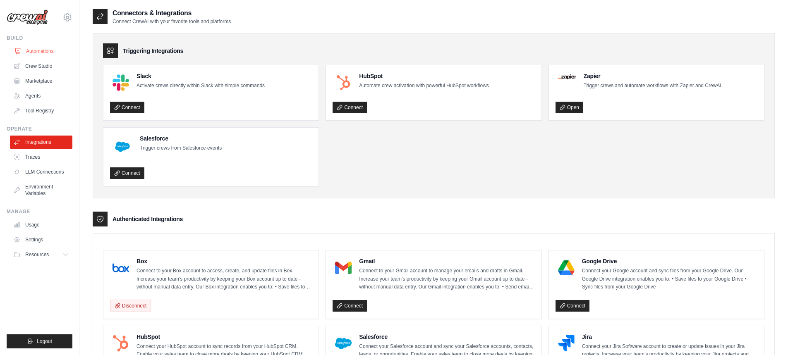
click at [48, 51] on link "Automations" at bounding box center [42, 51] width 62 height 13
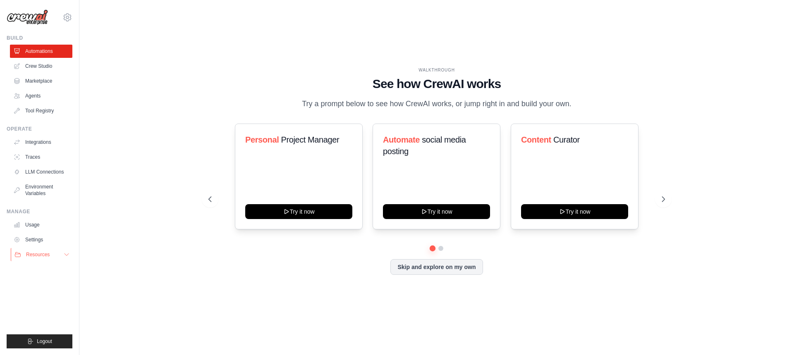
click at [67, 257] on icon at bounding box center [66, 254] width 7 height 7
click at [58, 267] on span "Documentation" at bounding box center [45, 268] width 33 height 7
click at [68, 256] on icon at bounding box center [66, 254] width 7 height 7
click at [36, 141] on link "Integrations" at bounding box center [42, 142] width 62 height 13
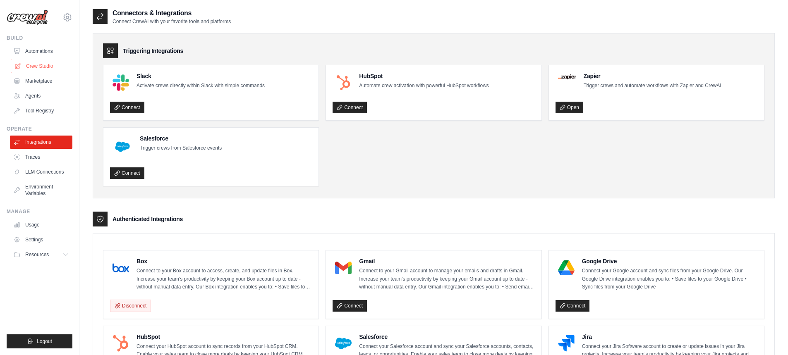
click at [46, 65] on link "Crew Studio" at bounding box center [42, 66] width 62 height 13
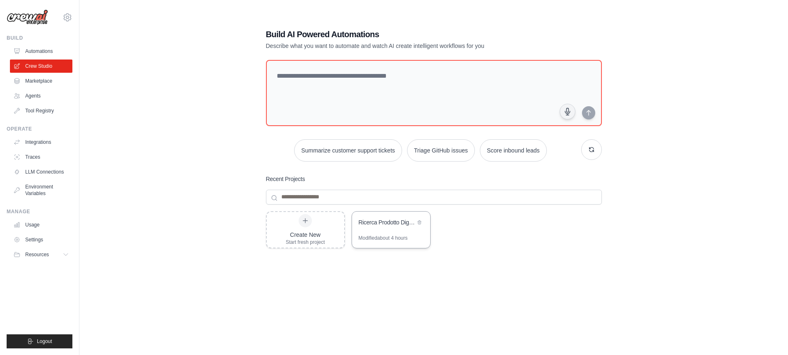
click at [395, 231] on div "Ricerca Prodotto Digitale Vincente - Estrattore Insight 4.0" at bounding box center [391, 223] width 78 height 23
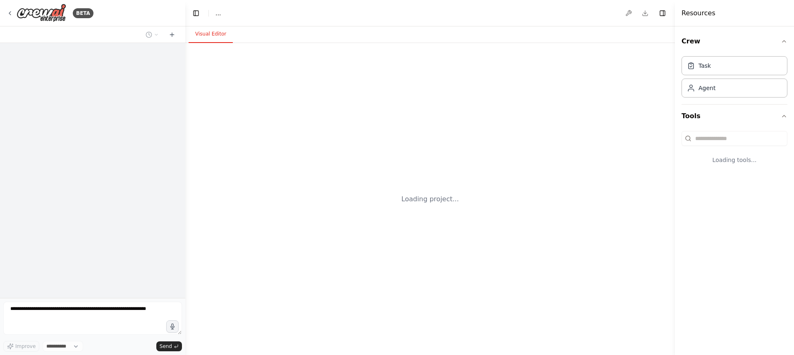
select select "****"
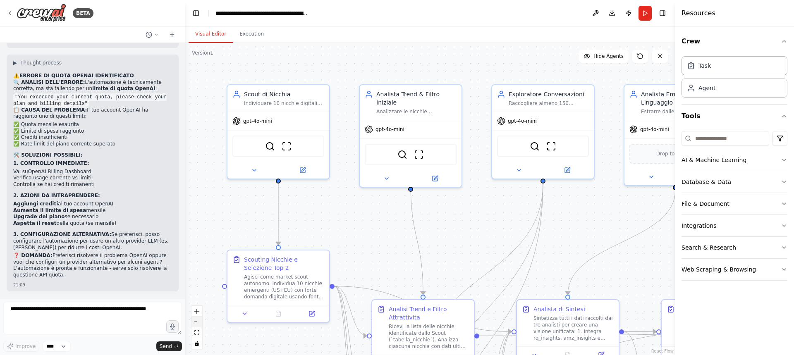
click at [195, 321] on button "zoom out" at bounding box center [196, 322] width 11 height 11
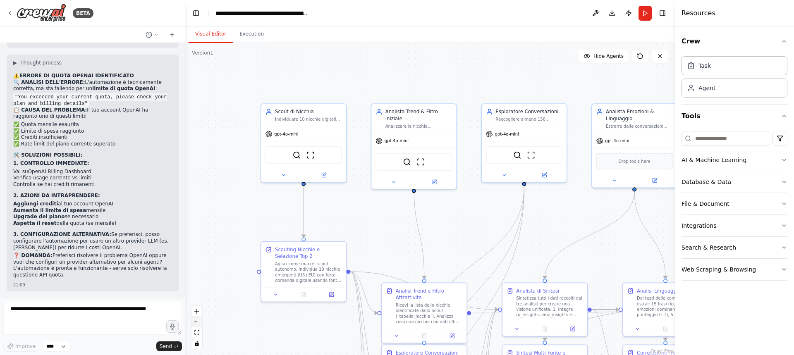
click at [195, 321] on button "zoom out" at bounding box center [196, 322] width 11 height 11
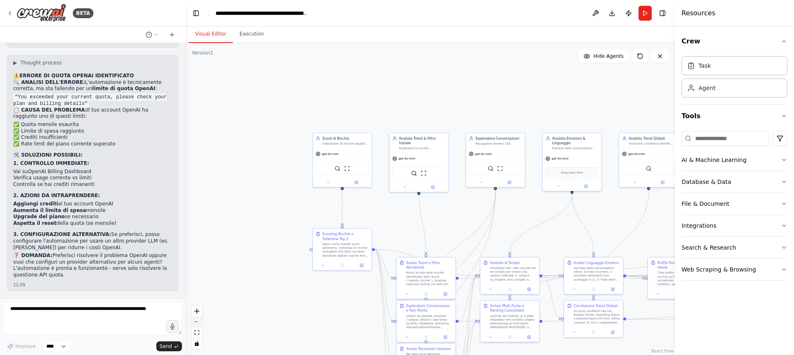
click at [195, 321] on button "zoom out" at bounding box center [196, 322] width 11 height 11
click at [195, 321] on div "React Flow controls" at bounding box center [196, 327] width 11 height 43
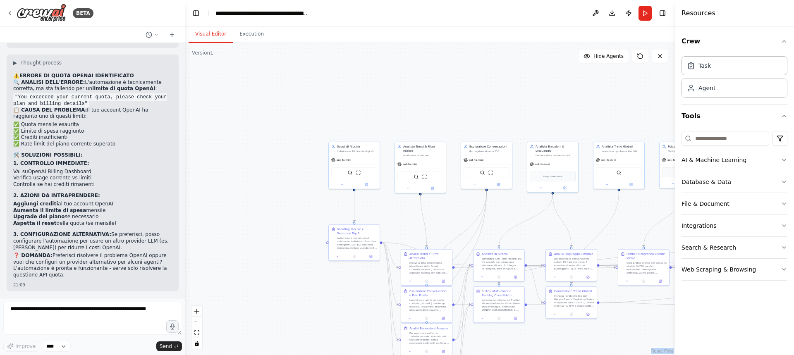
click at [195, 321] on div "React Flow controls" at bounding box center [196, 327] width 11 height 43
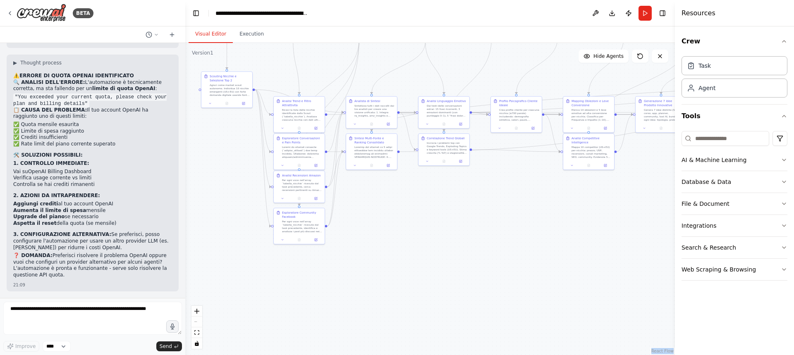
drag, startPoint x: 321, startPoint y: 301, endPoint x: 184, endPoint y: 153, distance: 202.2
click at [184, 153] on div "BETA Titolo progetto: Ricerca Prodotto Digitale [PERSON_NAME] – Strategia 3.0 I…" at bounding box center [397, 177] width 794 height 355
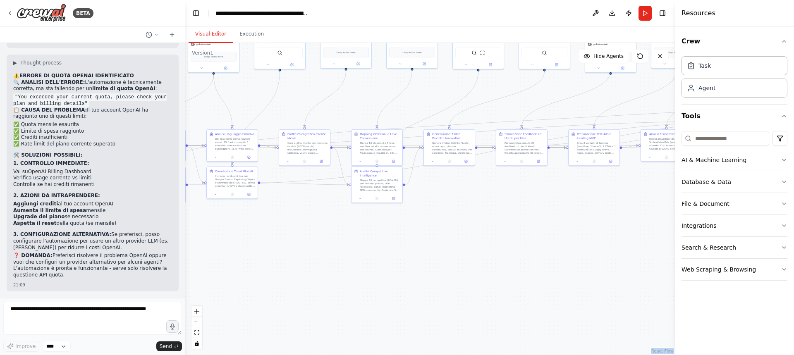
drag, startPoint x: 610, startPoint y: 199, endPoint x: 400, endPoint y: 229, distance: 211.8
click at [400, 229] on div ".deletable-edge-delete-btn { width: 20px; height: 20px; border: 0px solid #ffff…" at bounding box center [430, 199] width 490 height 312
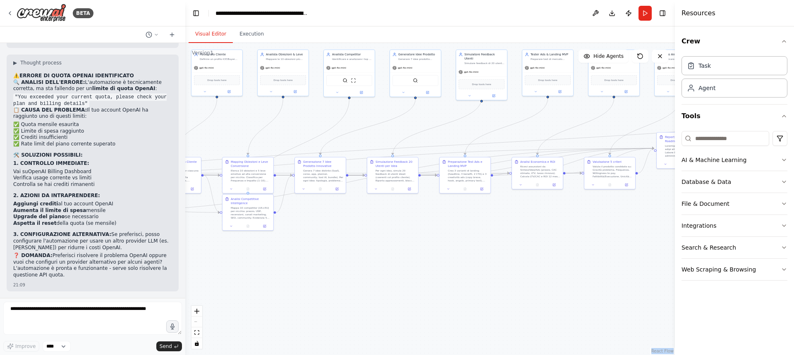
drag, startPoint x: 595, startPoint y: 223, endPoint x: 460, endPoint y: 244, distance: 136.0
click at [460, 244] on div ".deletable-edge-delete-btn { width: 20px; height: 20px; border: 0px solid #ffff…" at bounding box center [430, 199] width 490 height 312
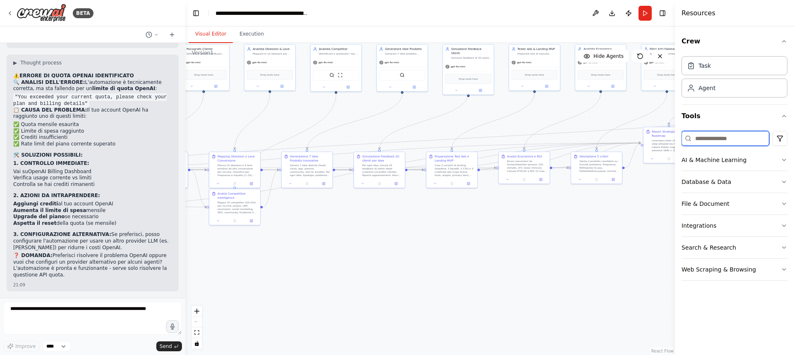
click at [716, 136] on input at bounding box center [725, 138] width 88 height 15
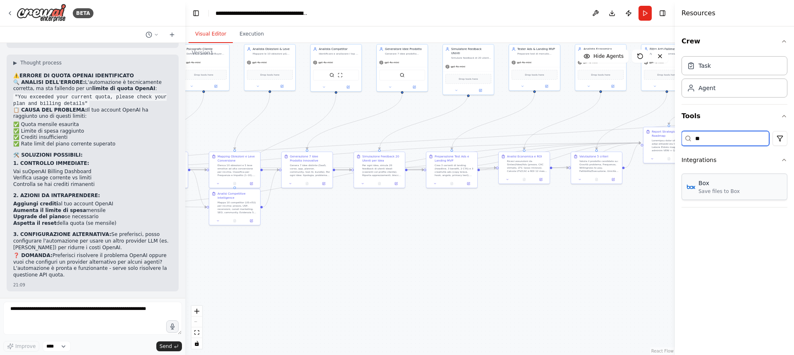
type input "**"
click at [705, 191] on div "Save files to Box" at bounding box center [718, 191] width 41 height 7
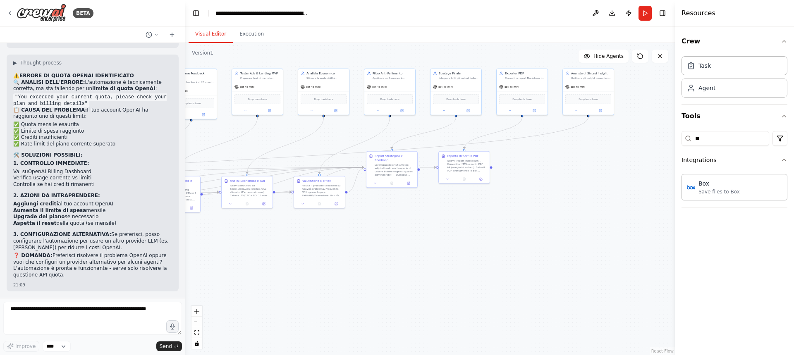
drag, startPoint x: 642, startPoint y: 232, endPoint x: 353, endPoint y: 258, distance: 290.2
click at [353, 258] on div ".deletable-edge-delete-btn { width: 20px; height: 20px; border: 0px solid #ffff…" at bounding box center [430, 199] width 490 height 312
click at [470, 179] on icon at bounding box center [470, 180] width 2 height 2
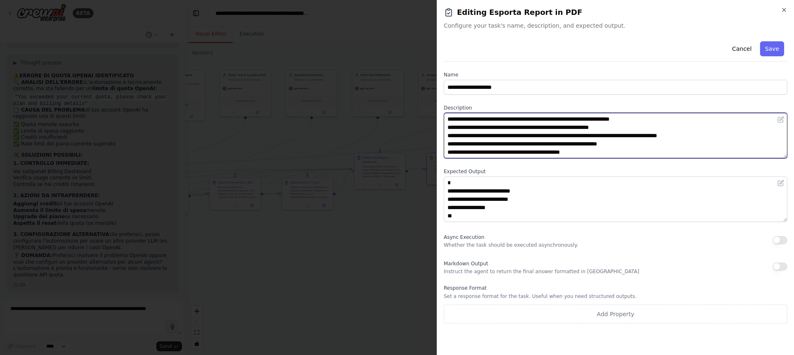
scroll to position [66, 0]
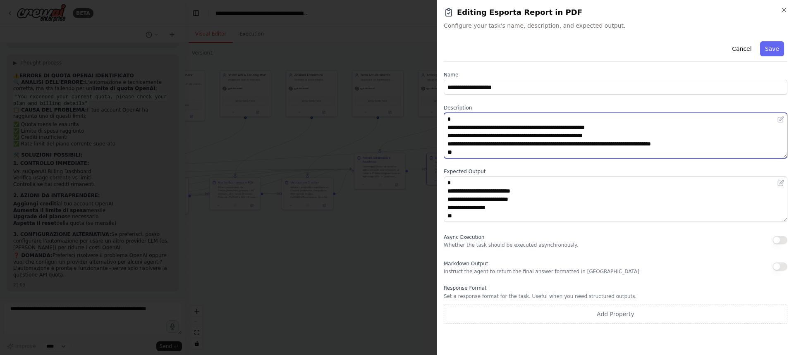
drag, startPoint x: 446, startPoint y: 117, endPoint x: 611, endPoint y: 165, distance: 171.8
click at [611, 165] on div "**********" at bounding box center [616, 181] width 344 height 286
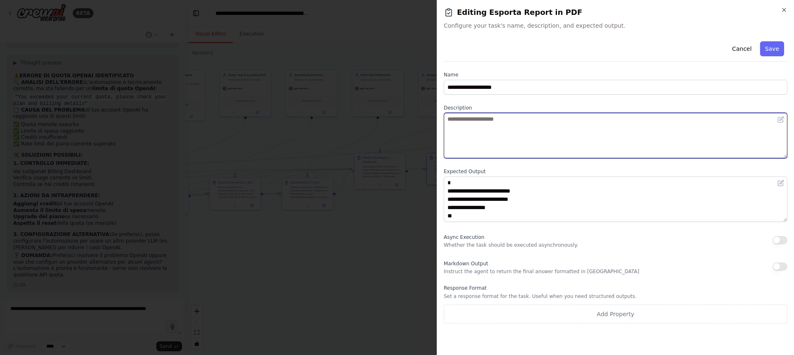
scroll to position [0, 0]
paste textarea "**********"
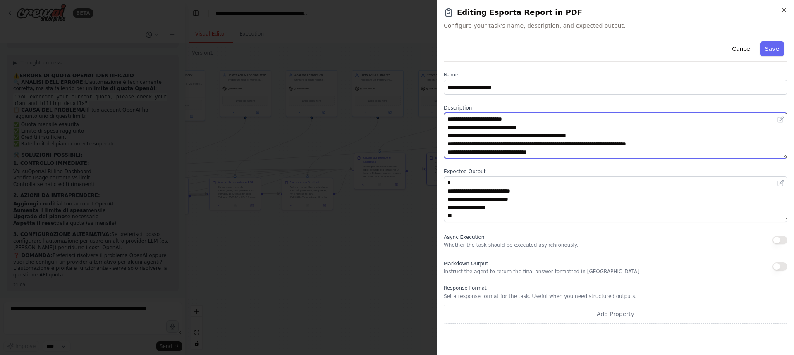
scroll to position [39, 0]
type textarea "**********"
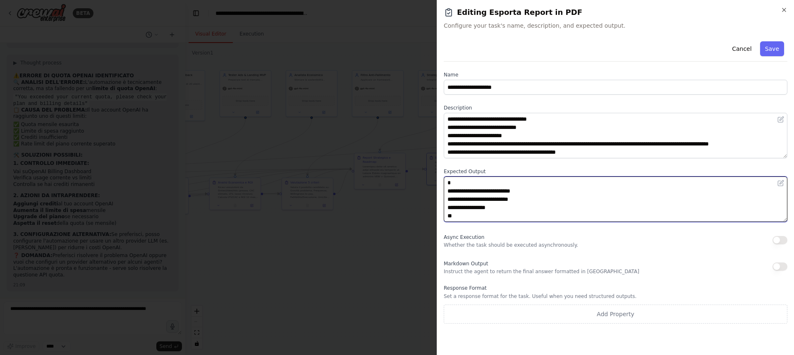
click at [456, 216] on textarea "**********" at bounding box center [616, 199] width 344 height 45
drag, startPoint x: 456, startPoint y: 216, endPoint x: 445, endPoint y: 168, distance: 49.7
click at [445, 168] on div "**********" at bounding box center [616, 181] width 344 height 286
paste textarea "**********"
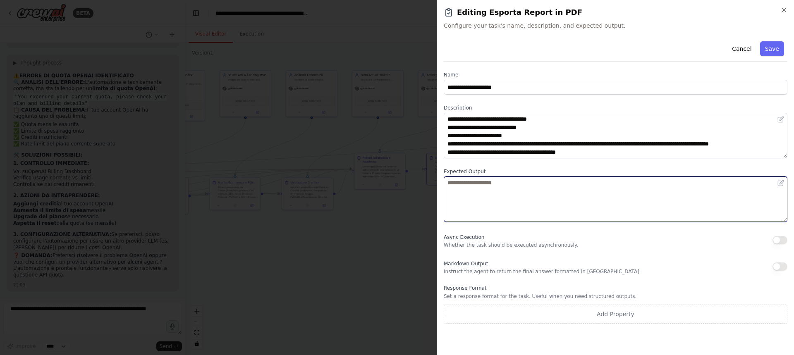
type textarea "**********"
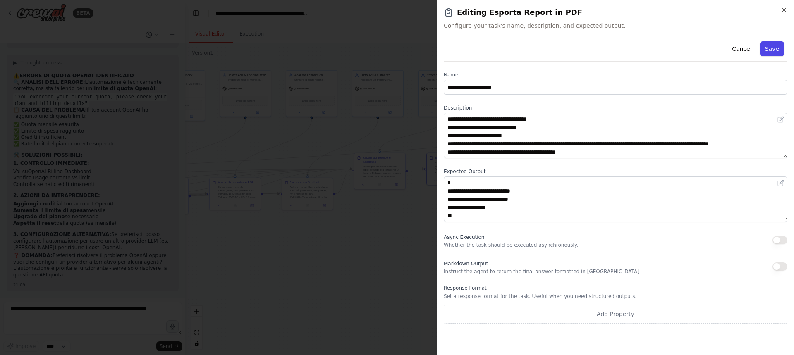
click at [774, 51] on button "Save" at bounding box center [772, 48] width 24 height 15
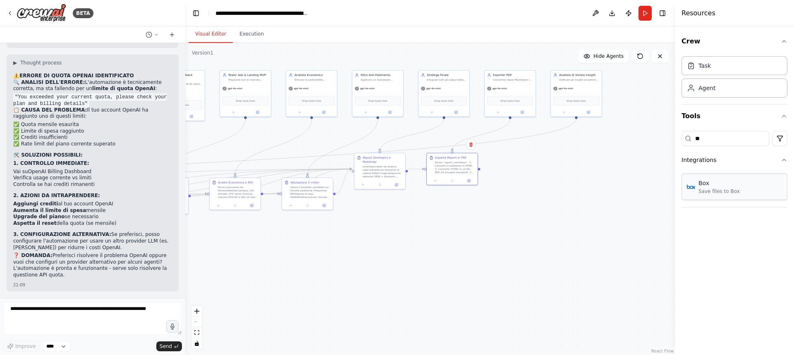
click at [717, 186] on div "Box" at bounding box center [718, 183] width 41 height 8
drag, startPoint x: 479, startPoint y: 169, endPoint x: 698, endPoint y: 191, distance: 219.5
click at [698, 191] on div "BETA Titolo progetto: Ricerca Prodotto Digitale [PERSON_NAME] – Strategia 3.0 I…" at bounding box center [397, 177] width 794 height 355
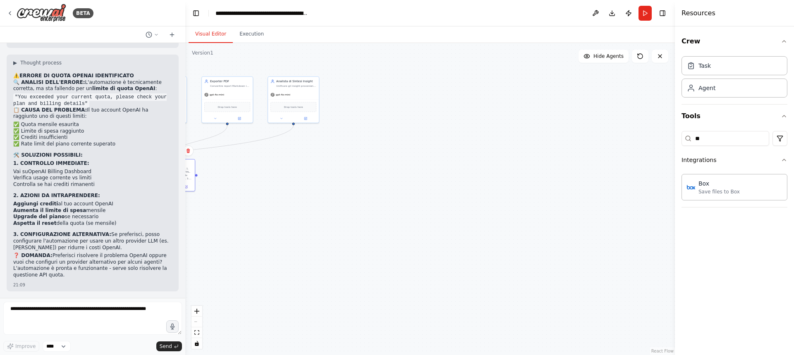
drag, startPoint x: 455, startPoint y: 266, endPoint x: 794, endPoint y: 272, distance: 338.3
click at [794, 272] on div "BETA Titolo progetto: Ricerca Prodotto Digitale [PERSON_NAME] – Strategia 3.0 I…" at bounding box center [397, 177] width 794 height 355
drag, startPoint x: 542, startPoint y: 255, endPoint x: 734, endPoint y: 265, distance: 192.6
click at [734, 265] on div "BETA Titolo progetto: Ricerca Prodotto Digitale [PERSON_NAME] – Strategia 3.0 I…" at bounding box center [397, 177] width 794 height 355
click at [378, 199] on button at bounding box center [378, 196] width 14 height 5
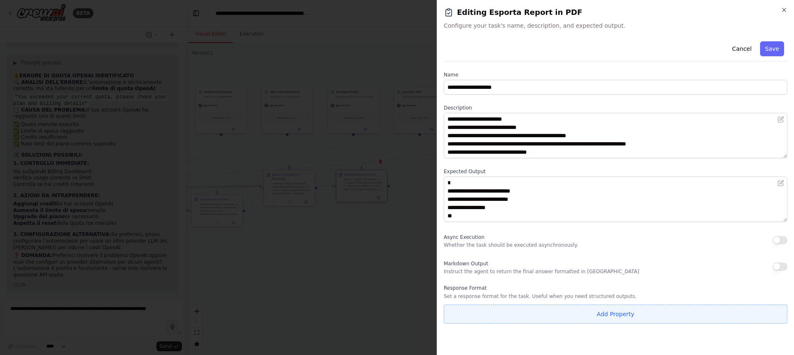
click at [518, 314] on button "Add Property" at bounding box center [616, 314] width 344 height 19
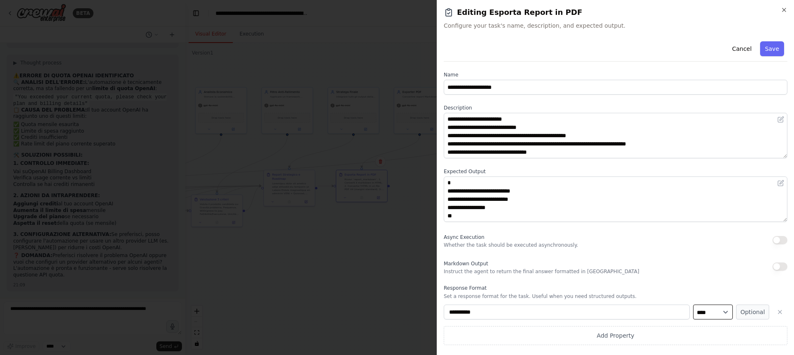
click at [709, 308] on select "**** ******* ******* **** ******" at bounding box center [713, 312] width 40 height 15
click at [752, 313] on button "Optional" at bounding box center [752, 312] width 33 height 15
click at [752, 313] on button "Required" at bounding box center [752, 312] width 33 height 15
click at [726, 316] on select "**** ******* ******* **** ******" at bounding box center [713, 312] width 40 height 15
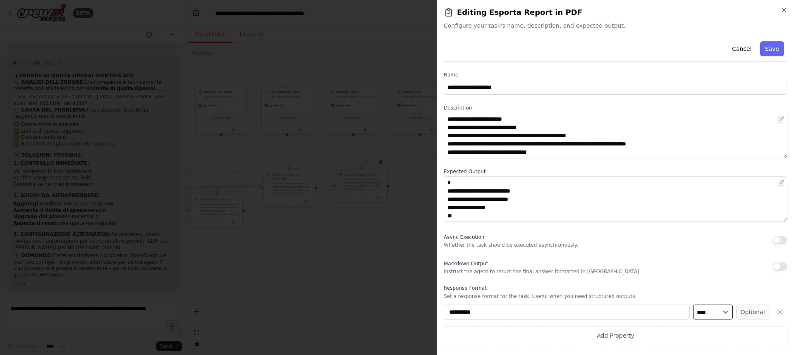
click at [726, 316] on select "**** ******* ******* **** ******" at bounding box center [713, 312] width 40 height 15
click at [767, 48] on button "Save" at bounding box center [772, 48] width 24 height 15
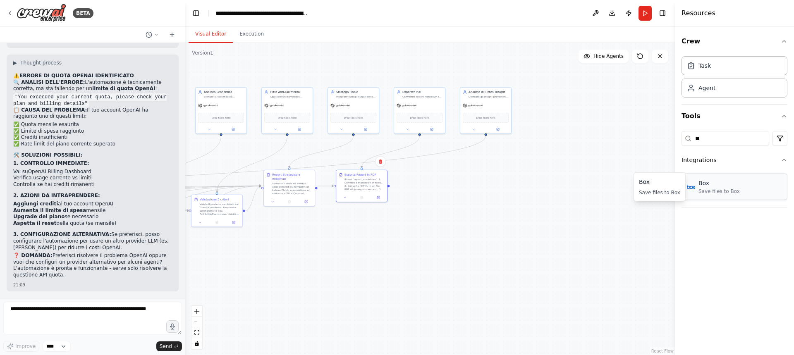
click at [709, 194] on div "Save files to Box" at bounding box center [718, 191] width 41 height 7
drag, startPoint x: 709, startPoint y: 194, endPoint x: 722, endPoint y: 191, distance: 13.4
click at [722, 191] on div "Save files to Box" at bounding box center [718, 191] width 41 height 7
click at [381, 197] on button at bounding box center [378, 196] width 14 height 5
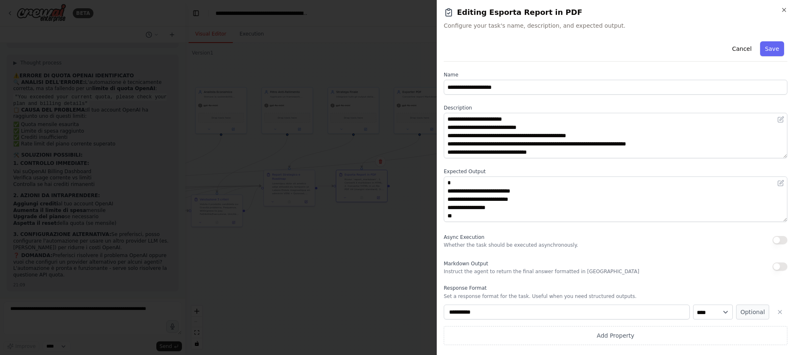
drag, startPoint x: 458, startPoint y: 35, endPoint x: 473, endPoint y: 60, distance: 29.4
click at [473, 60] on div "**********" at bounding box center [615, 177] width 357 height 355
click at [783, 11] on icon "button" at bounding box center [783, 9] width 3 height 3
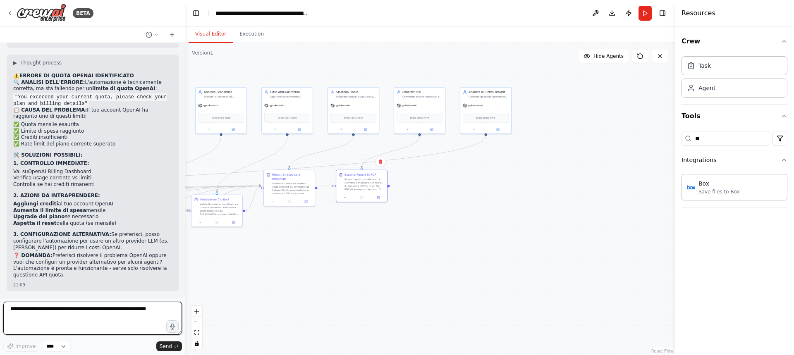
paste textarea "**********"
type textarea "**********"
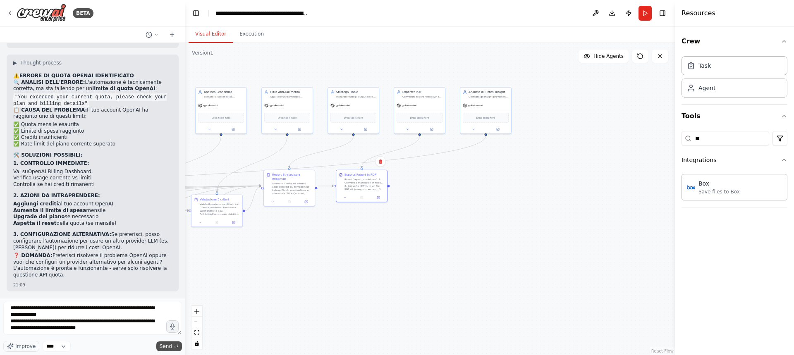
click at [172, 349] on button "Send" at bounding box center [169, 347] width 26 height 10
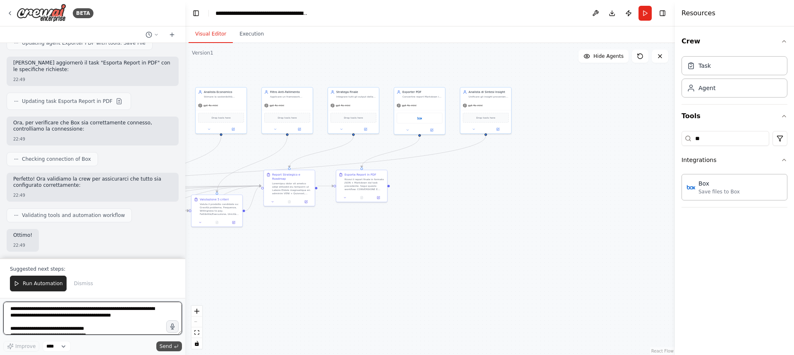
scroll to position [13617, 0]
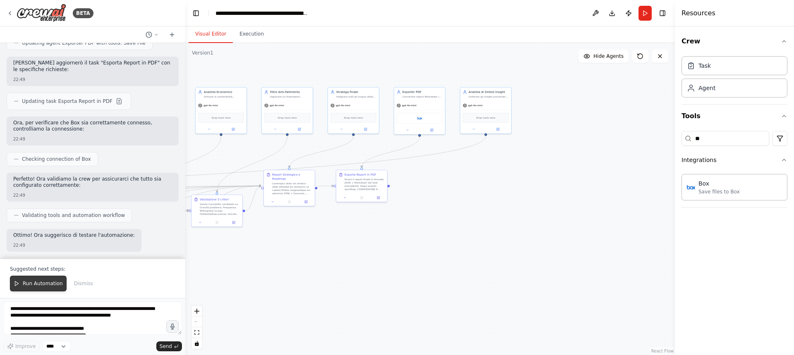
click at [45, 286] on span "Run Automation" at bounding box center [43, 283] width 40 height 7
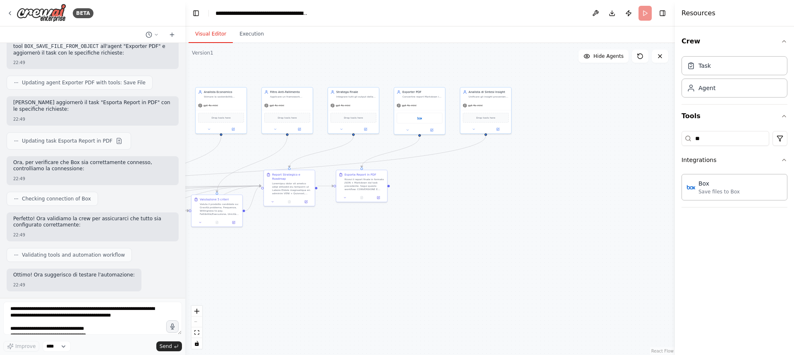
scroll to position [13577, 0]
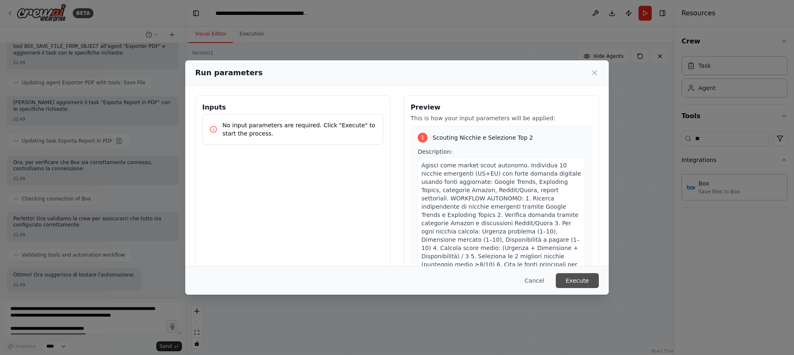
click at [584, 280] on button "Execute" at bounding box center [577, 280] width 43 height 15
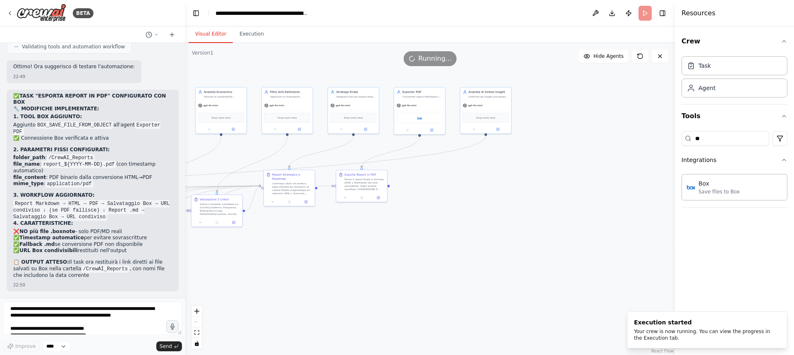
scroll to position [13781, 0]
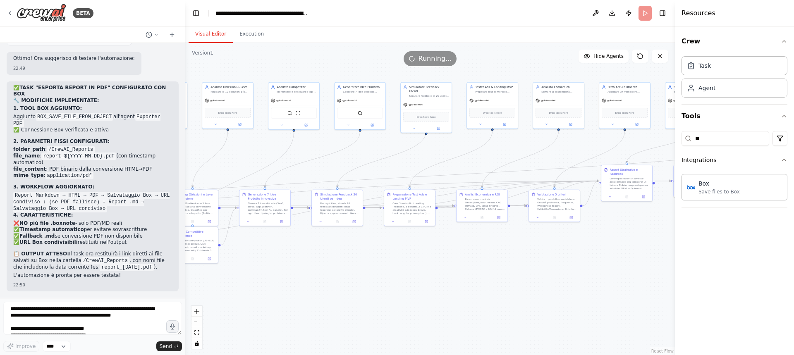
drag, startPoint x: 288, startPoint y: 296, endPoint x: 626, endPoint y: 291, distance: 337.9
click at [626, 291] on div ".deletable-edge-delete-btn { width: 20px; height: 20px; border: 0px solid #ffff…" at bounding box center [430, 199] width 490 height 312
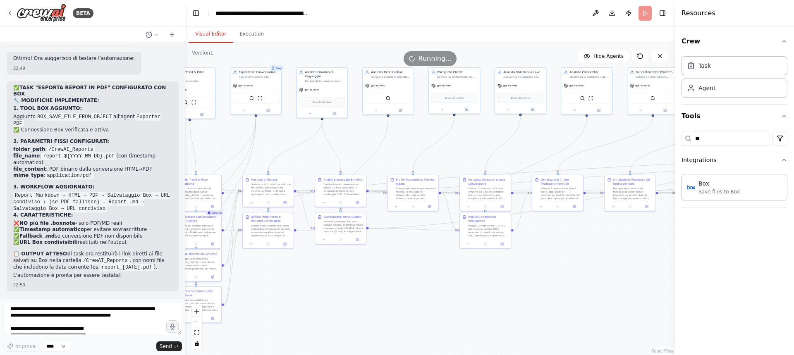
drag, startPoint x: 342, startPoint y: 296, endPoint x: 634, endPoint y: 282, distance: 292.7
click at [634, 282] on div ".deletable-edge-delete-btn { width: 20px; height: 20px; border: 0px solid #ffff…" at bounding box center [430, 199] width 490 height 312
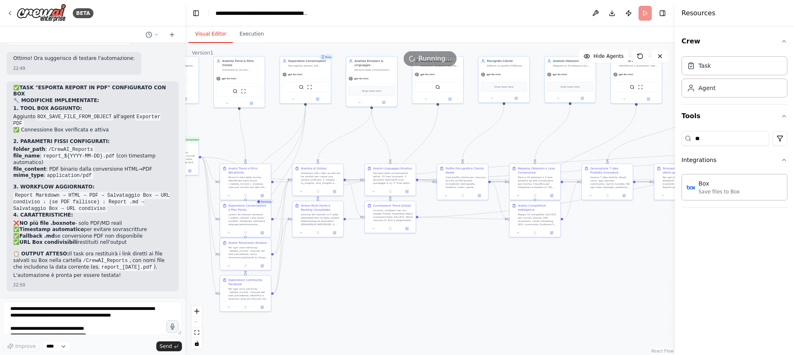
drag, startPoint x: 452, startPoint y: 286, endPoint x: 502, endPoint y: 275, distance: 50.9
click at [502, 275] on div ".deletable-edge-delete-btn { width: 20px; height: 20px; border: 0px solid #ffff…" at bounding box center [430, 199] width 490 height 312
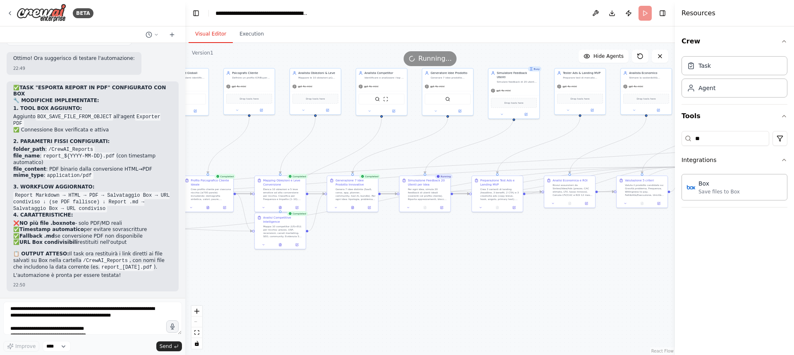
drag, startPoint x: 574, startPoint y: 273, endPoint x: 320, endPoint y: 285, distance: 255.0
click at [320, 285] on div ".deletable-edge-delete-btn { width: 20px; height: 20px; border: 0px solid #ffff…" at bounding box center [430, 199] width 490 height 312
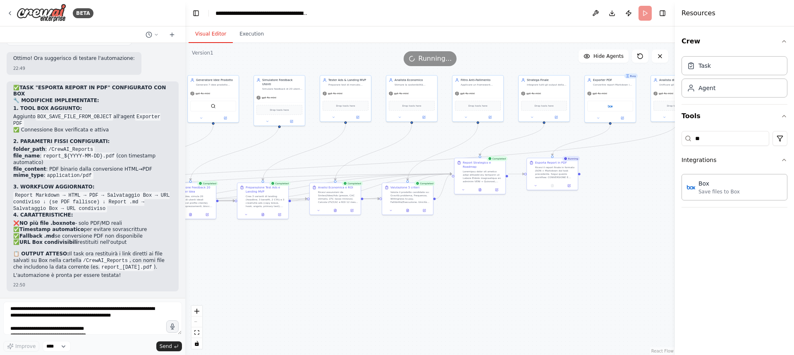
drag, startPoint x: 554, startPoint y: 236, endPoint x: 319, endPoint y: 243, distance: 234.6
click at [319, 243] on div ".deletable-edge-delete-btn { width: 20px; height: 20px; border: 0px solid #ffff…" at bounding box center [430, 199] width 490 height 312
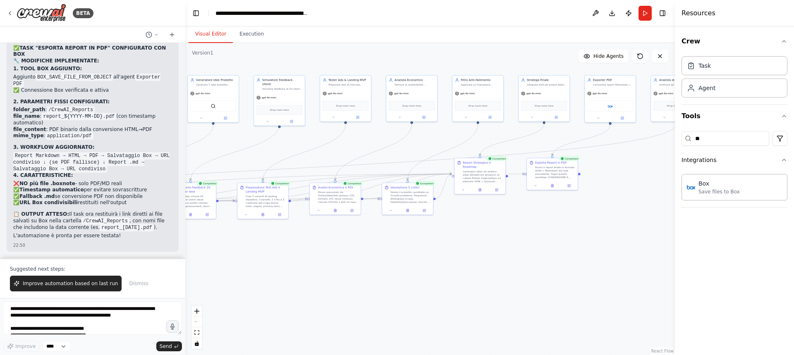
scroll to position [13821, 0]
click at [251, 38] on button "Execution" at bounding box center [252, 34] width 38 height 17
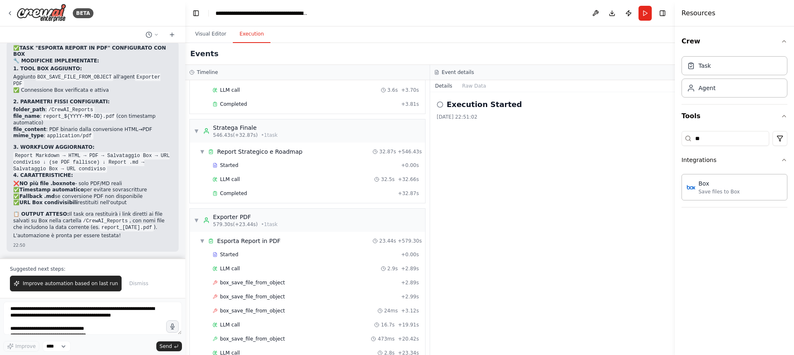
scroll to position [2993, 0]
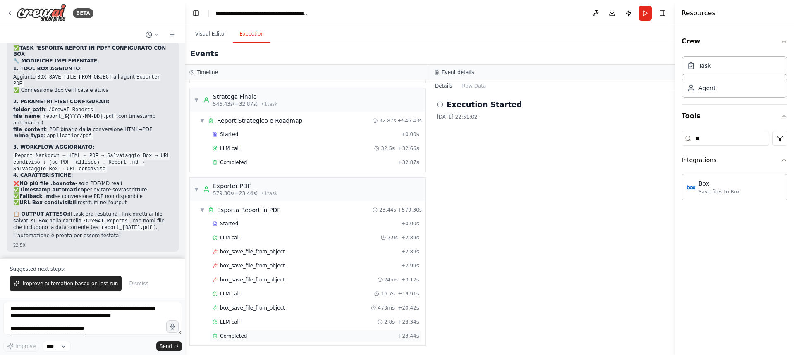
click at [254, 336] on div "Completed" at bounding box center [304, 336] width 182 height 7
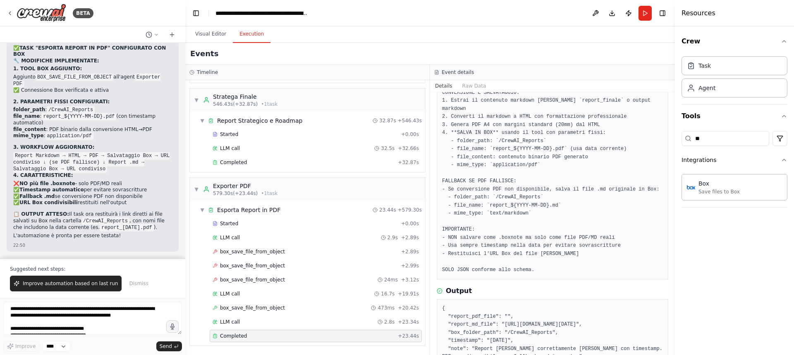
scroll to position [112, 0]
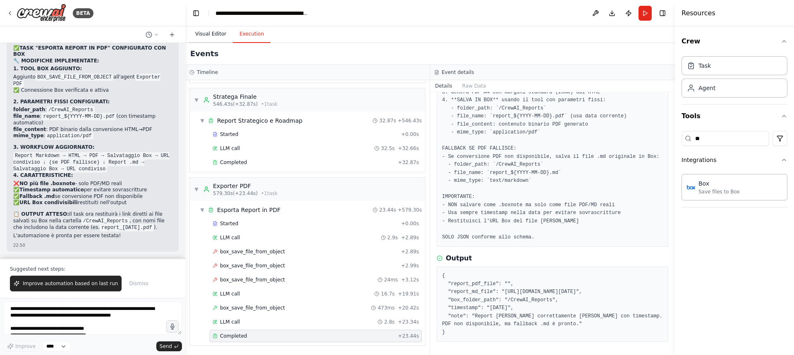
click at [211, 33] on button "Visual Editor" at bounding box center [211, 34] width 44 height 17
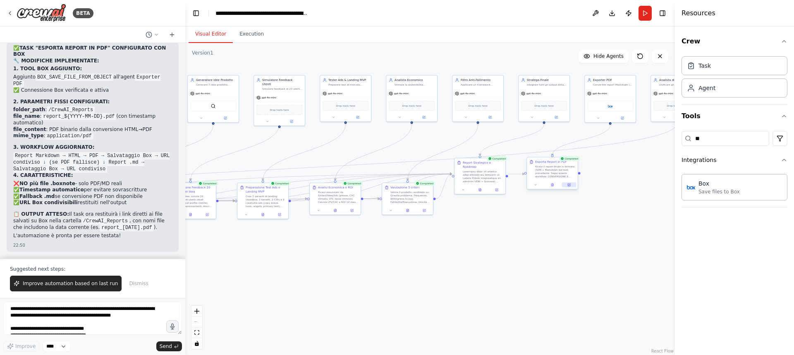
click at [571, 187] on button at bounding box center [569, 184] width 14 height 5
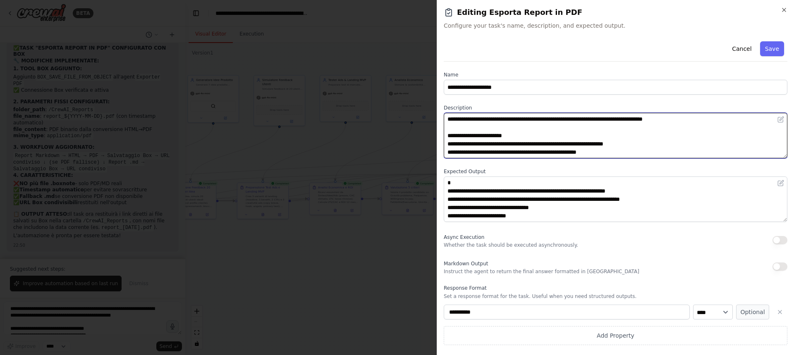
click at [449, 120] on textarea "**********" at bounding box center [616, 135] width 344 height 45
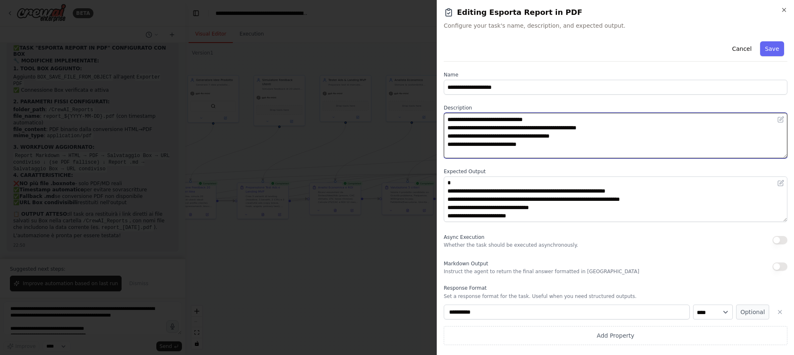
scroll to position [157, 0]
drag, startPoint x: 449, startPoint y: 120, endPoint x: 574, endPoint y: 176, distance: 136.6
click at [574, 176] on div "**********" at bounding box center [616, 191] width 344 height 307
paste textarea "**********"
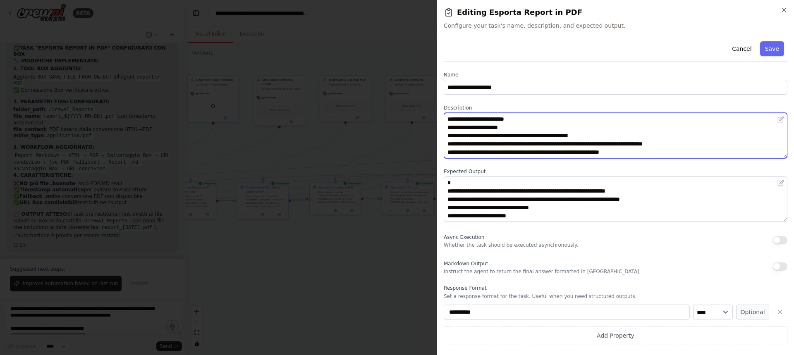
scroll to position [81, 0]
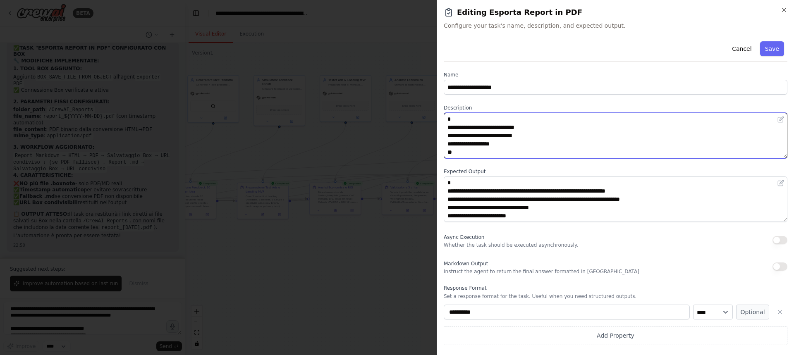
drag, startPoint x: 535, startPoint y: 140, endPoint x: 408, endPoint y: 125, distance: 127.8
click at [408, 125] on body "BETA Titolo progetto: Ricerca Prodotto Digitale Vincente – Strategia 3.0 Istruz…" at bounding box center [397, 177] width 794 height 355
type textarea "**********"
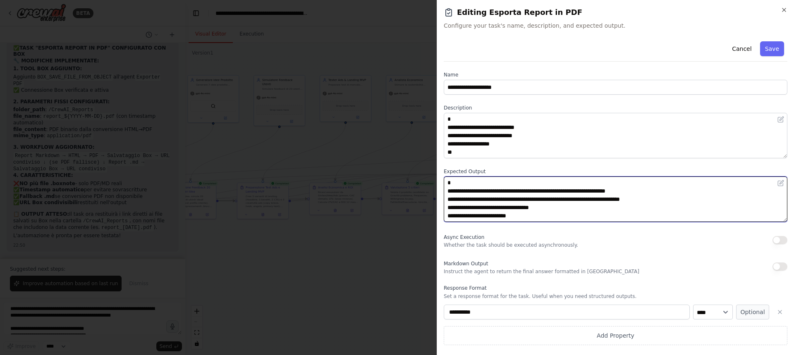
click at [447, 182] on textarea "**********" at bounding box center [616, 199] width 344 height 45
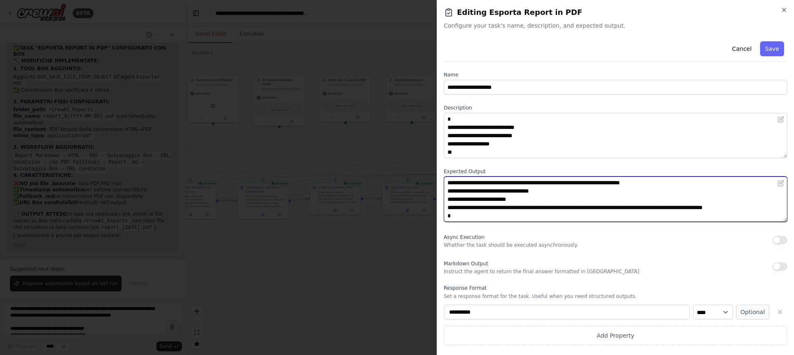
drag, startPoint x: 447, startPoint y: 182, endPoint x: 519, endPoint y: 244, distance: 94.7
click at [519, 244] on div "**********" at bounding box center [616, 191] width 344 height 307
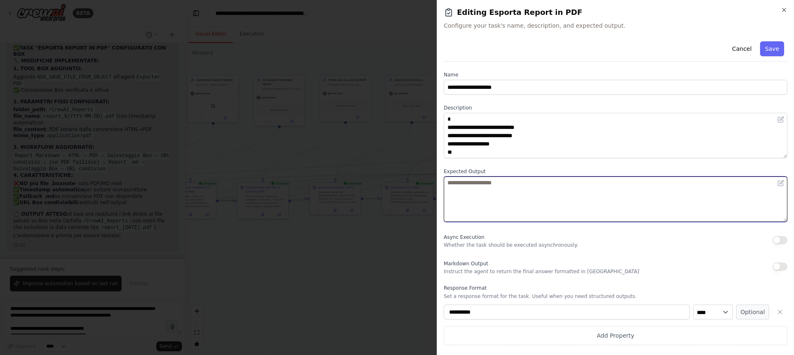
scroll to position [0, 0]
paste textarea "**********"
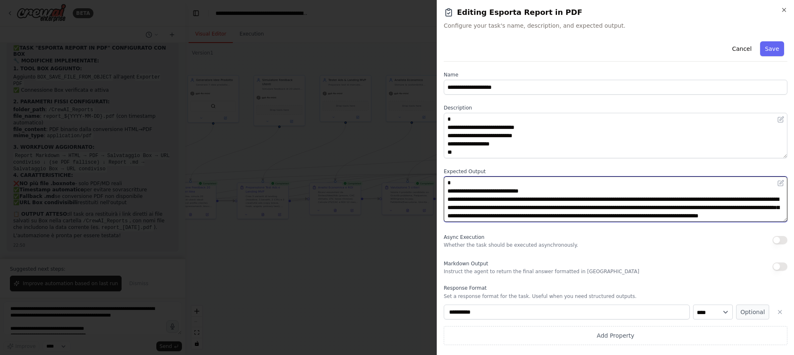
scroll to position [139, 0]
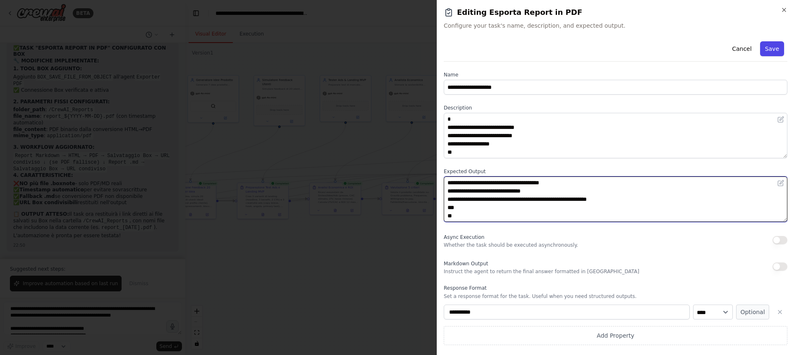
type textarea "**********"
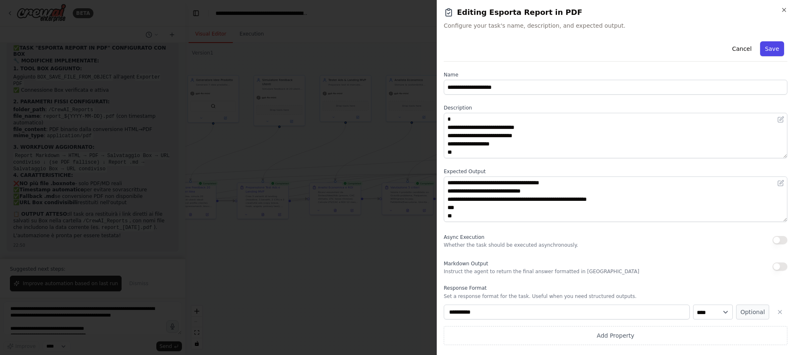
click at [776, 50] on button "Save" at bounding box center [772, 48] width 24 height 15
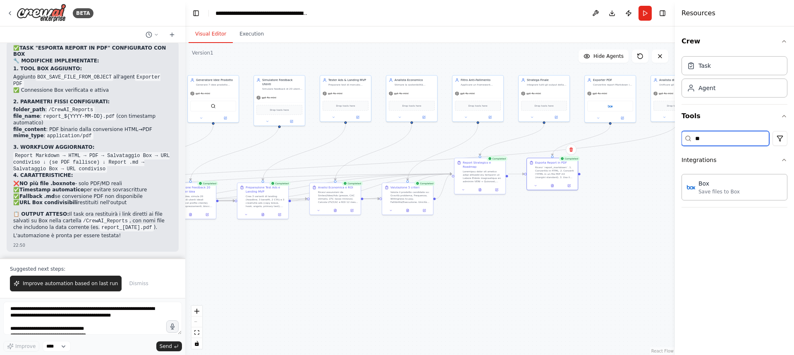
click at [713, 140] on input "**" at bounding box center [725, 138] width 88 height 15
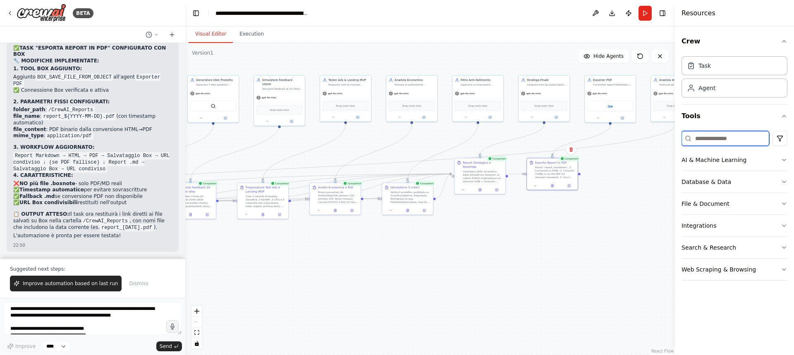
drag, startPoint x: 713, startPoint y: 147, endPoint x: 741, endPoint y: 136, distance: 30.3
click at [741, 136] on input at bounding box center [725, 138] width 88 height 15
paste input "**********"
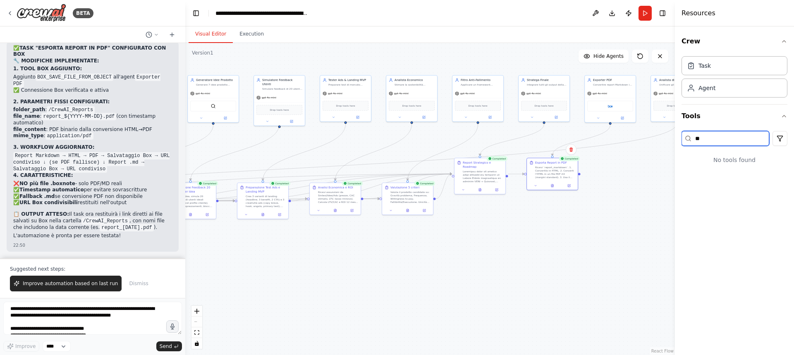
type input "*"
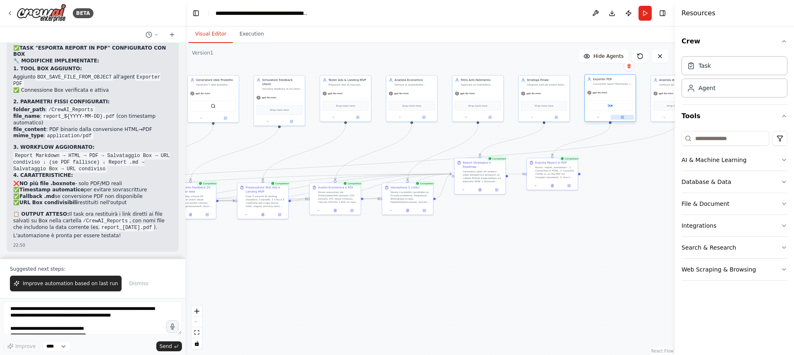
click at [627, 119] on button at bounding box center [623, 117] width 24 height 5
click at [646, 17] on button "Run" at bounding box center [644, 13] width 13 height 15
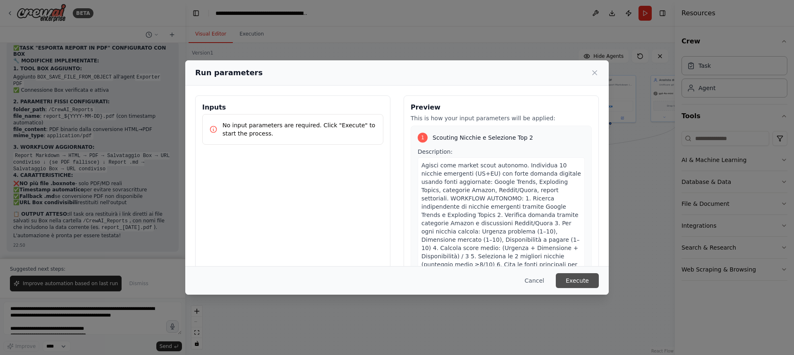
click at [566, 278] on button "Execute" at bounding box center [577, 280] width 43 height 15
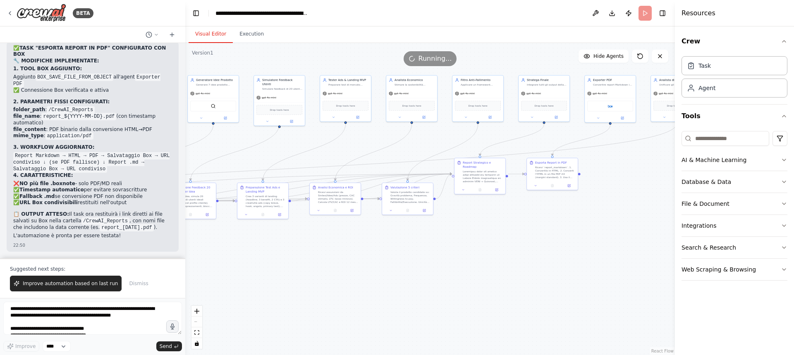
click at [395, 273] on div ".deletable-edge-delete-btn { width: 20px; height: 20px; border: 0px solid #ffff…" at bounding box center [430, 199] width 490 height 312
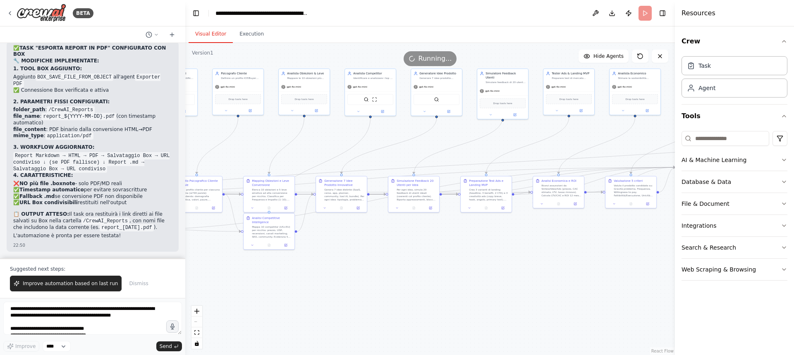
drag, startPoint x: 342, startPoint y: 266, endPoint x: 566, endPoint y: 259, distance: 224.2
click at [566, 259] on div ".deletable-edge-delete-btn { width: 20px; height: 20px; border: 0px solid #ffff…" at bounding box center [430, 199] width 490 height 312
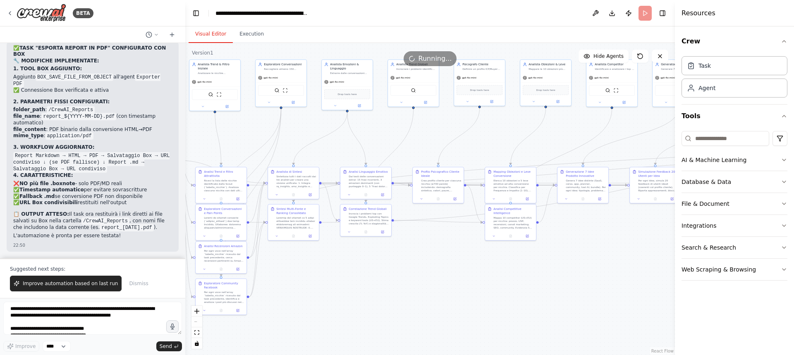
drag, startPoint x: 325, startPoint y: 277, endPoint x: 566, endPoint y: 268, distance: 240.8
click at [566, 268] on div ".deletable-edge-delete-btn { width: 20px; height: 20px; border: 0px solid #ffff…" at bounding box center [430, 199] width 490 height 312
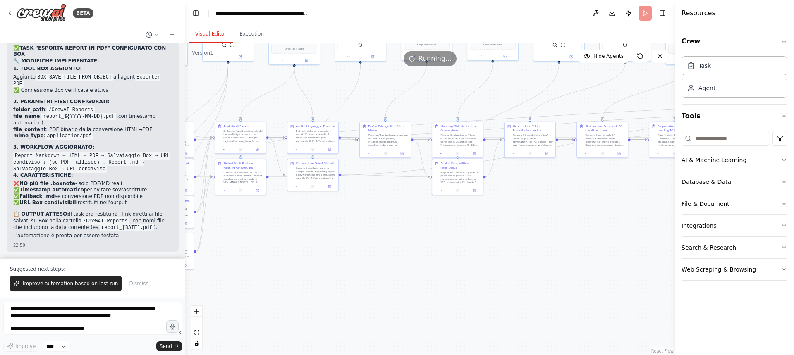
drag, startPoint x: 330, startPoint y: 284, endPoint x: 277, endPoint y: 238, distance: 70.1
click at [277, 238] on div ".deletable-edge-delete-btn { width: 20px; height: 20px; border: 0px solid #ffff…" at bounding box center [430, 199] width 490 height 312
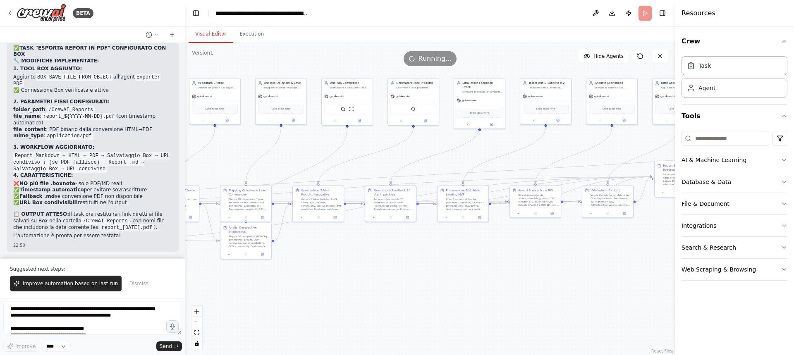
drag, startPoint x: 486, startPoint y: 243, endPoint x: 275, endPoint y: 308, distance: 221.4
click at [275, 308] on div ".deletable-edge-delete-btn { width: 20px; height: 20px; border: 0px solid #ffff…" at bounding box center [430, 199] width 490 height 312
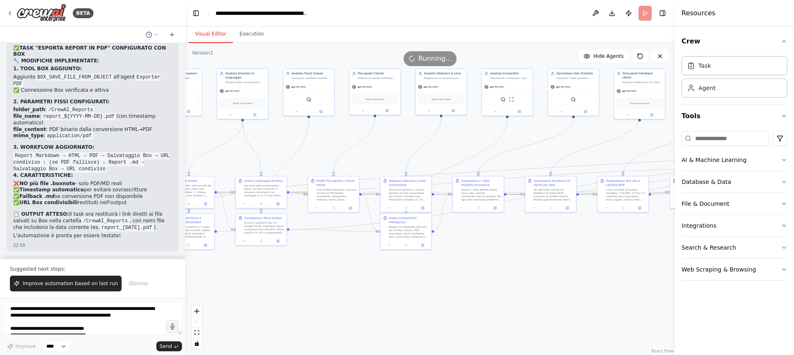
drag, startPoint x: 394, startPoint y: 270, endPoint x: 581, endPoint y: 263, distance: 187.5
click at [581, 263] on div ".deletable-edge-delete-btn { width: 20px; height: 20px; border: 0px solid #ffff…" at bounding box center [430, 199] width 490 height 312
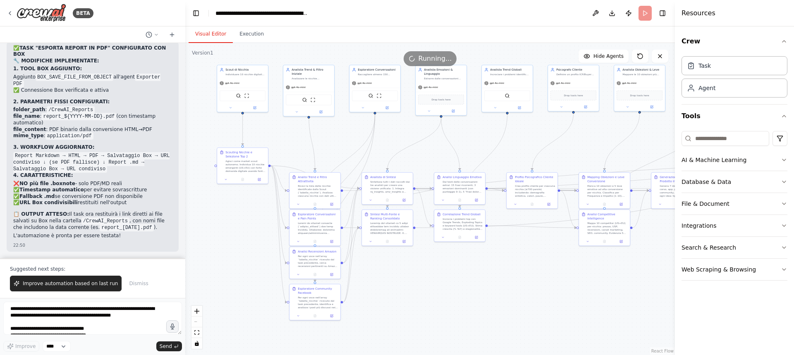
drag, startPoint x: 321, startPoint y: 284, endPoint x: 492, endPoint y: 278, distance: 171.7
click at [492, 278] on div ".deletable-edge-delete-btn { width: 20px; height: 20px; border: 0px solid #ffff…" at bounding box center [430, 199] width 490 height 312
click at [643, 16] on header "**********" at bounding box center [430, 13] width 490 height 26
click at [645, 18] on header "**********" at bounding box center [430, 13] width 490 height 26
click at [158, 268] on p "Suggested next steps:" at bounding box center [92, 269] width 165 height 7
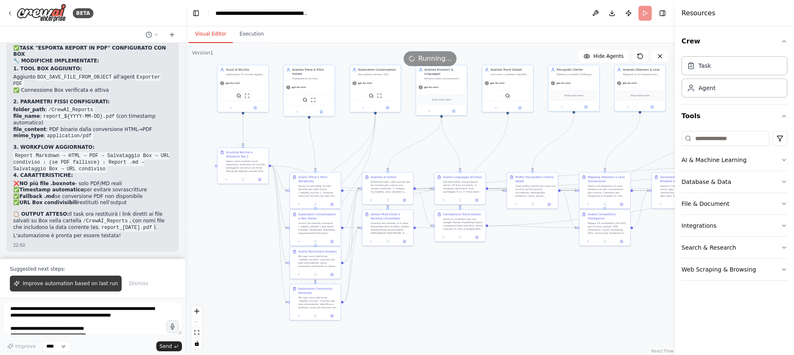
click at [91, 281] on span "Improve automation based on last run" at bounding box center [70, 283] width 95 height 7
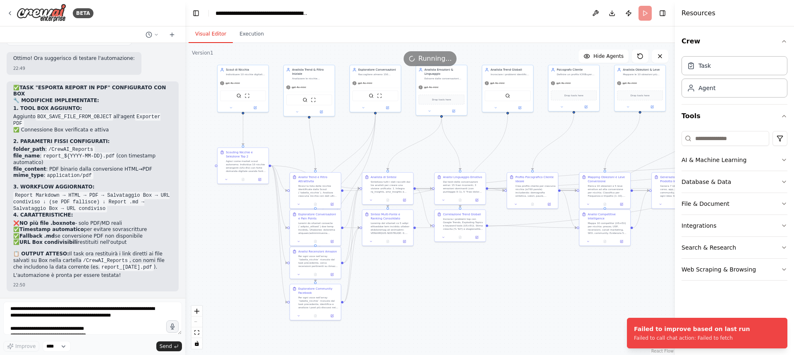
scroll to position [13781, 0]
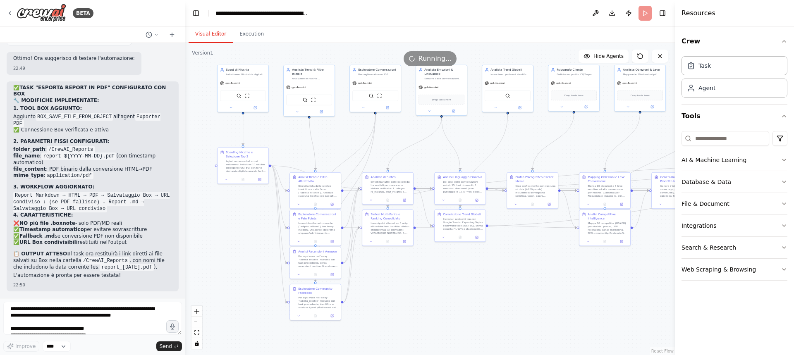
click at [427, 54] on span "Running..." at bounding box center [434, 59] width 33 height 10
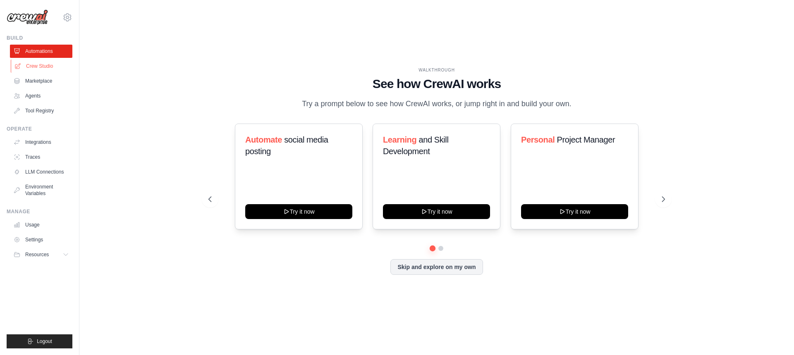
click at [45, 66] on link "Crew Studio" at bounding box center [42, 66] width 62 height 13
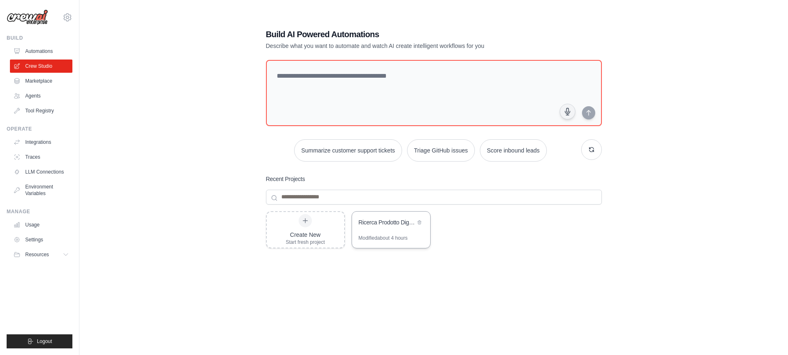
click at [379, 226] on div "Ricerca Prodotto Digitale Vincente - Estrattore Insight 4.0" at bounding box center [387, 222] width 57 height 8
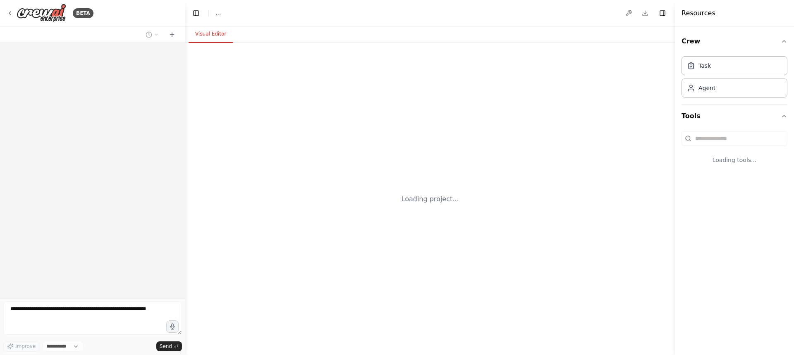
select select "****"
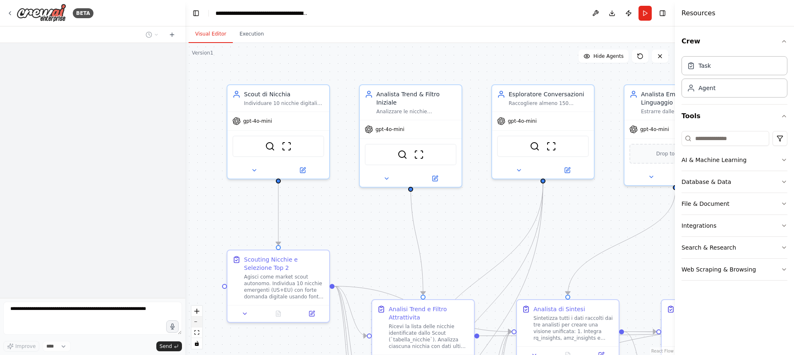
click at [196, 323] on button "zoom out" at bounding box center [196, 322] width 11 height 11
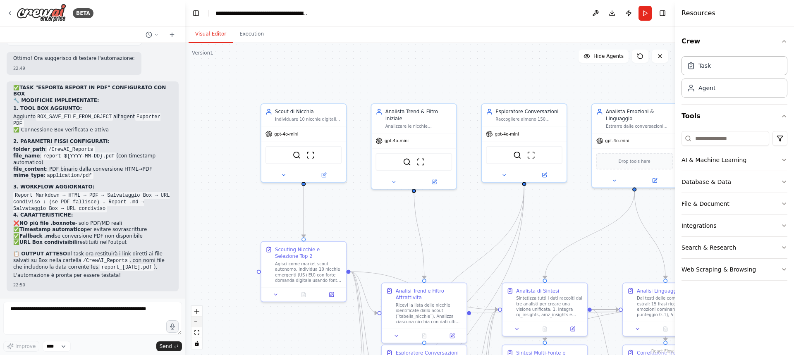
click at [196, 323] on button "zoom out" at bounding box center [196, 322] width 11 height 11
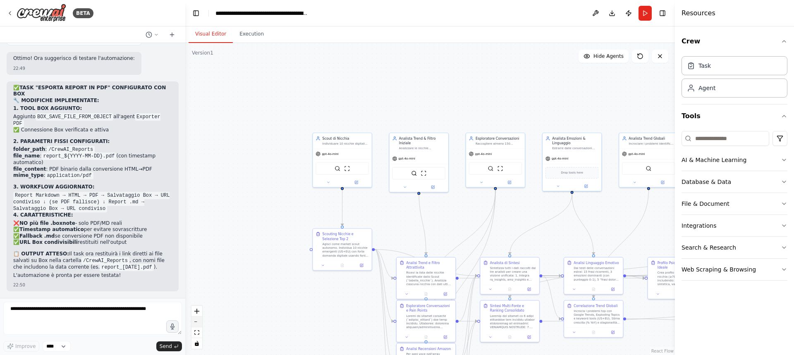
click at [196, 323] on button "zoom out" at bounding box center [196, 322] width 11 height 11
click at [196, 323] on div "React Flow controls" at bounding box center [196, 327] width 11 height 43
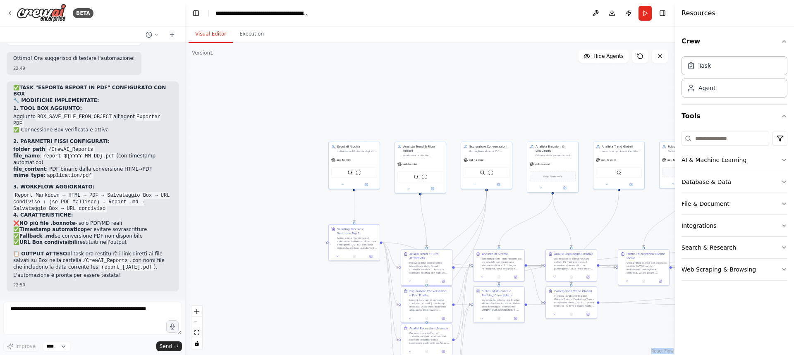
click at [196, 323] on div "React Flow controls" at bounding box center [196, 327] width 11 height 43
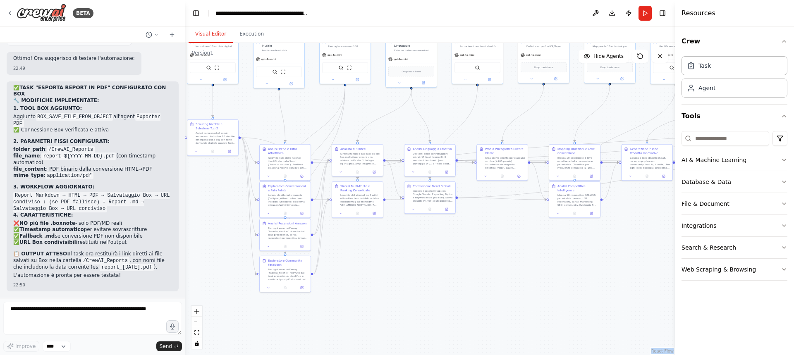
drag, startPoint x: 331, startPoint y: 317, endPoint x: 186, endPoint y: 211, distance: 179.3
click at [186, 211] on div ".deletable-edge-delete-btn { width: 20px; height: 20px; border: 0px solid #ffff…" at bounding box center [430, 199] width 490 height 312
click at [646, 14] on button "Run" at bounding box center [644, 13] width 13 height 15
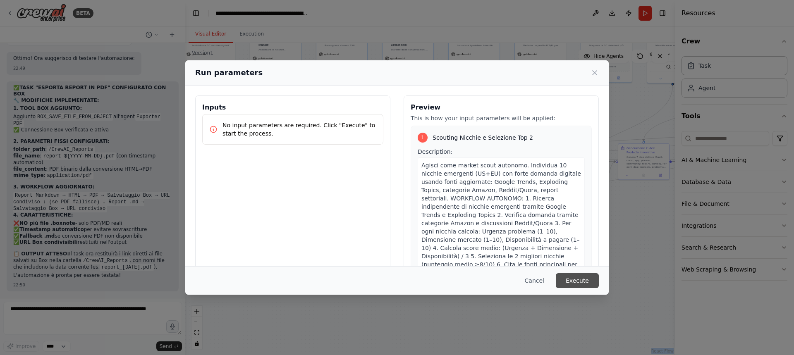
click at [583, 280] on button "Execute" at bounding box center [577, 280] width 43 height 15
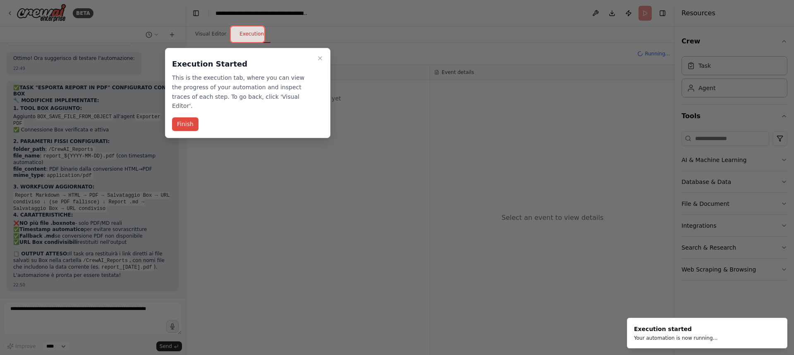
click at [188, 117] on button "Finish" at bounding box center [185, 124] width 26 height 14
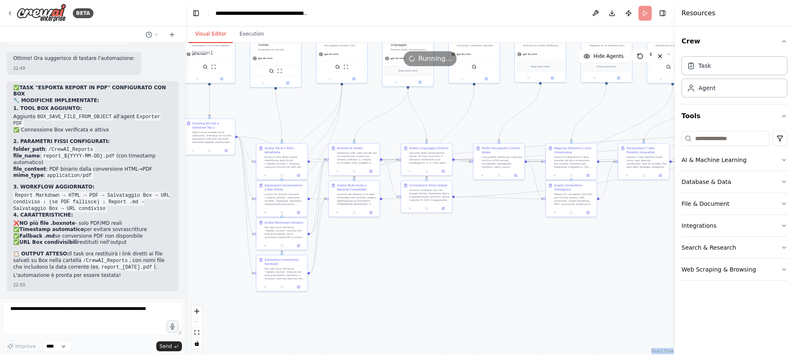
click at [212, 33] on button "Visual Editor" at bounding box center [211, 34] width 44 height 17
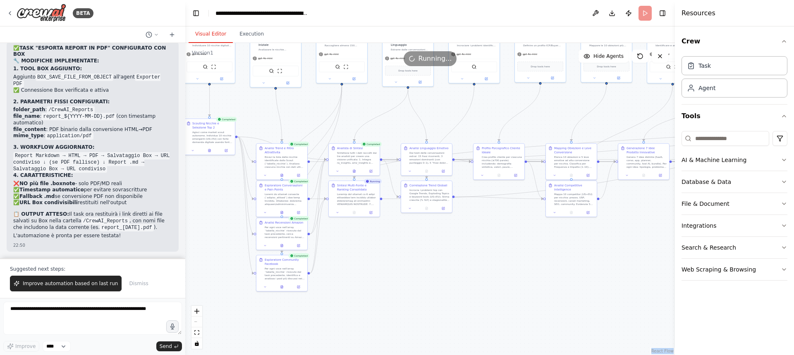
scroll to position [13821, 0]
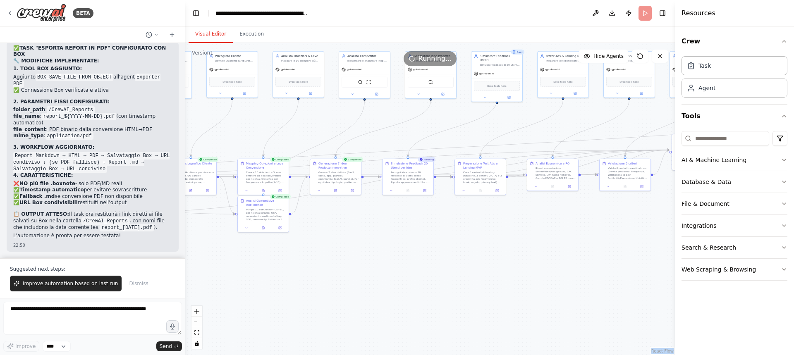
drag, startPoint x: 552, startPoint y: 265, endPoint x: 236, endPoint y: 279, distance: 315.8
click at [236, 279] on div ".deletable-edge-delete-btn { width: 20px; height: 20px; border: 0px solid #ffff…" at bounding box center [430, 199] width 490 height 312
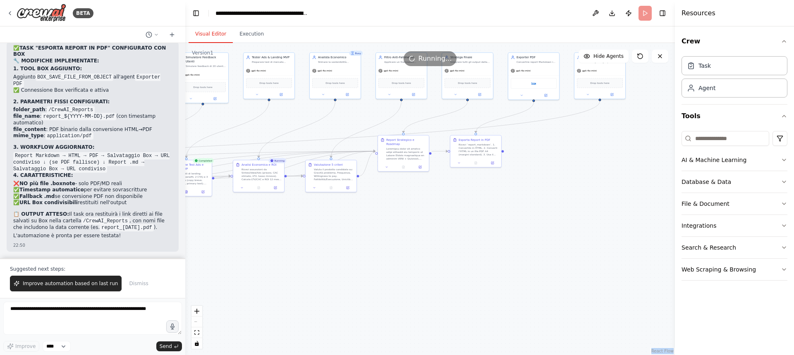
drag, startPoint x: 617, startPoint y: 275, endPoint x: 280, endPoint y: 286, distance: 336.4
click at [280, 286] on div ".deletable-edge-delete-btn { width: 20px; height: 20px; border: 0px solid #ffff…" at bounding box center [430, 199] width 490 height 312
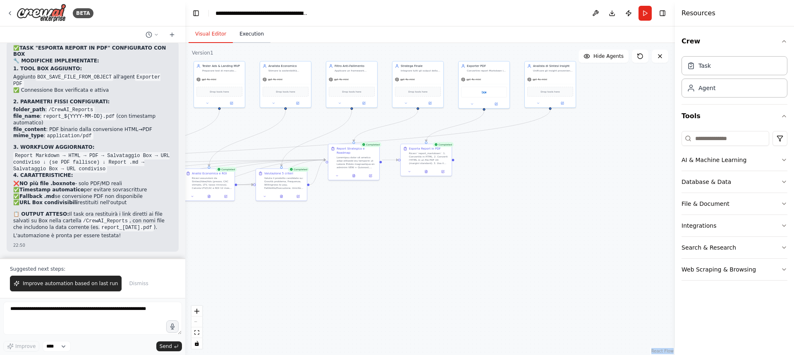
click at [243, 29] on button "Execution" at bounding box center [252, 34] width 38 height 17
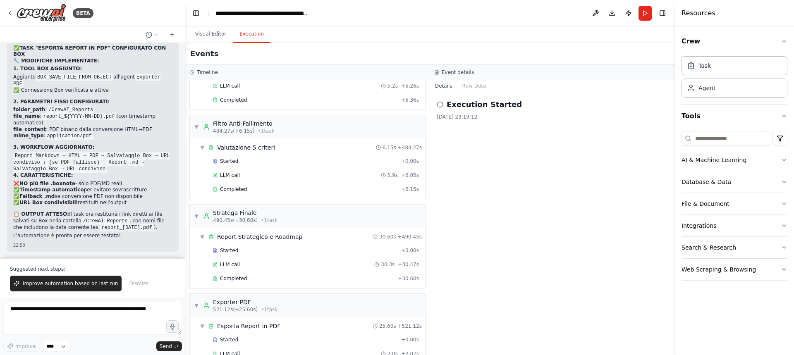
scroll to position [2978, 0]
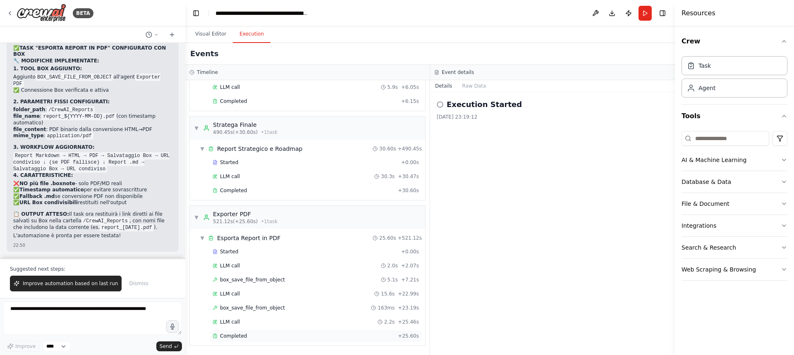
click at [272, 333] on div "Completed" at bounding box center [304, 336] width 182 height 7
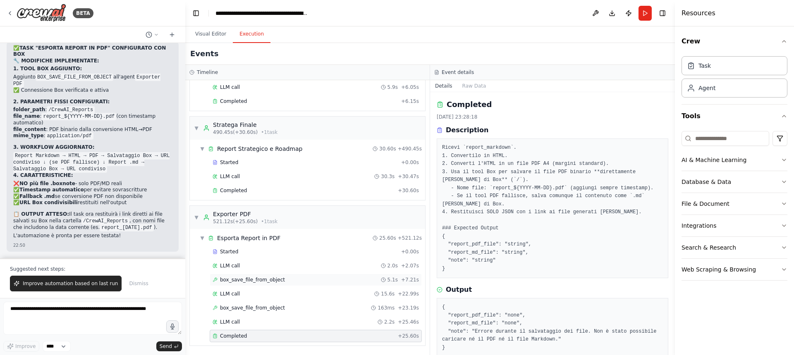
click at [262, 278] on span "box_save_file_from_object" at bounding box center [252, 280] width 65 height 7
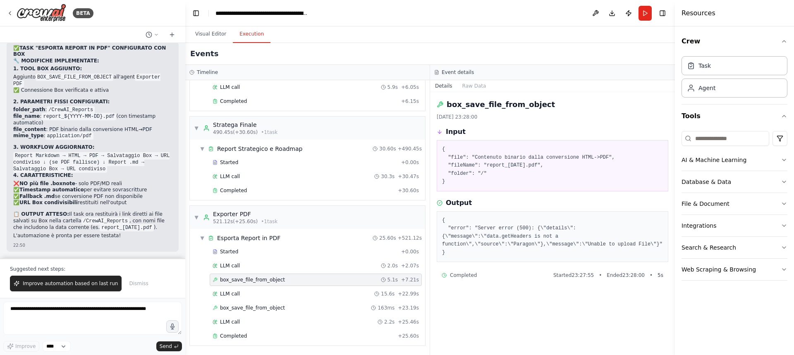
click at [563, 277] on div "box_save_file_from_object [DATE] 23:28:00 Input { "file": "Contenuto binario da…" at bounding box center [552, 223] width 245 height 263
click at [212, 30] on button "Visual Editor" at bounding box center [211, 34] width 44 height 17
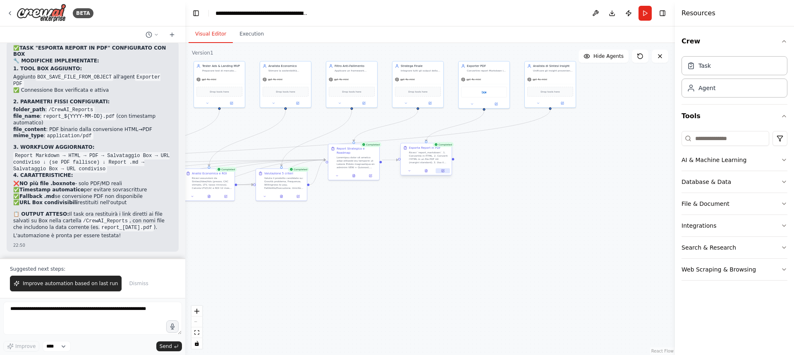
click at [439, 170] on button at bounding box center [443, 170] width 14 height 5
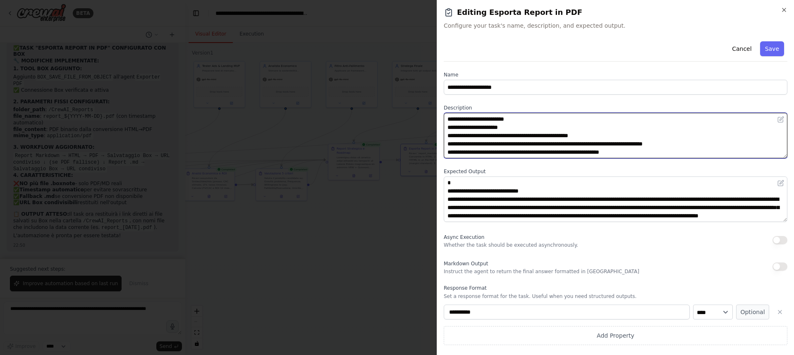
scroll to position [83, 0]
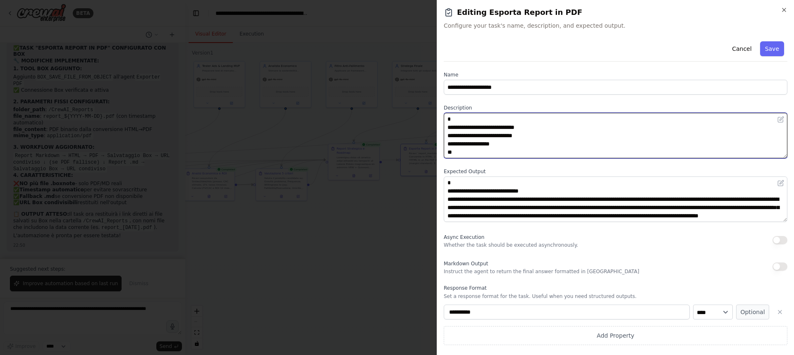
drag, startPoint x: 445, startPoint y: 118, endPoint x: 553, endPoint y: 195, distance: 132.8
click at [553, 195] on div "**********" at bounding box center [616, 191] width 344 height 307
paste textarea "**********"
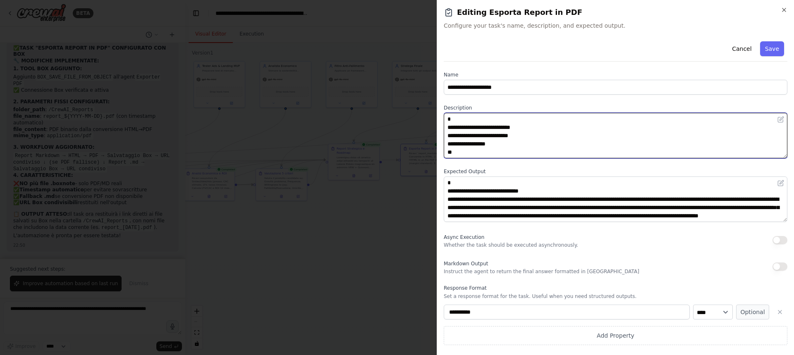
type textarea "**********"
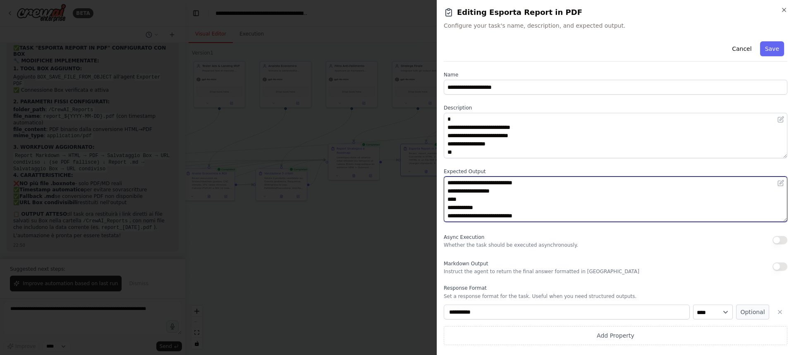
scroll to position [141, 0]
drag, startPoint x: 445, startPoint y: 185, endPoint x: 521, endPoint y: 256, distance: 104.2
click at [521, 256] on div "**********" at bounding box center [616, 191] width 344 height 307
paste textarea "**********"
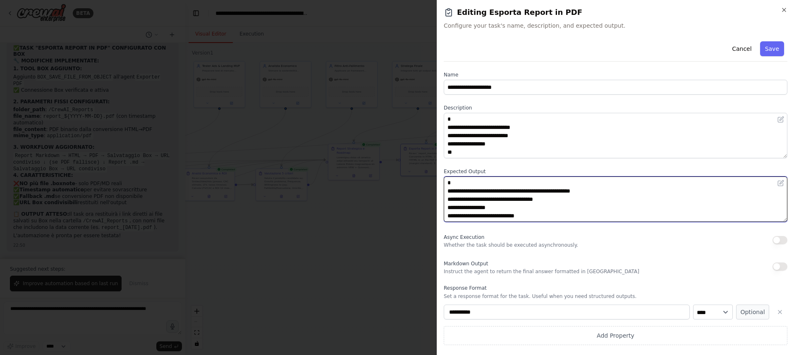
scroll to position [14, 0]
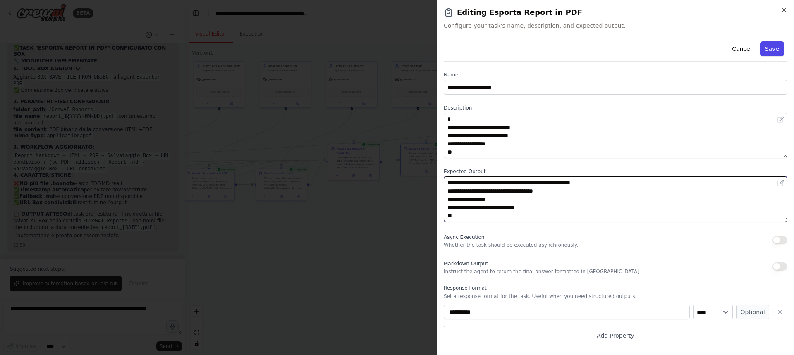
type textarea "**********"
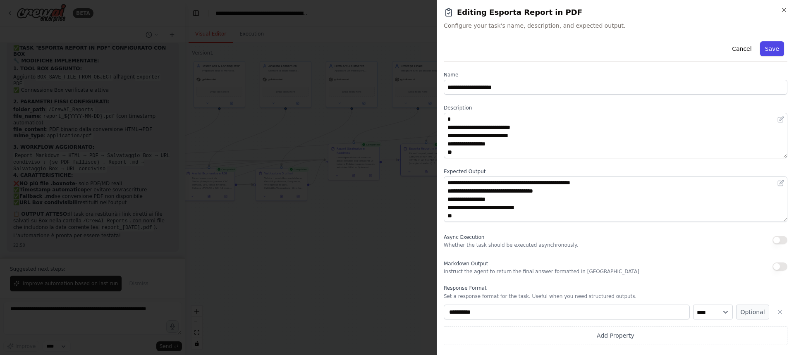
click at [772, 45] on button "Save" at bounding box center [772, 48] width 24 height 15
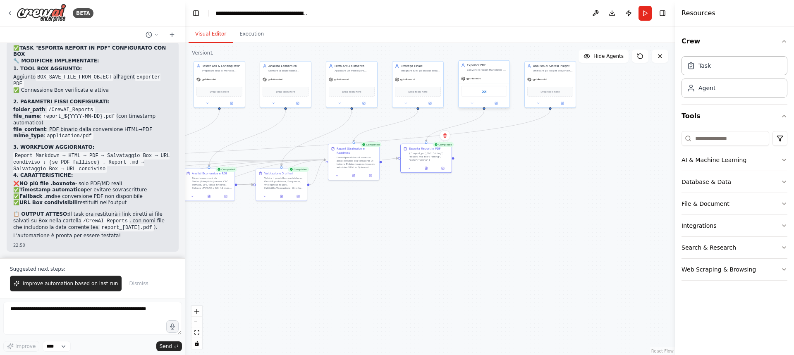
click at [469, 98] on div "Box" at bounding box center [484, 91] width 51 height 16
click at [484, 94] on div "Box" at bounding box center [484, 91] width 46 height 11
click at [497, 104] on icon at bounding box center [496, 103] width 2 height 2
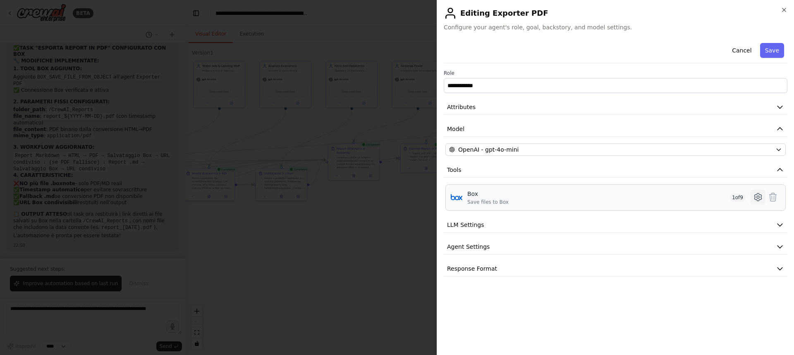
click at [756, 198] on icon at bounding box center [758, 197] width 10 height 10
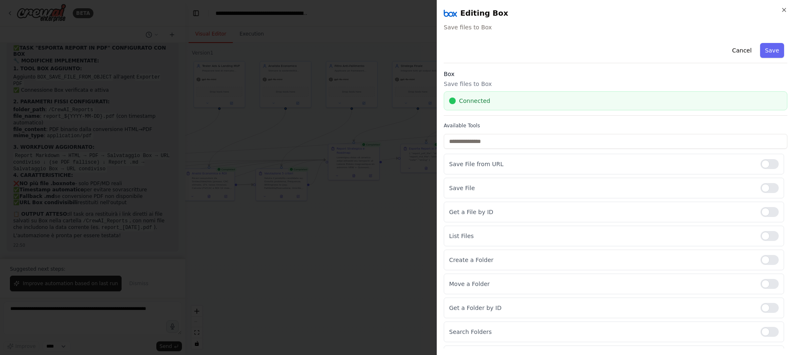
scroll to position [18, 0]
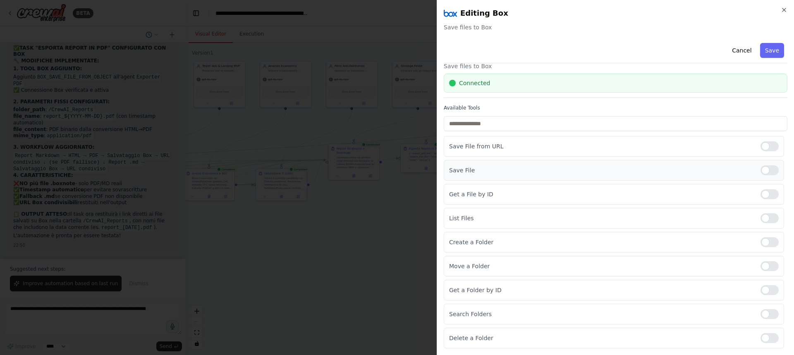
click at [624, 172] on p "Save File" at bounding box center [601, 170] width 305 height 8
click at [460, 173] on p "Save File" at bounding box center [601, 170] width 305 height 8
click at [459, 171] on p "Save File" at bounding box center [601, 170] width 305 height 8
click at [762, 221] on div at bounding box center [769, 218] width 18 height 10
click at [769, 51] on button "Save" at bounding box center [772, 50] width 24 height 15
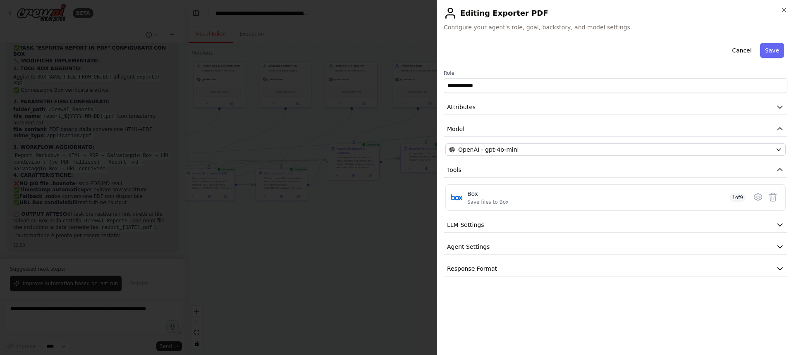
scroll to position [0, 0]
click at [775, 50] on button "Save" at bounding box center [772, 50] width 24 height 15
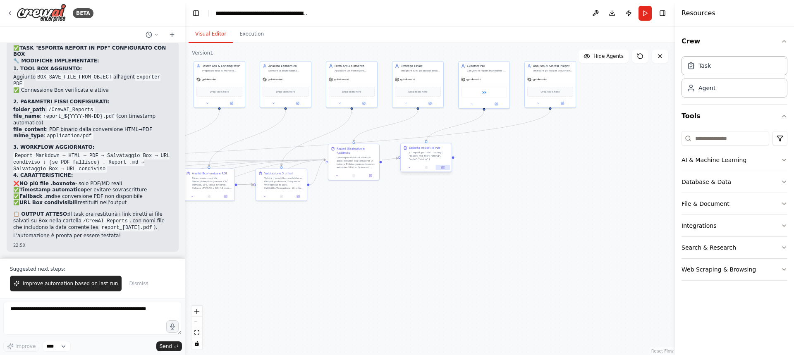
click at [444, 169] on icon at bounding box center [442, 167] width 3 height 3
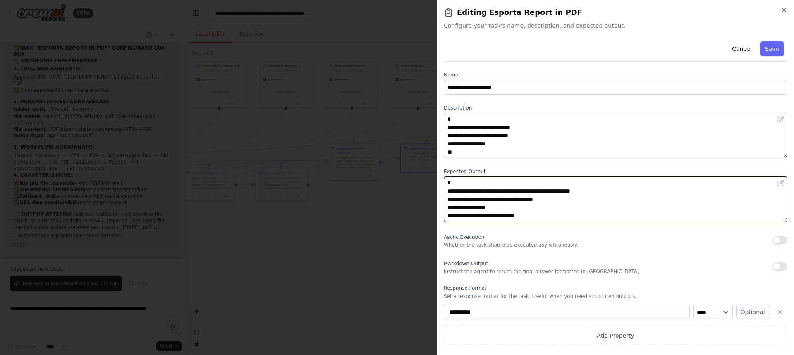
scroll to position [17, 0]
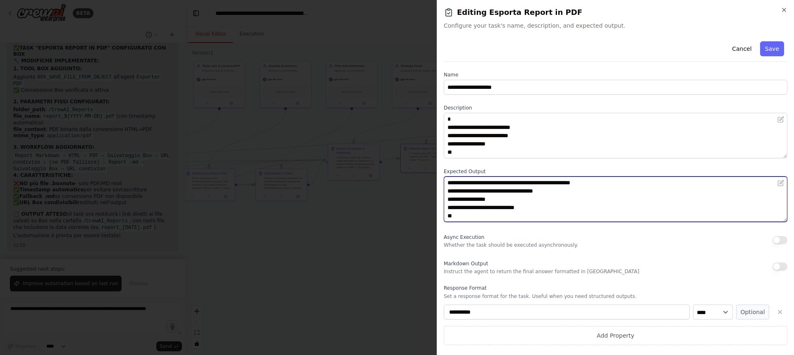
drag, startPoint x: 447, startPoint y: 180, endPoint x: 535, endPoint y: 237, distance: 104.6
click at [535, 237] on div "**********" at bounding box center [616, 191] width 344 height 307
paste textarea "**********"
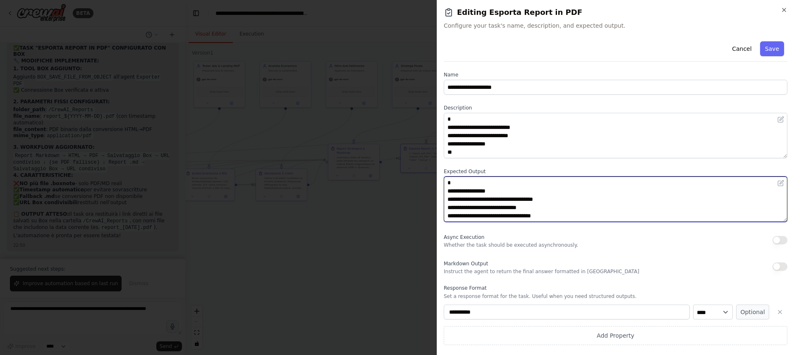
scroll to position [23, 0]
type textarea "**********"
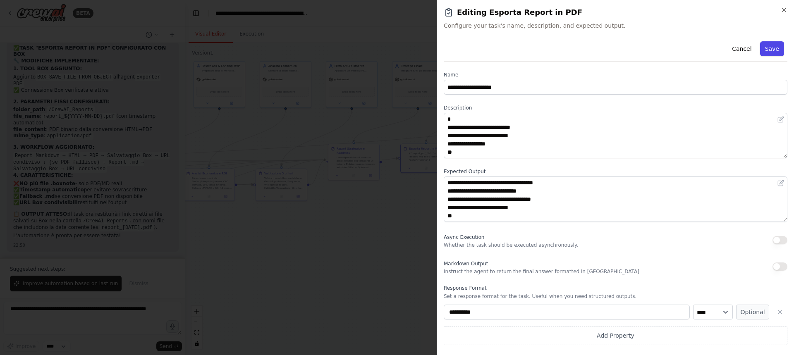
click at [775, 49] on button "Save" at bounding box center [772, 48] width 24 height 15
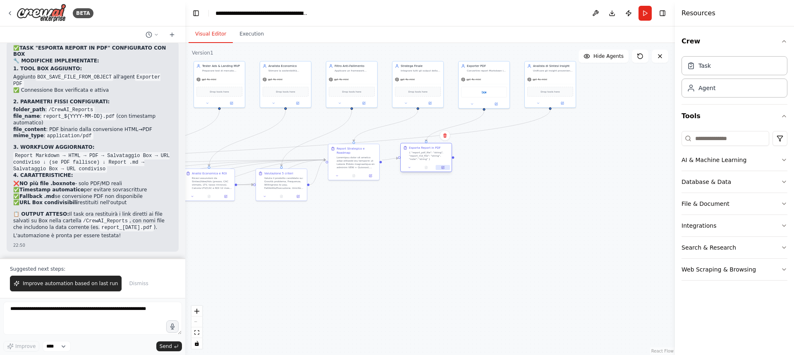
click at [444, 169] on icon at bounding box center [442, 167] width 3 height 3
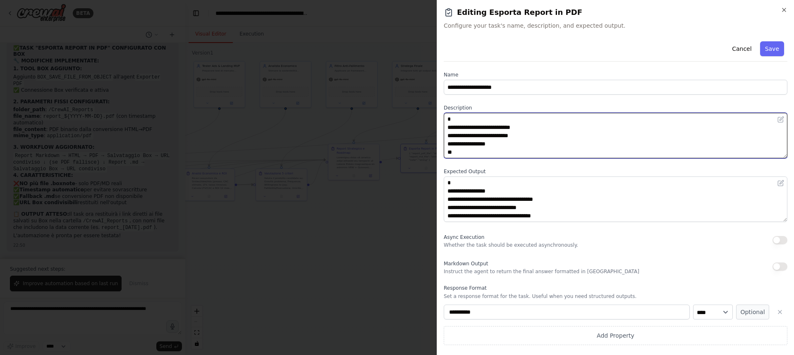
scroll to position [8, 0]
drag, startPoint x: 447, startPoint y: 120, endPoint x: 492, endPoint y: 159, distance: 59.5
click at [492, 159] on div "**********" at bounding box center [616, 191] width 344 height 307
paste textarea "**********"
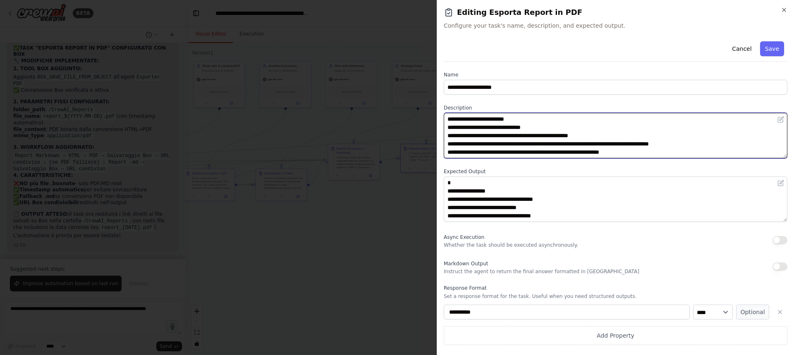
scroll to position [14, 0]
type textarea "**********"
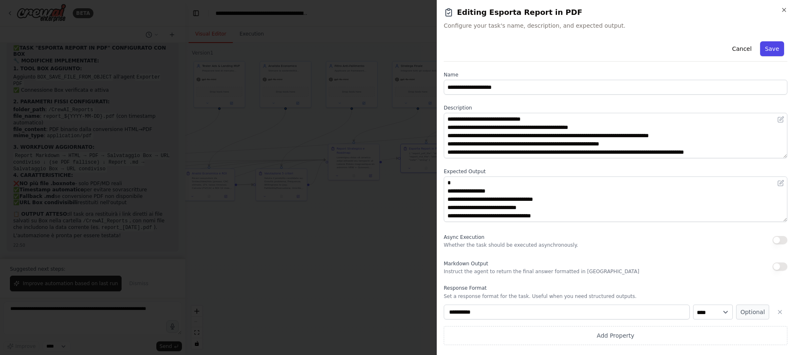
click at [776, 48] on button "Save" at bounding box center [772, 48] width 24 height 15
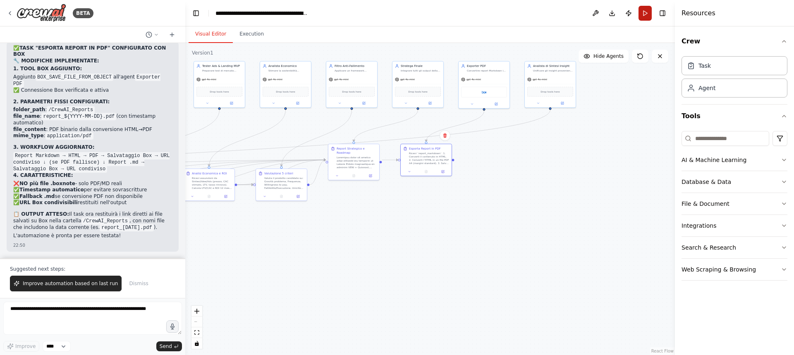
click at [642, 13] on button "Run" at bounding box center [644, 13] width 13 height 15
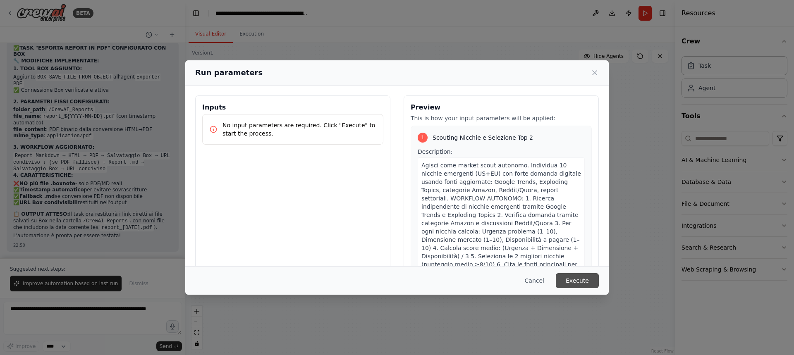
click at [589, 284] on button "Execute" at bounding box center [577, 280] width 43 height 15
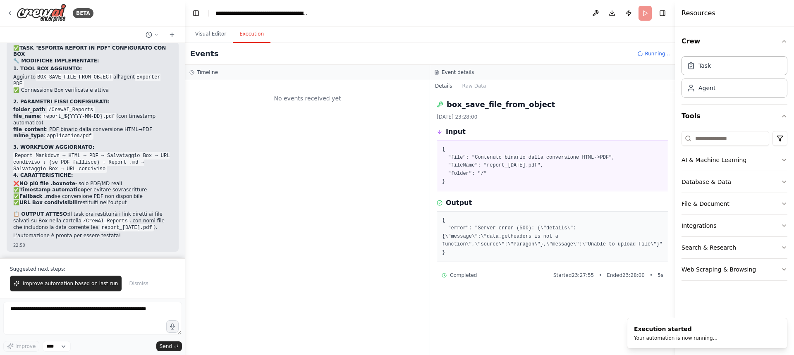
scroll to position [0, 0]
click at [206, 37] on button "Visual Editor" at bounding box center [211, 34] width 44 height 17
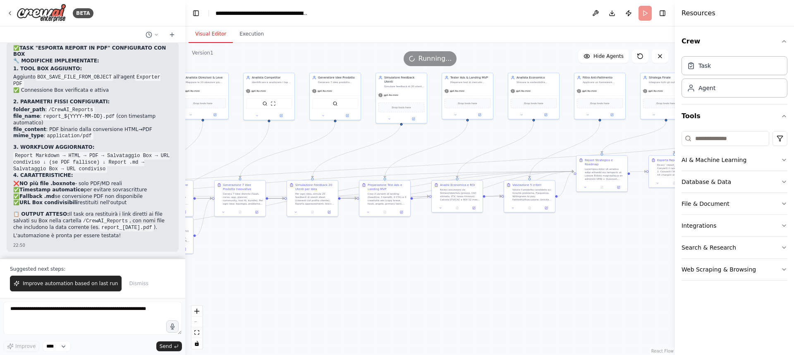
drag, startPoint x: 274, startPoint y: 248, endPoint x: 523, endPoint y: 259, distance: 249.6
click at [523, 259] on div ".deletable-edge-delete-btn { width: 20px; height: 20px; border: 0px solid #ffff…" at bounding box center [430, 199] width 490 height 312
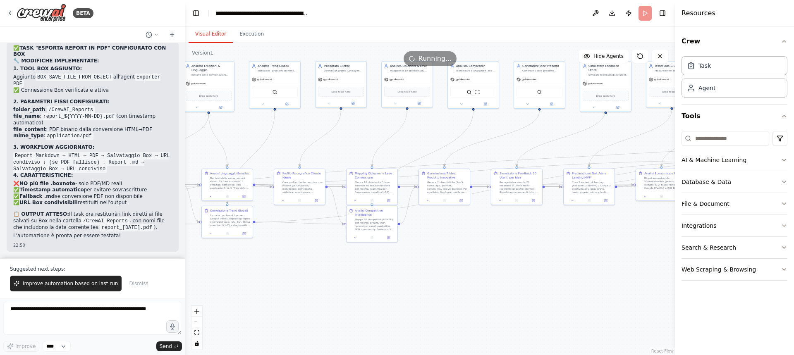
drag, startPoint x: 358, startPoint y: 273, endPoint x: 562, endPoint y: 261, distance: 204.6
click at [562, 261] on div ".deletable-edge-delete-btn { width: 20px; height: 20px; border: 0px solid #ffff…" at bounding box center [430, 199] width 490 height 312
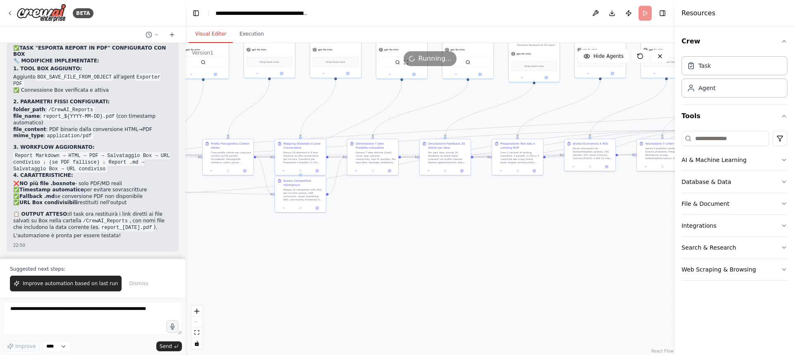
drag, startPoint x: 278, startPoint y: 265, endPoint x: 203, endPoint y: 234, distance: 81.0
click at [203, 234] on div ".deletable-edge-delete-btn { width: 20px; height: 20px; border: 0px solid #ffff…" at bounding box center [430, 199] width 490 height 312
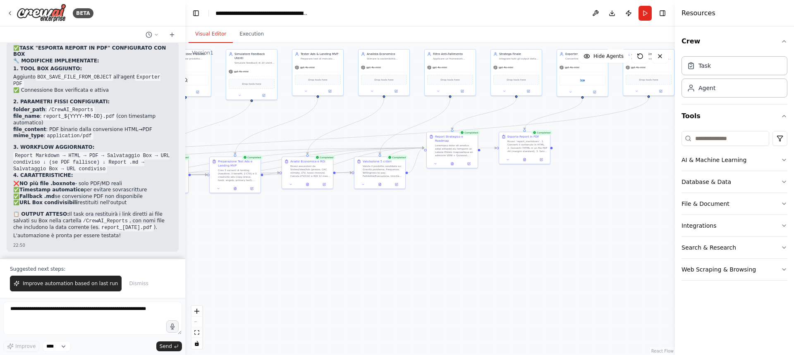
drag, startPoint x: 558, startPoint y: 232, endPoint x: 276, endPoint y: 251, distance: 282.2
click at [276, 251] on div ".deletable-edge-delete-btn { width: 20px; height: 20px; border: 0px solid #ffff…" at bounding box center [430, 199] width 490 height 312
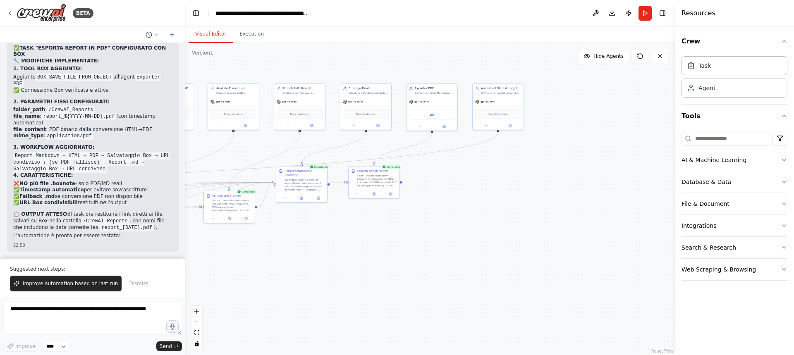
drag, startPoint x: 620, startPoint y: 208, endPoint x: 469, endPoint y: 244, distance: 154.9
click at [469, 244] on div ".deletable-edge-delete-btn { width: 20px; height: 20px; border: 0px solid #ffff…" at bounding box center [430, 199] width 490 height 312
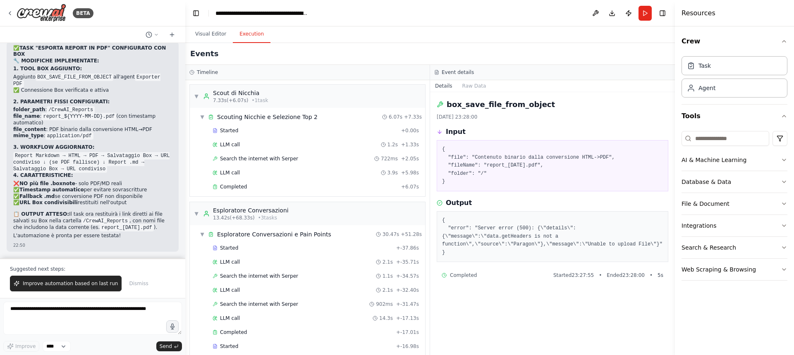
click at [257, 34] on button "Execution" at bounding box center [252, 34] width 38 height 17
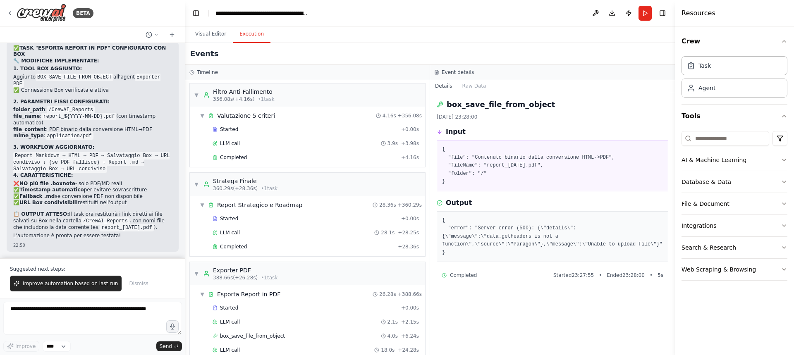
scroll to position [2079, 0]
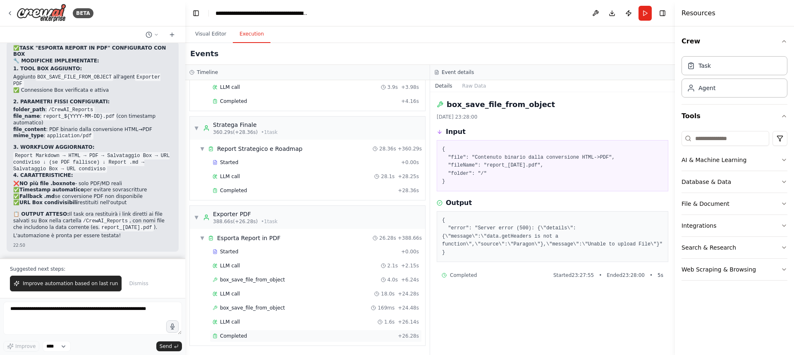
click at [248, 339] on div "Completed" at bounding box center [304, 336] width 182 height 7
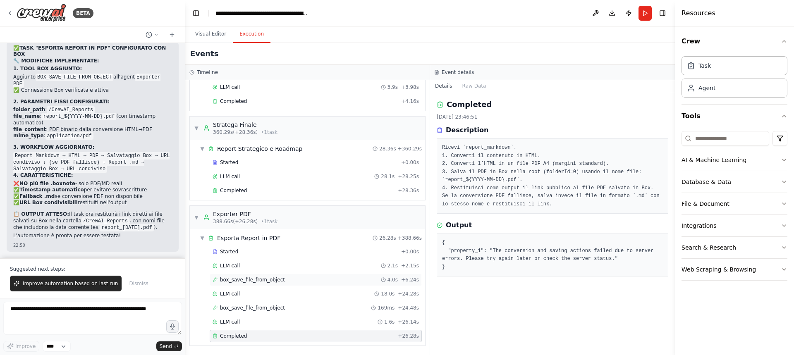
click at [235, 285] on div "box_save_file_from_object 4.0s + 6.24s" at bounding box center [316, 280] width 212 height 12
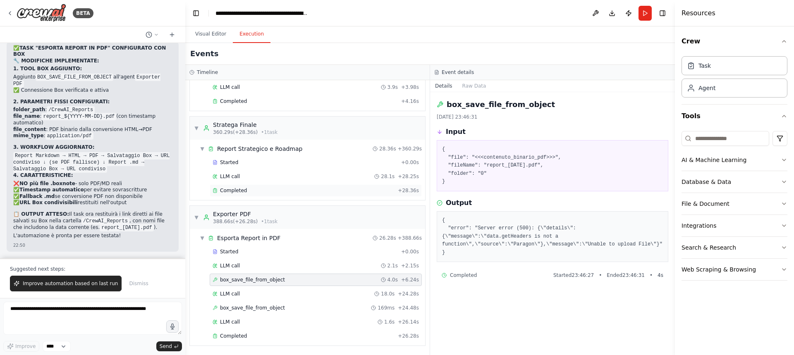
click at [253, 191] on div "Completed" at bounding box center [304, 190] width 182 height 7
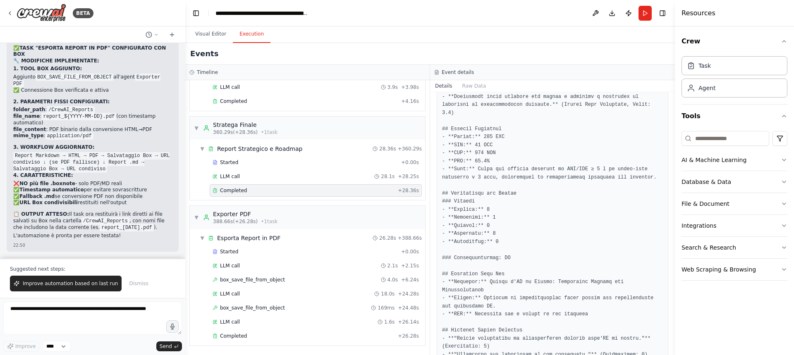
scroll to position [1241, 0]
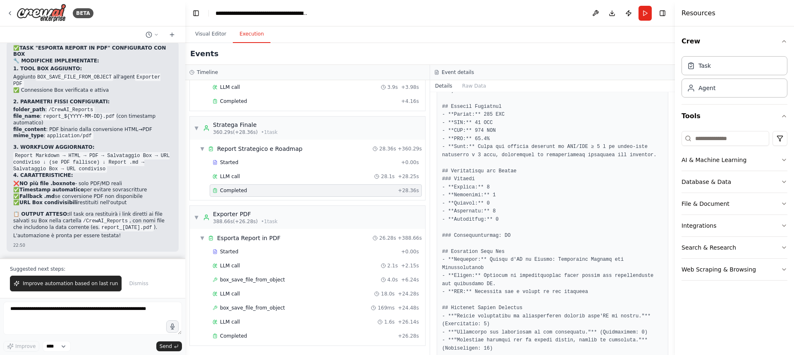
drag, startPoint x: 673, startPoint y: 320, endPoint x: 673, endPoint y: 326, distance: 6.2
click at [673, 326] on button "Toggle Sidebar" at bounding box center [675, 177] width 7 height 355
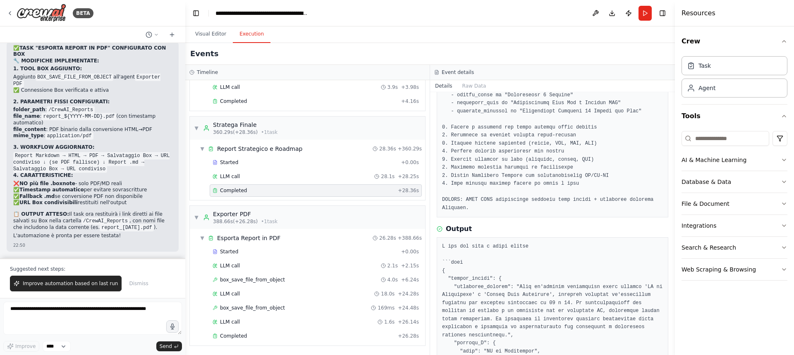
scroll to position [48, 0]
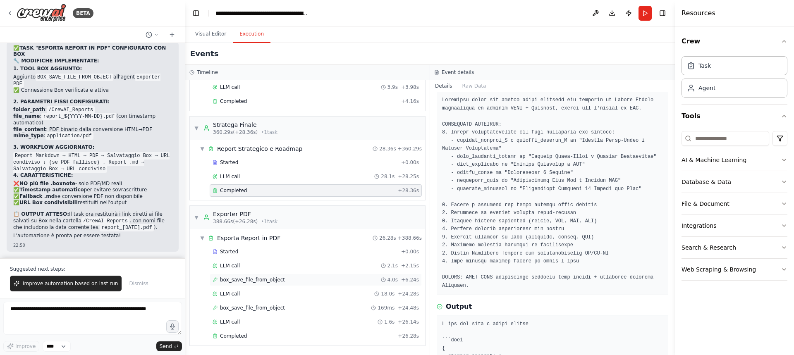
click at [242, 283] on div "box_save_file_from_object 4.0s + 6.24s" at bounding box center [316, 280] width 212 height 12
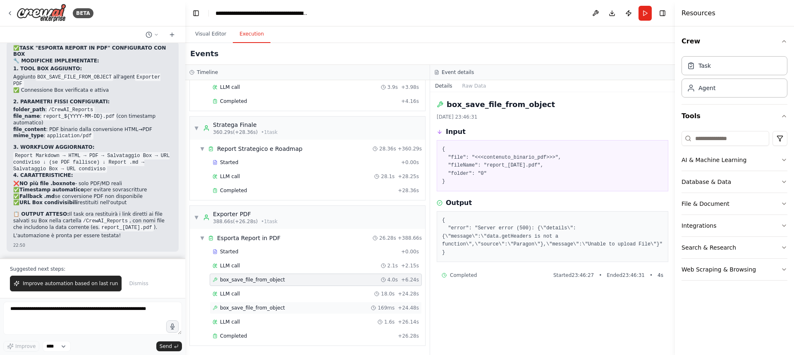
click at [247, 306] on span "box_save_file_from_object" at bounding box center [252, 308] width 65 height 7
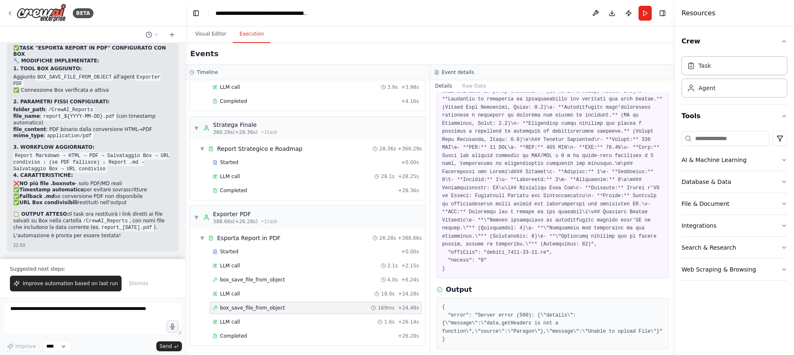
scroll to position [229, 0]
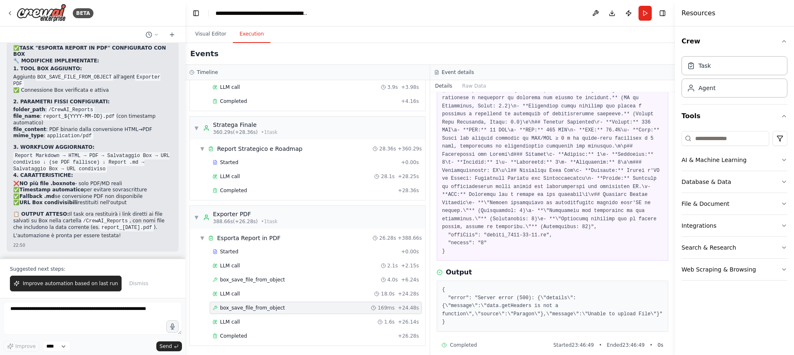
click at [441, 281] on div "{ "error": "Server error (500): {\"details\":{\"message\":\"data.getHeaders is …" at bounding box center [553, 306] width 232 height 51
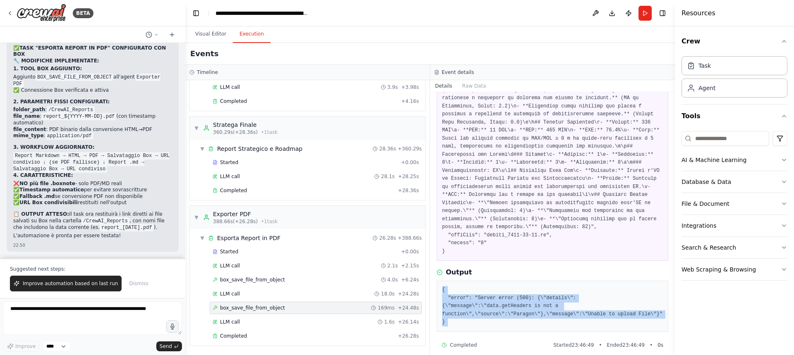
drag, startPoint x: 441, startPoint y: 280, endPoint x: 476, endPoint y: 316, distance: 49.7
click at [476, 316] on div "{ "error": "Server error (500): {\"details\":{\"message\":\"data.getHeaders is …" at bounding box center [553, 306] width 232 height 51
copy div "{ "error": "Server error (500): {\"details\":{\"message\":\"data.getHeaders is …"
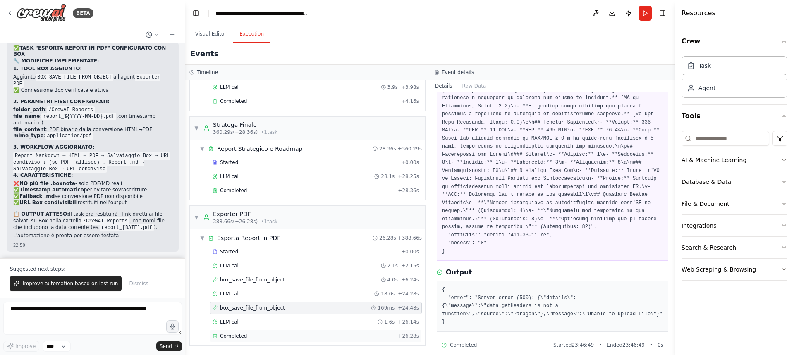
click at [243, 338] on span "Completed" at bounding box center [233, 336] width 27 height 7
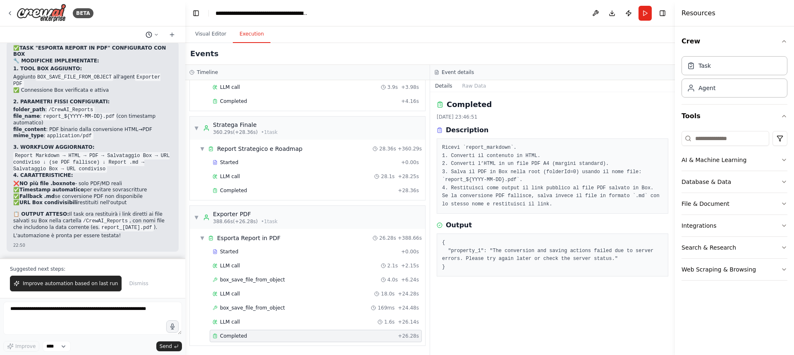
click at [153, 33] on button at bounding box center [152, 35] width 20 height 10
click at [153, 33] on div at bounding box center [92, 177] width 185 height 355
click at [725, 210] on button "File & Document" at bounding box center [734, 204] width 106 height 22
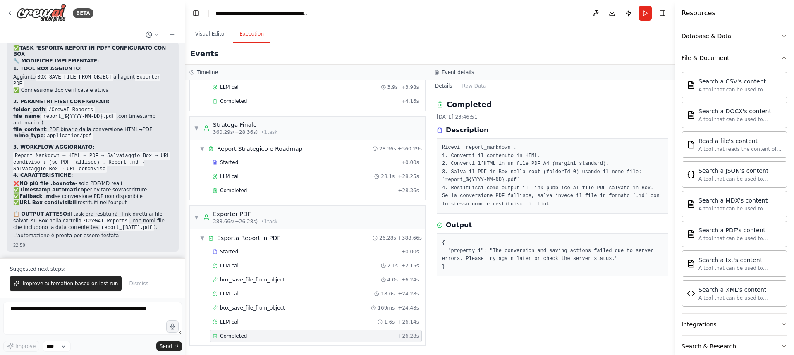
scroll to position [146, 0]
click at [727, 239] on div "A tool that can be used to semantic search a query from a PDF's content." at bounding box center [740, 237] width 84 height 7
